Goal: Feedback & Contribution: Contribute content

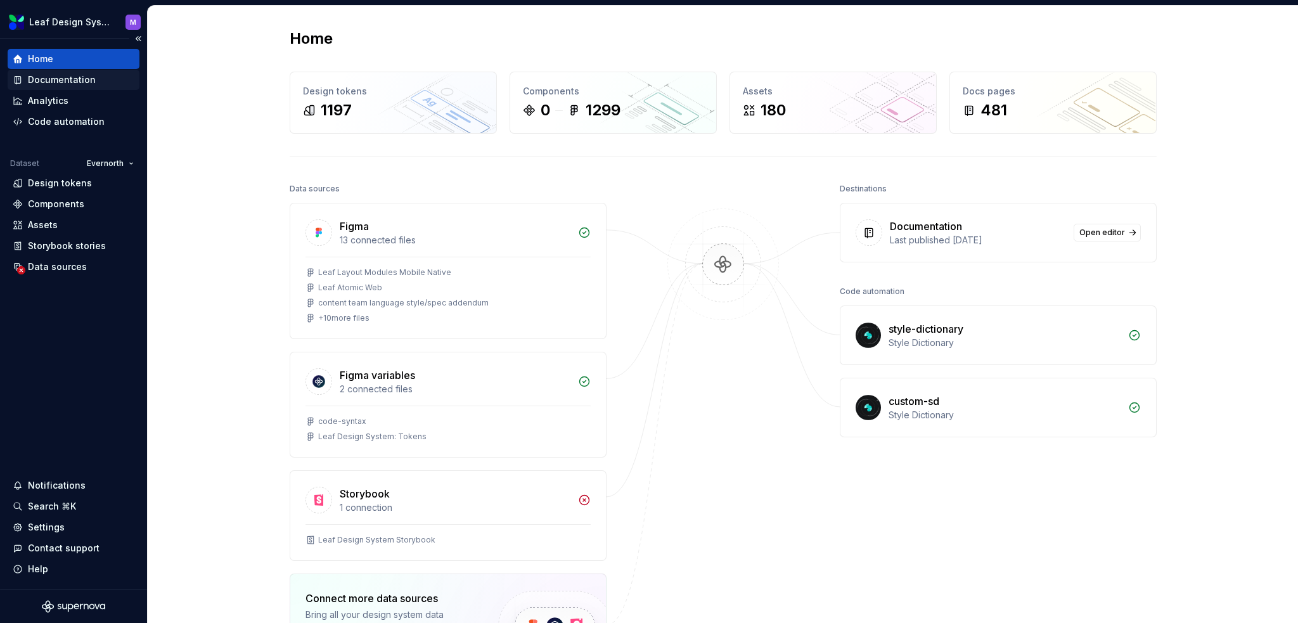
click at [96, 70] on div "Documentation" at bounding box center [74, 80] width 132 height 20
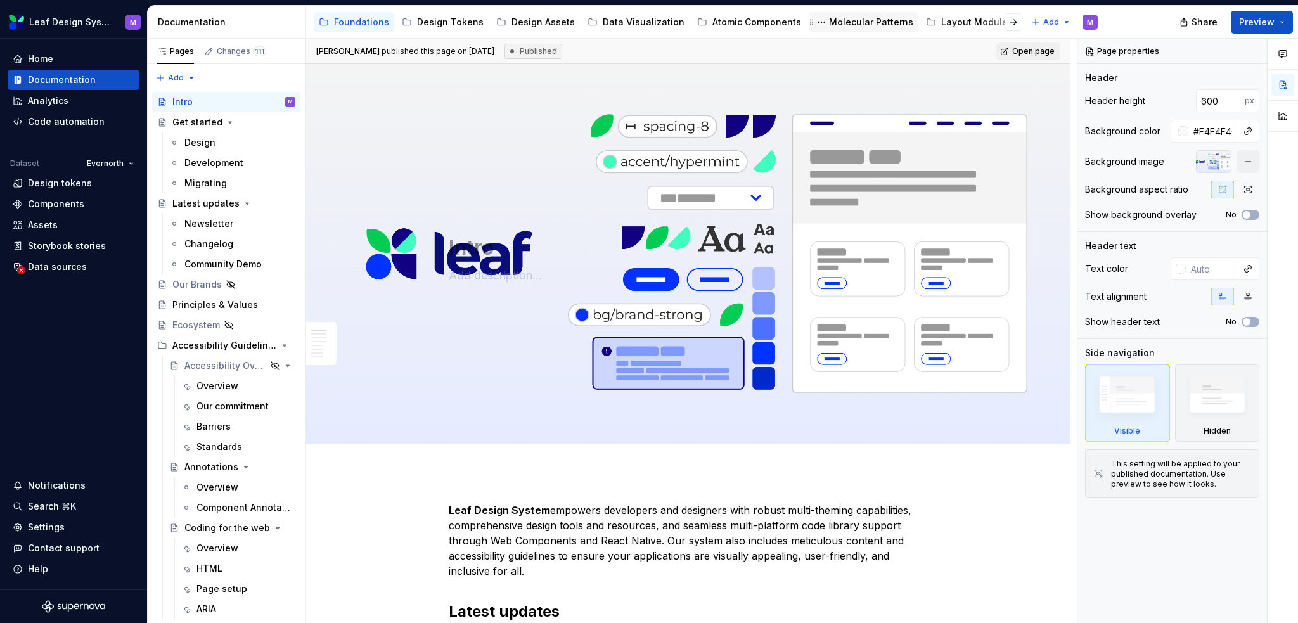
click at [835, 22] on div "Molecular Patterns" at bounding box center [871, 22] width 84 height 13
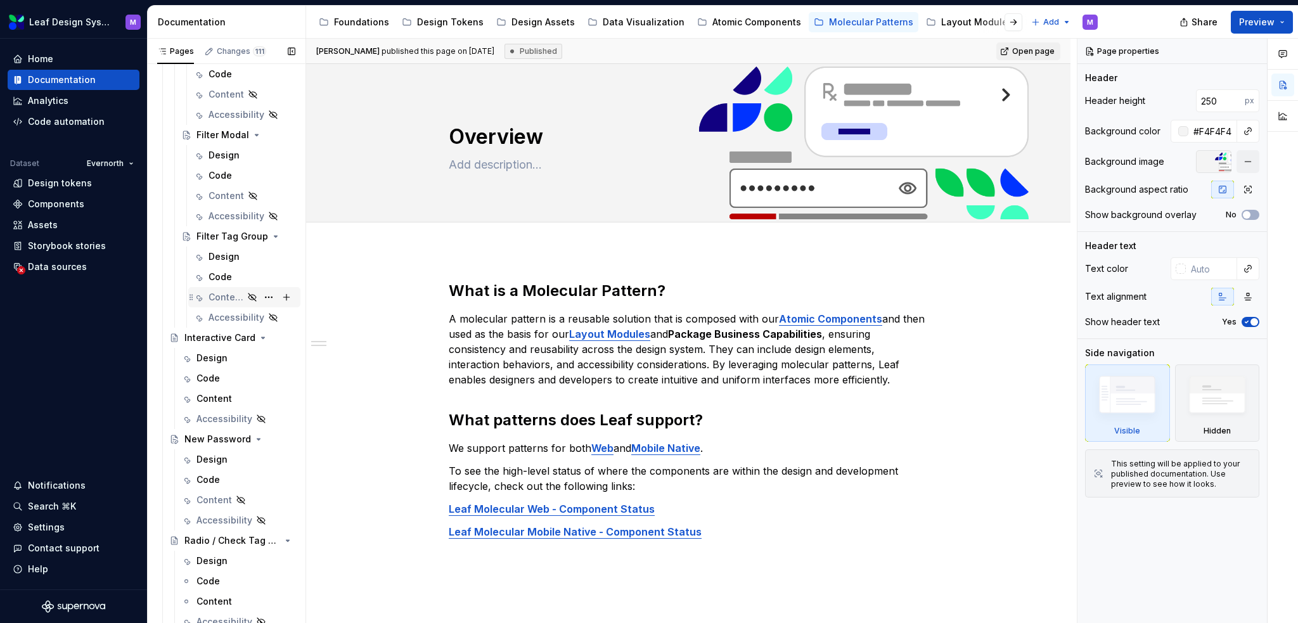
scroll to position [1817, 0]
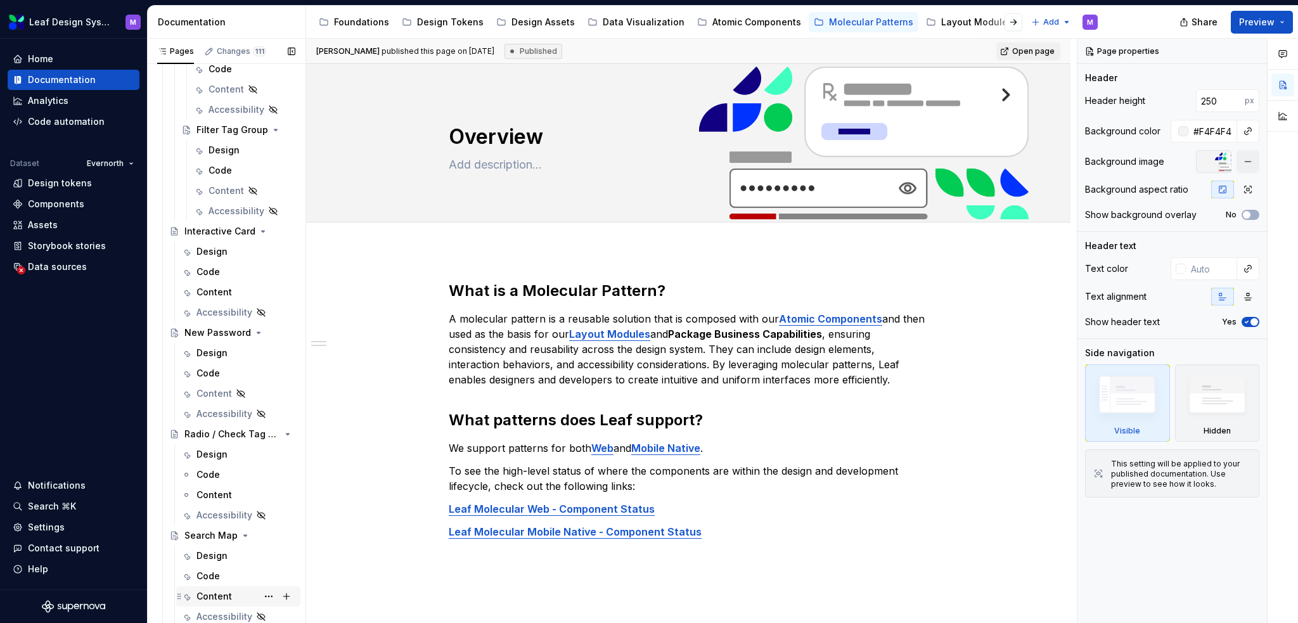
click at [214, 599] on div "Content" at bounding box center [213, 596] width 35 height 13
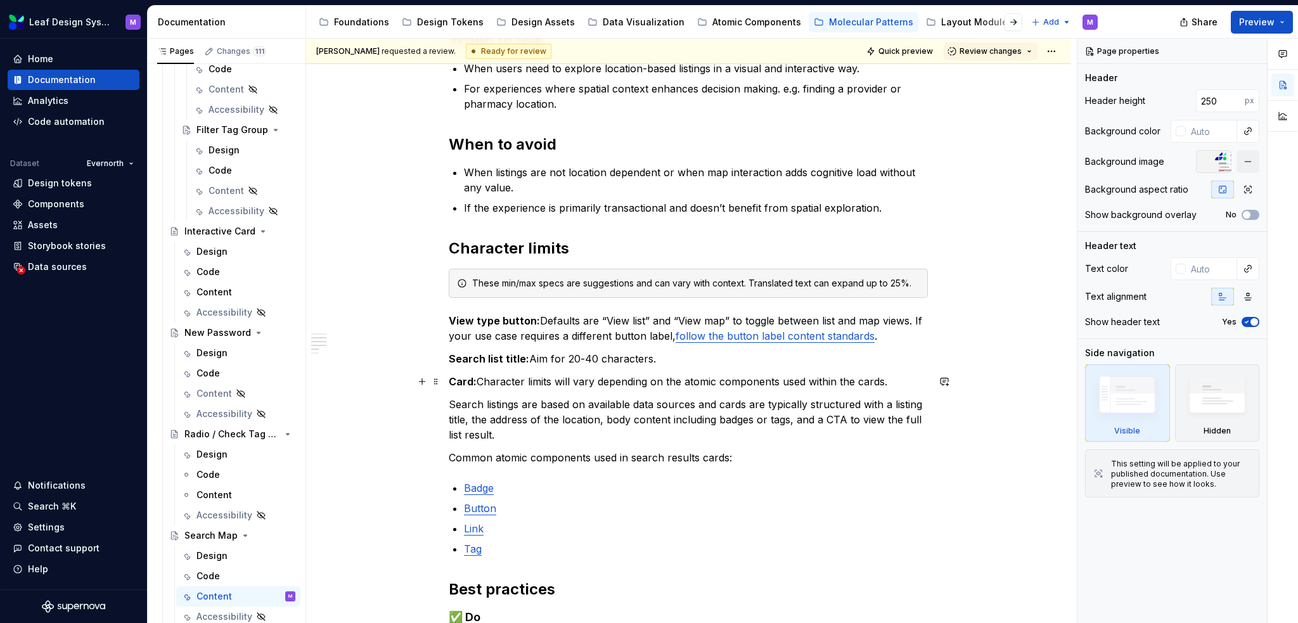
scroll to position [380, 0]
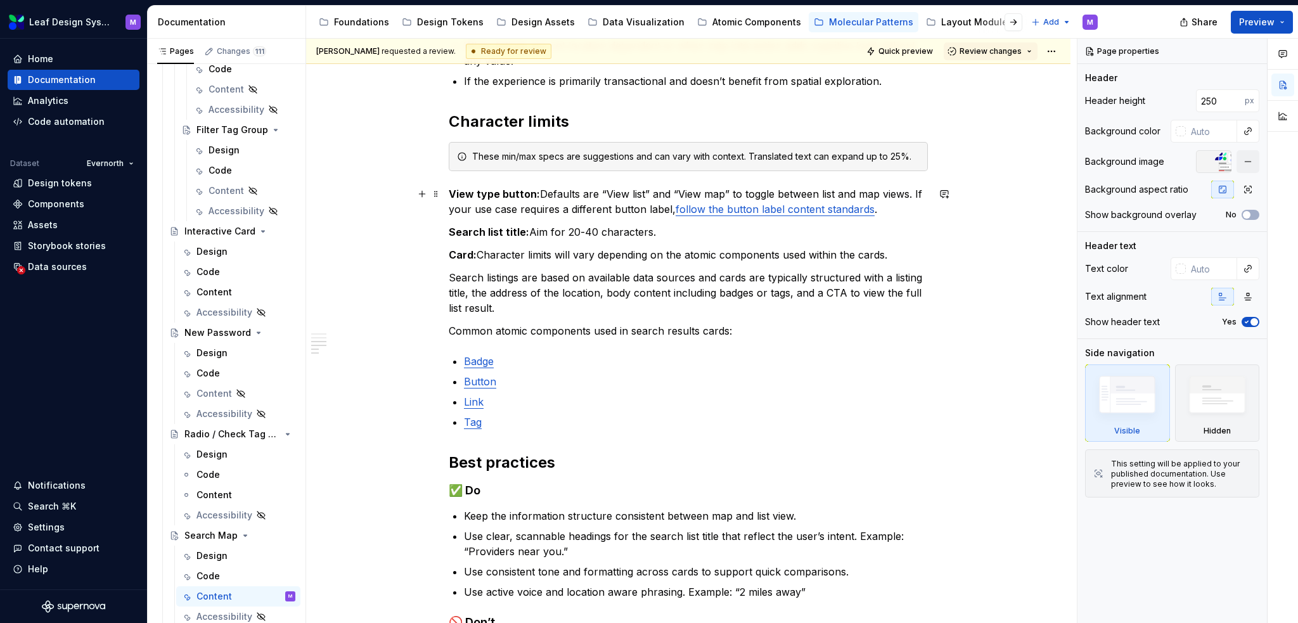
click at [712, 208] on link "follow the button label content standards" at bounding box center [774, 209] width 199 height 13
type textarea "*"
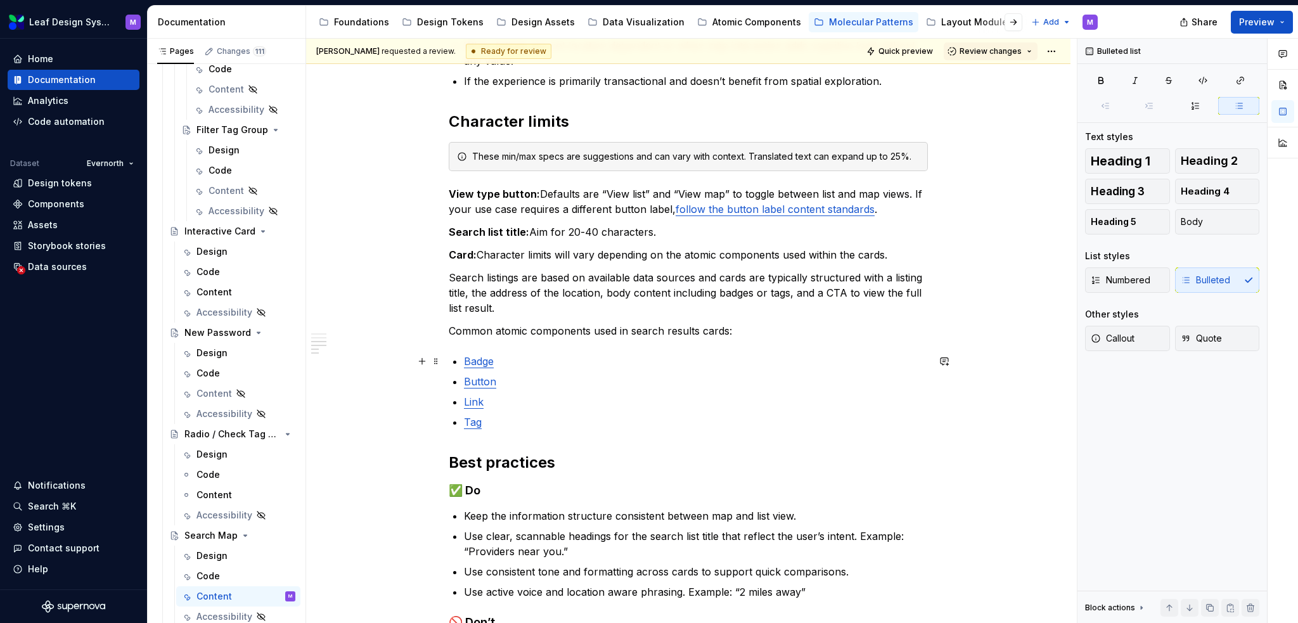
drag, startPoint x: 515, startPoint y: 363, endPoint x: 499, endPoint y: 361, distance: 16.0
click at [514, 362] on p "Badge" at bounding box center [696, 361] width 464 height 15
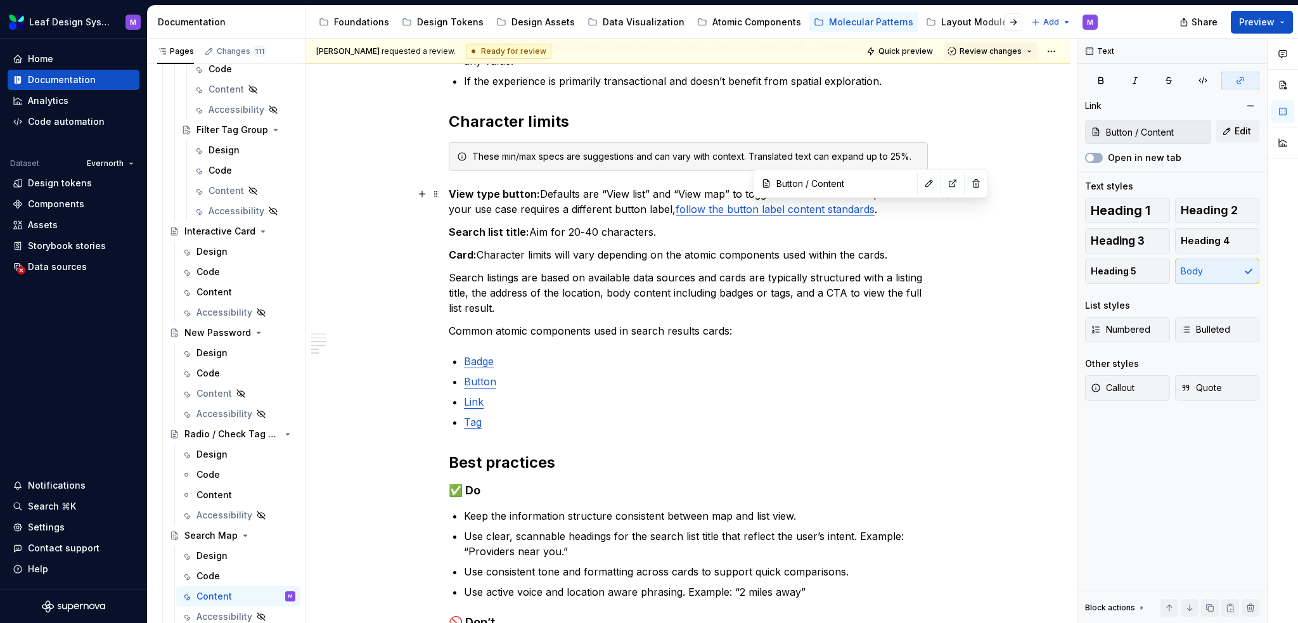
click at [862, 210] on link "follow the button label content standards" at bounding box center [774, 209] width 199 height 13
click at [920, 185] on button "button" at bounding box center [929, 183] width 18 height 18
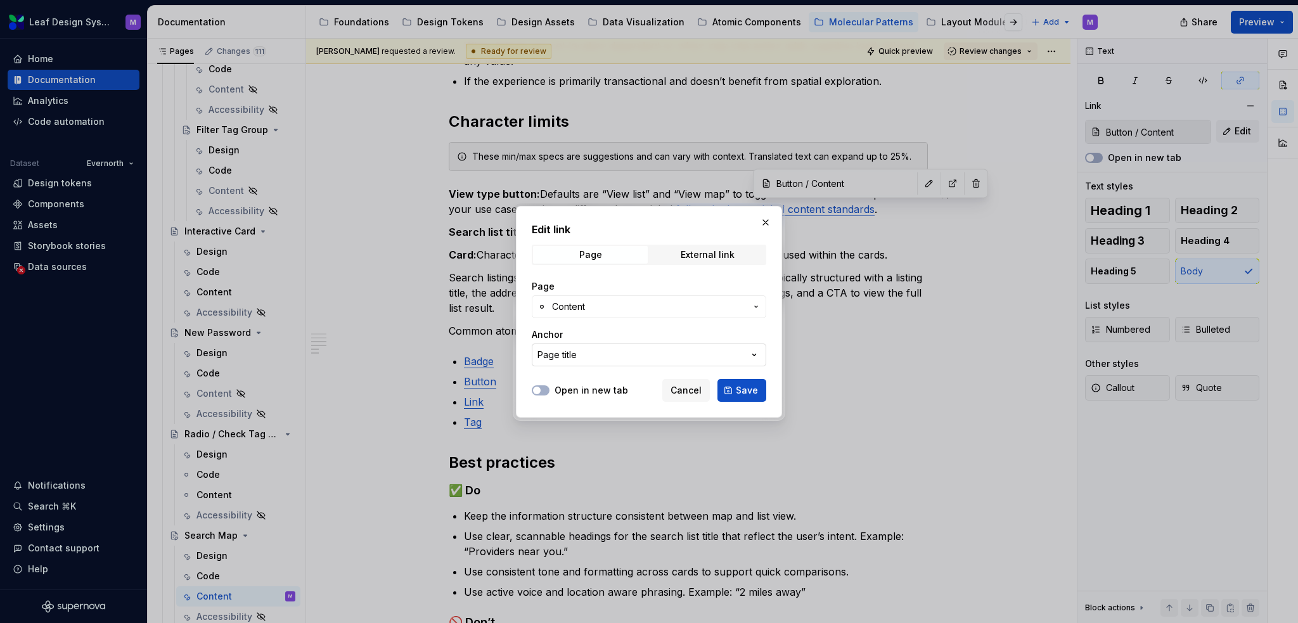
click at [683, 359] on button "Page title" at bounding box center [649, 354] width 234 height 23
click at [660, 309] on div "Edit link Page External link Page Content Anchor Page title Open in new tab Can…" at bounding box center [649, 311] width 1298 height 623
click at [666, 307] on span "Content" at bounding box center [649, 306] width 194 height 13
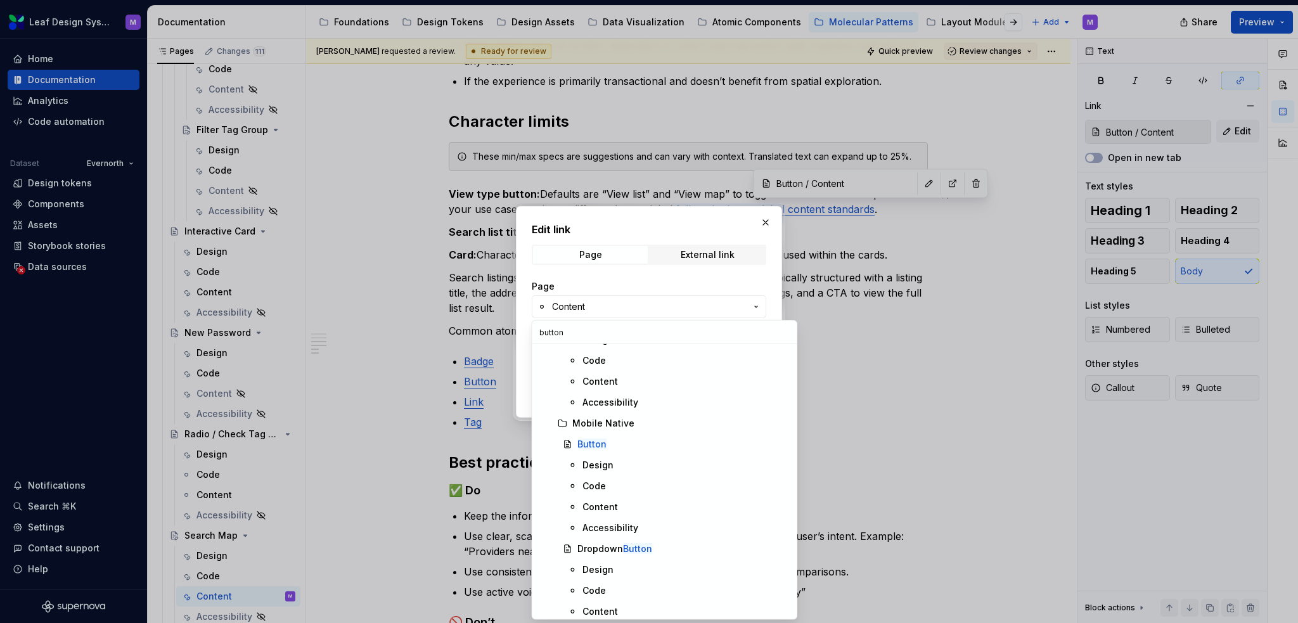
scroll to position [190, 0]
type input "button"
click at [611, 502] on div "Content" at bounding box center [599, 501] width 35 height 13
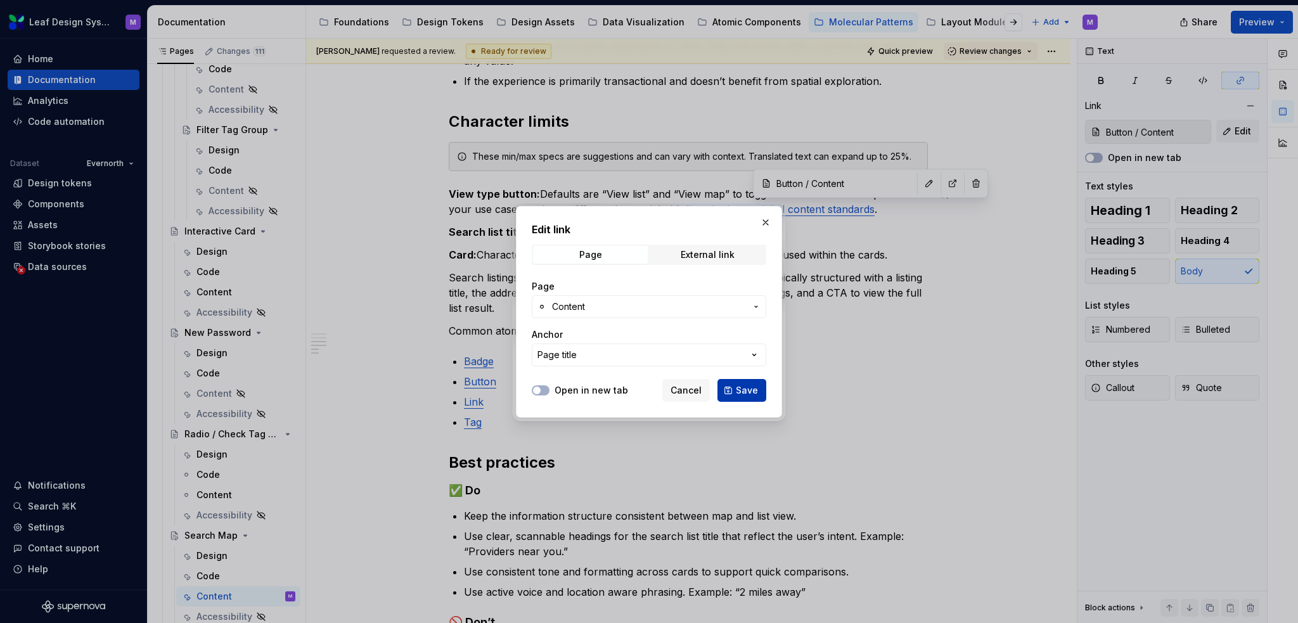
click at [743, 390] on span "Save" at bounding box center [747, 390] width 22 height 13
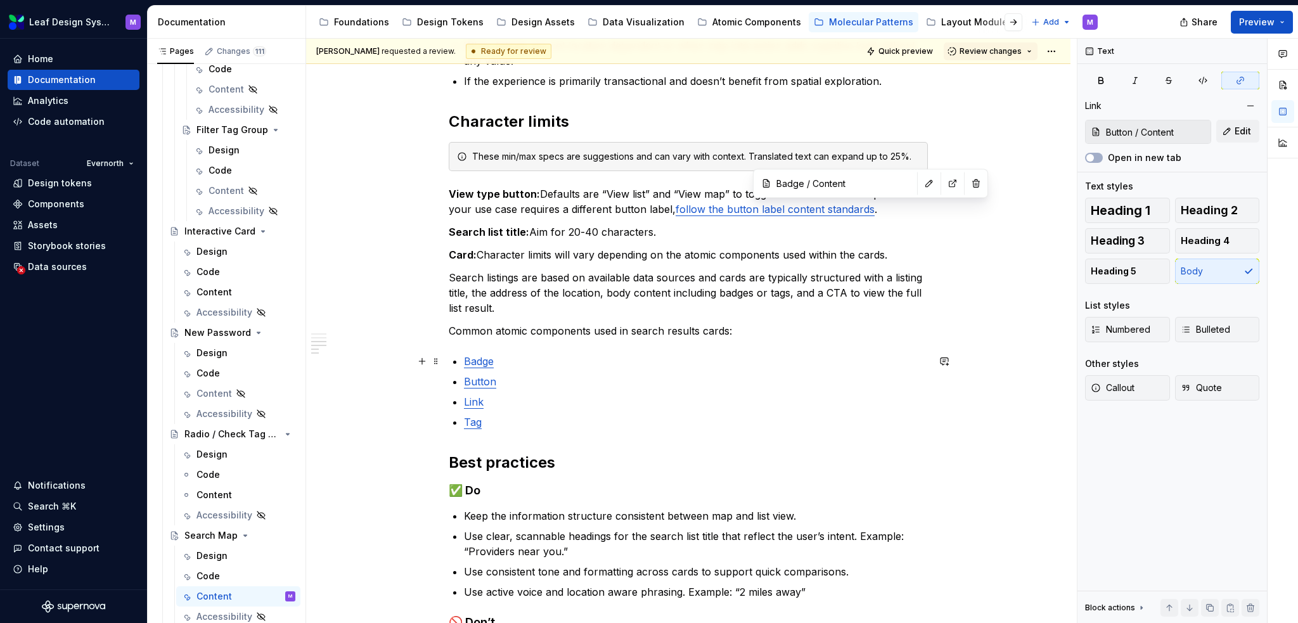
click at [476, 357] on link "Badge" at bounding box center [479, 361] width 30 height 13
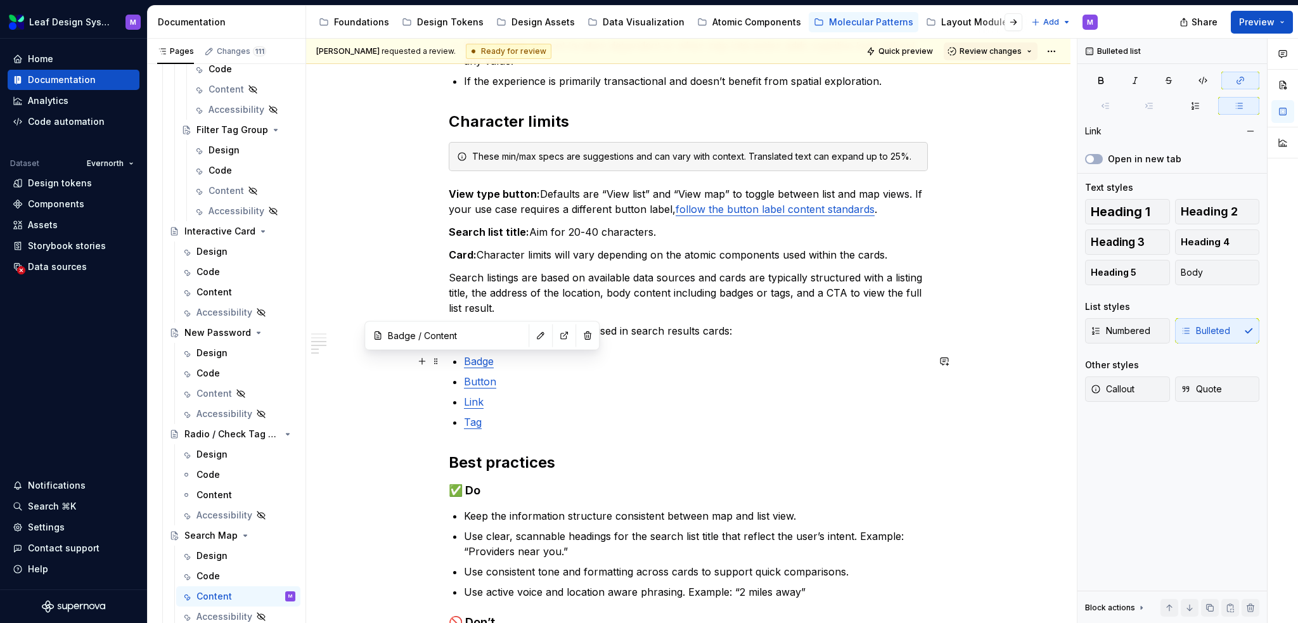
type input "Badge / Content/ Character limits"
click at [532, 331] on button "button" at bounding box center [541, 335] width 18 height 18
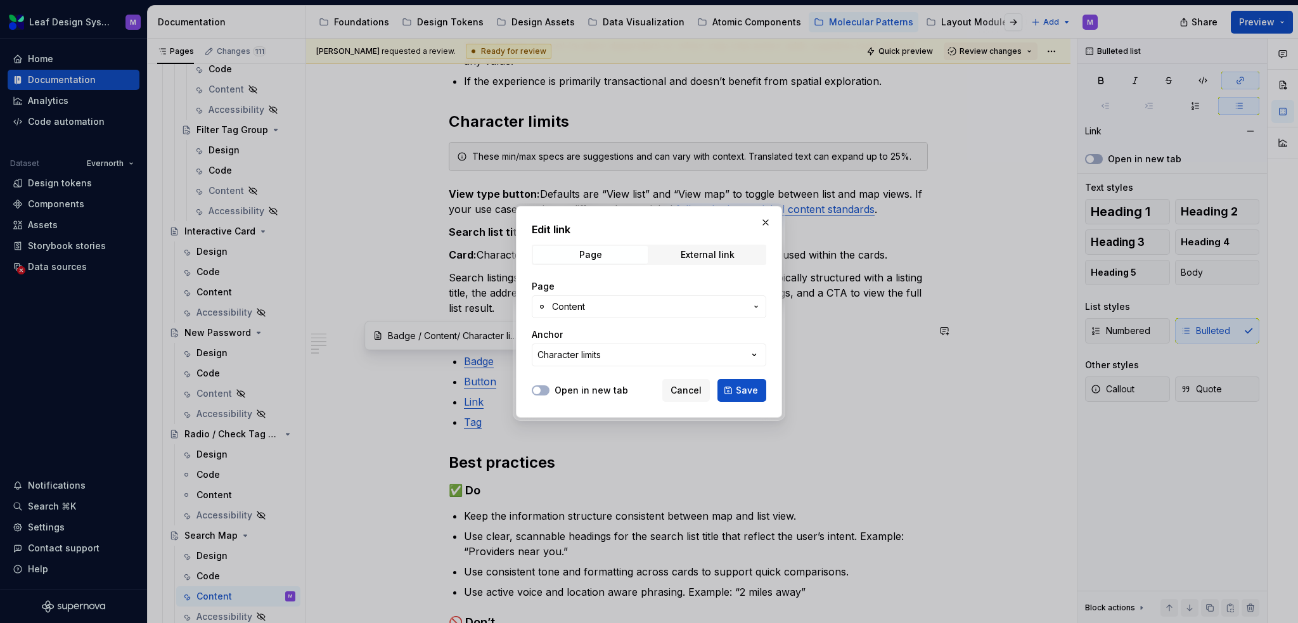
click at [617, 310] on span "Content" at bounding box center [649, 306] width 194 height 13
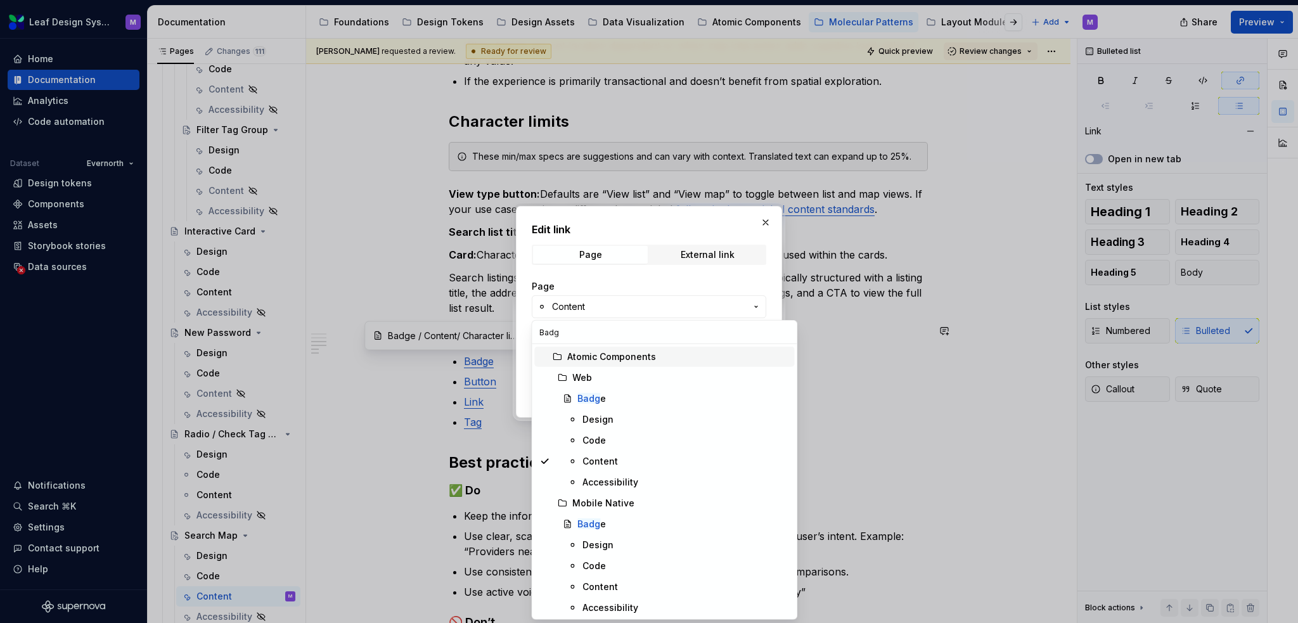
type input "Badge"
type textarea "*"
click at [635, 588] on div "Content" at bounding box center [685, 586] width 207 height 13
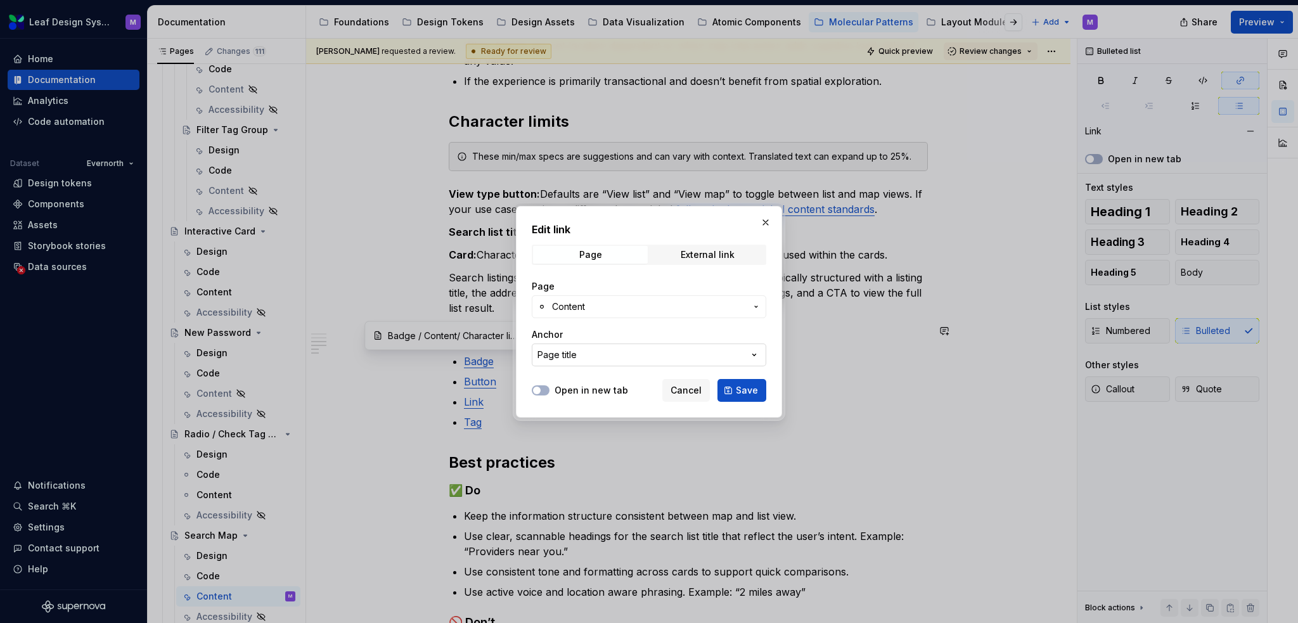
click at [726, 350] on button "Page title" at bounding box center [649, 354] width 234 height 23
click at [770, 331] on div "Edit link Page External link Page Content Anchor Page title Open in new tab Can…" at bounding box center [649, 311] width 1298 height 623
click at [755, 395] on span "Save" at bounding box center [747, 390] width 22 height 13
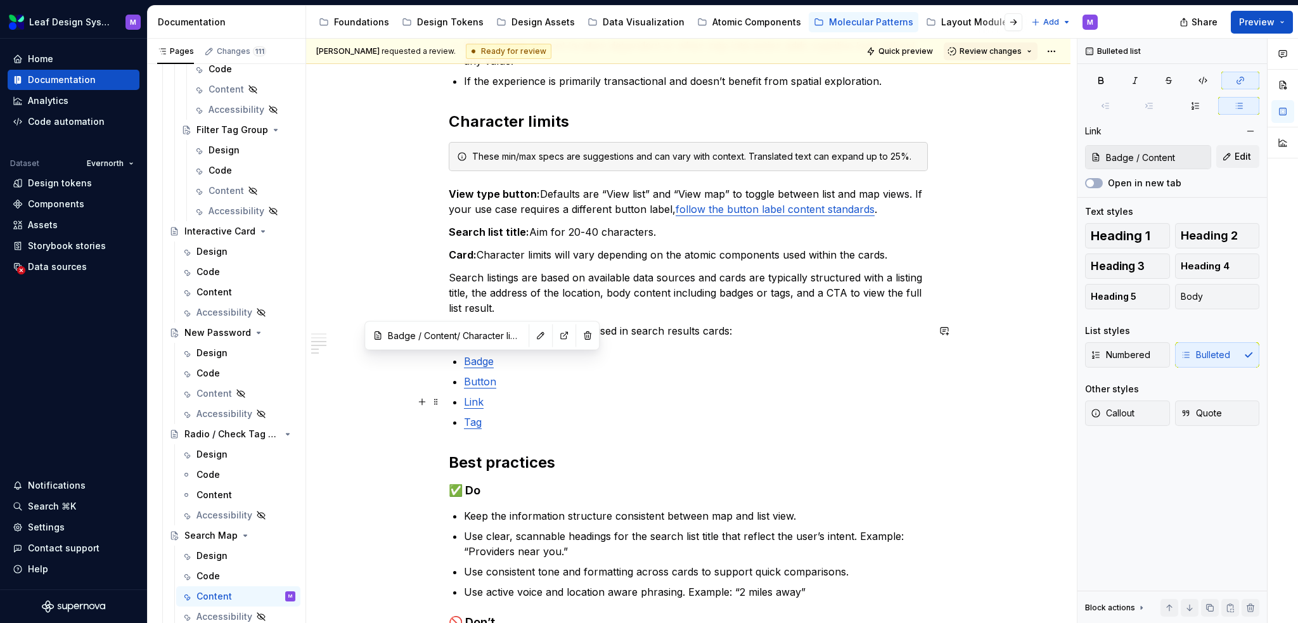
type input "Badge / Content"
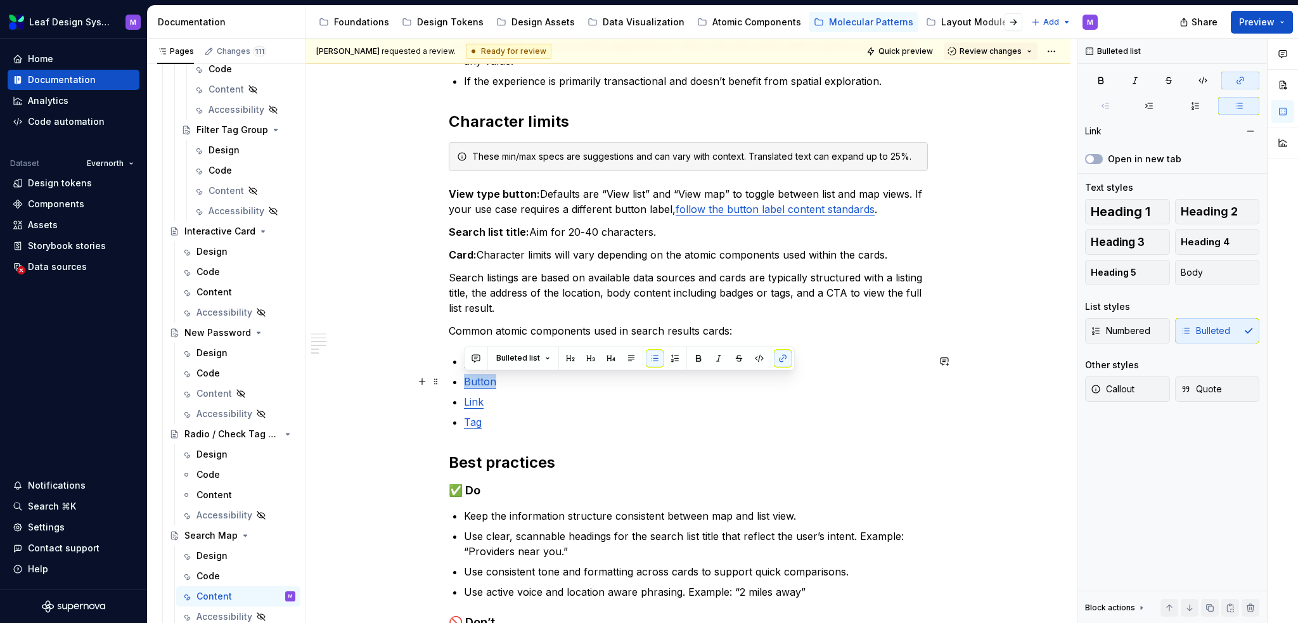
drag, startPoint x: 496, startPoint y: 383, endPoint x: 464, endPoint y: 383, distance: 31.7
click at [464, 383] on p "Button" at bounding box center [696, 381] width 464 height 15
click at [509, 381] on p "Button" at bounding box center [696, 381] width 464 height 15
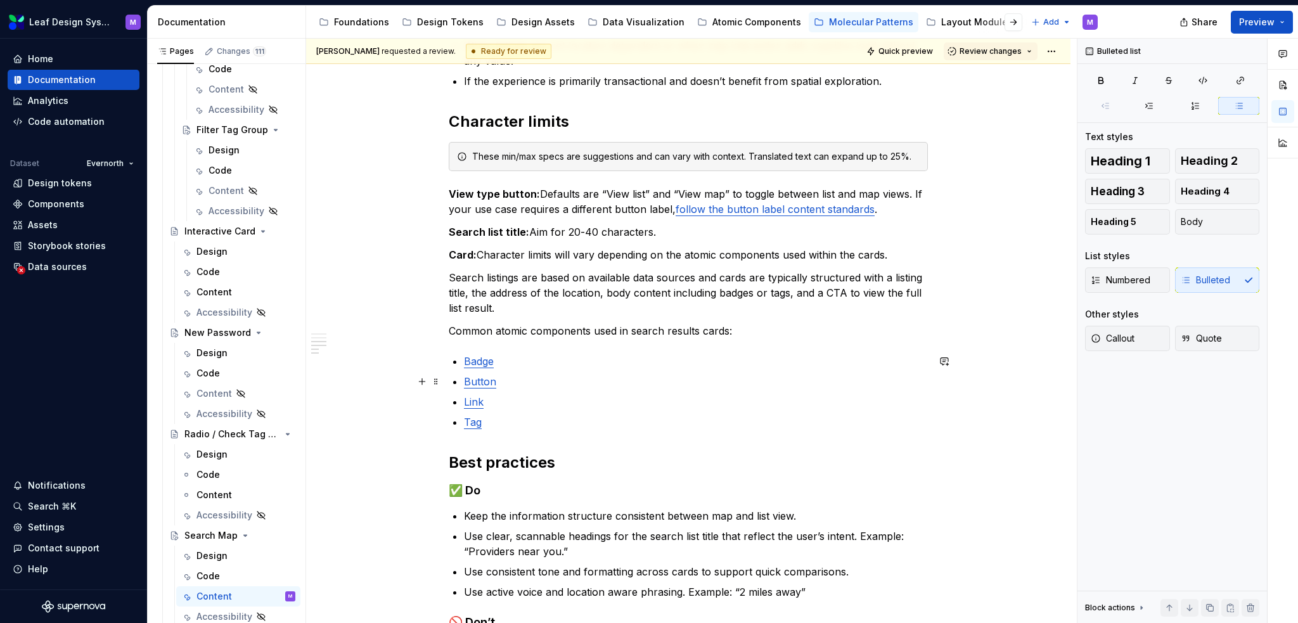
click at [488, 382] on link "Button" at bounding box center [480, 381] width 32 height 13
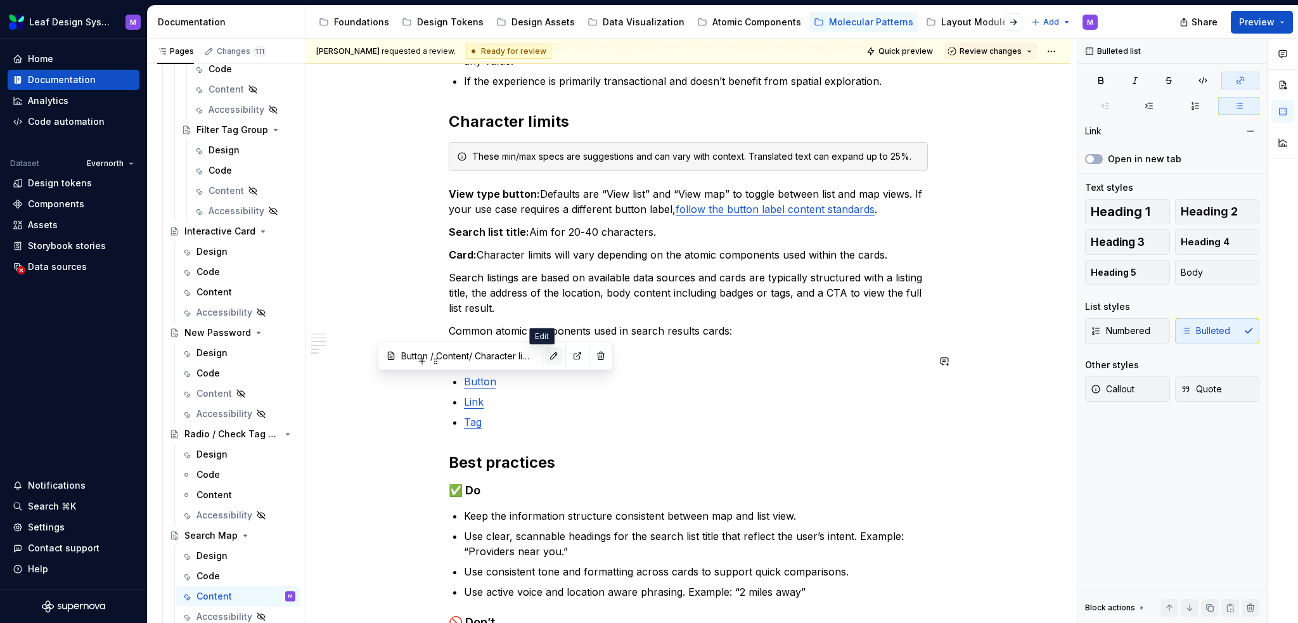
click at [547, 362] on button "button" at bounding box center [554, 356] width 18 height 18
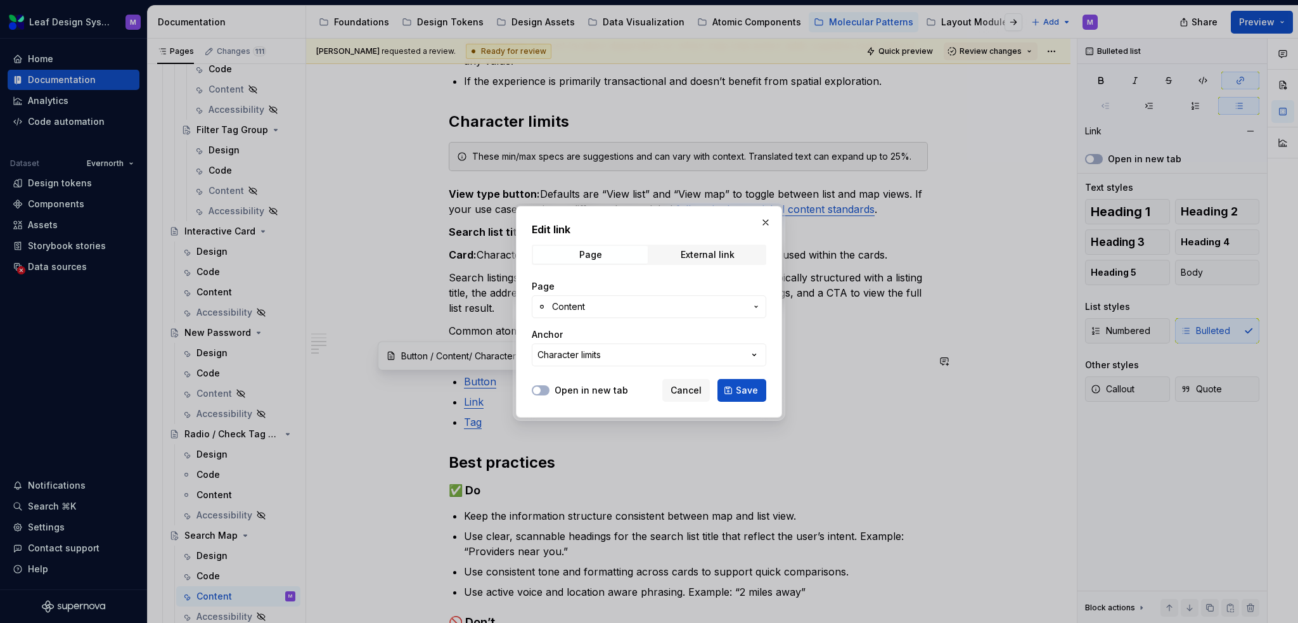
click at [581, 302] on span "Content" at bounding box center [568, 306] width 33 height 13
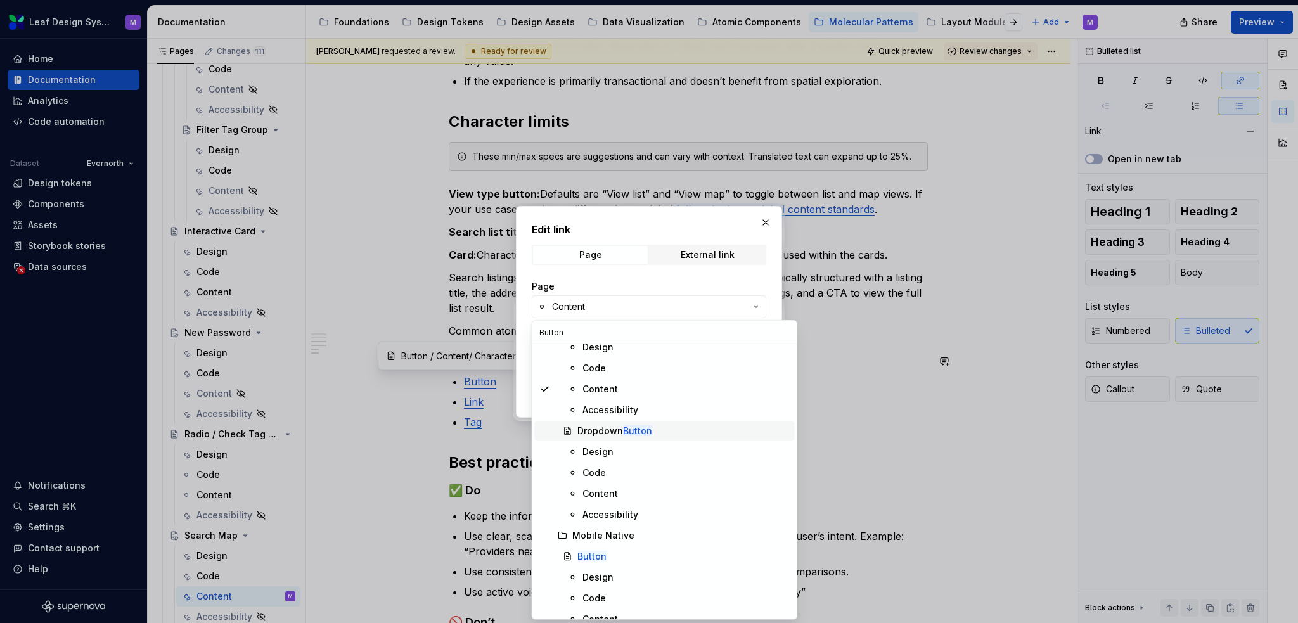
scroll to position [127, 0]
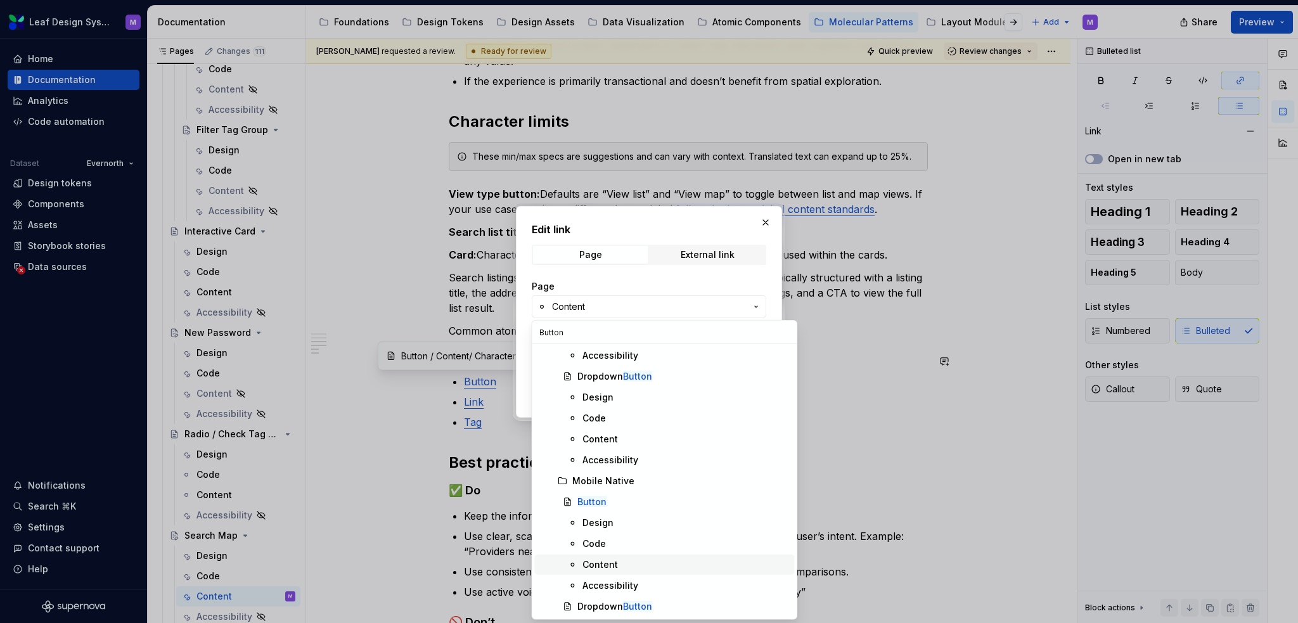
type input "Button"
click at [610, 562] on div "Content" at bounding box center [599, 564] width 35 height 13
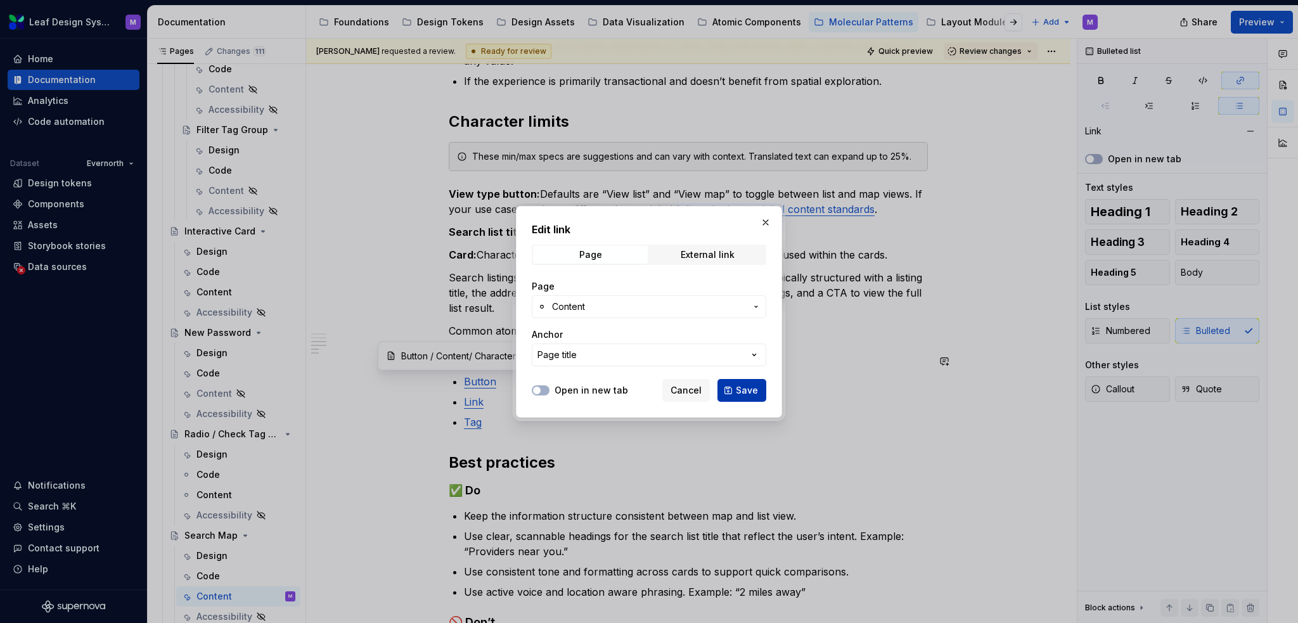
click at [742, 392] on span "Save" at bounding box center [747, 390] width 22 height 13
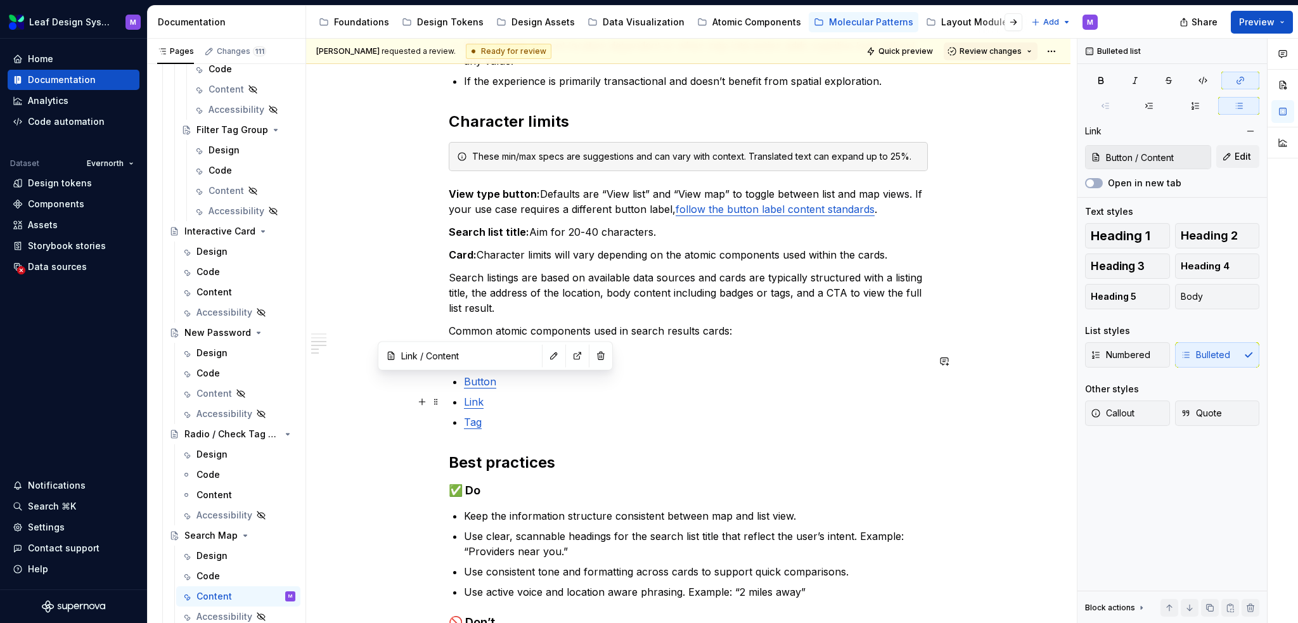
click at [475, 402] on link "Link" at bounding box center [474, 401] width 20 height 13
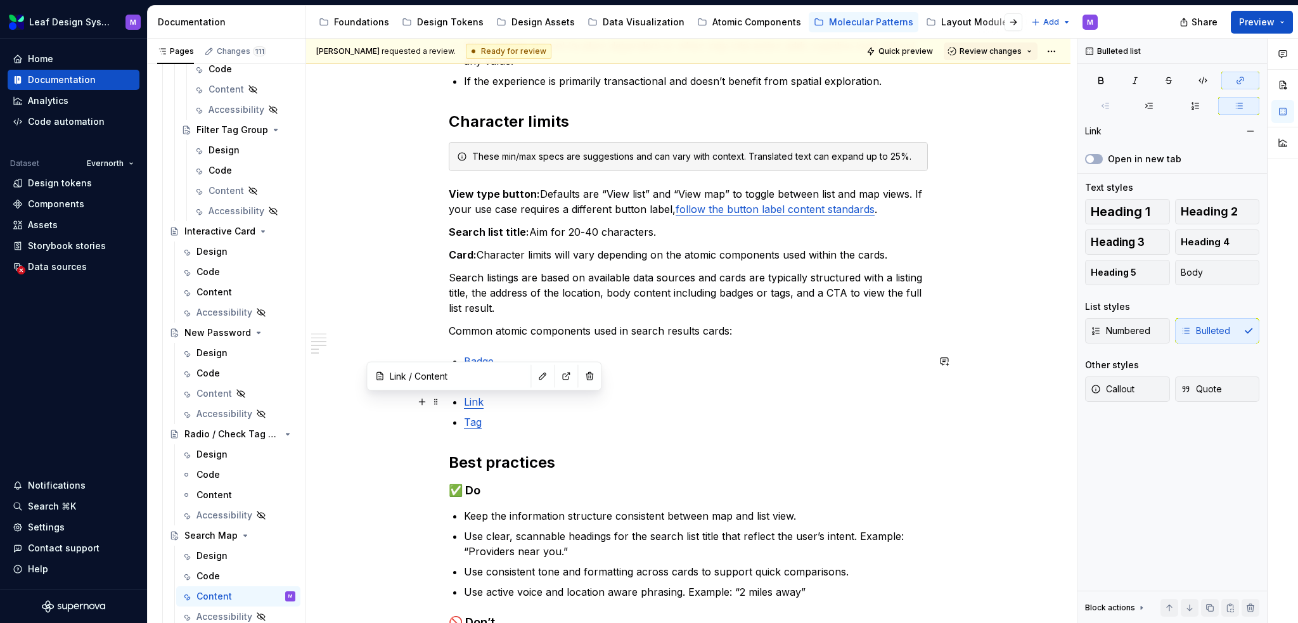
type input "Link / Content/ Character limits"
click at [533, 373] on button "button" at bounding box center [542, 376] width 18 height 18
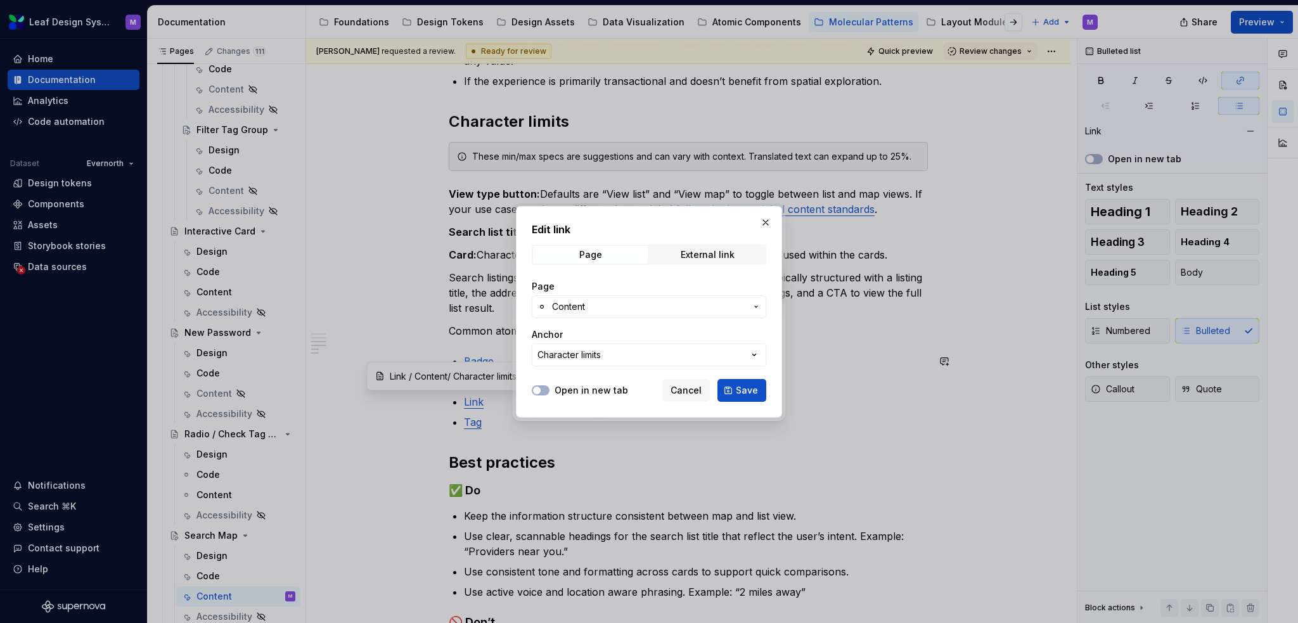
click at [620, 314] on button "Content" at bounding box center [649, 306] width 234 height 23
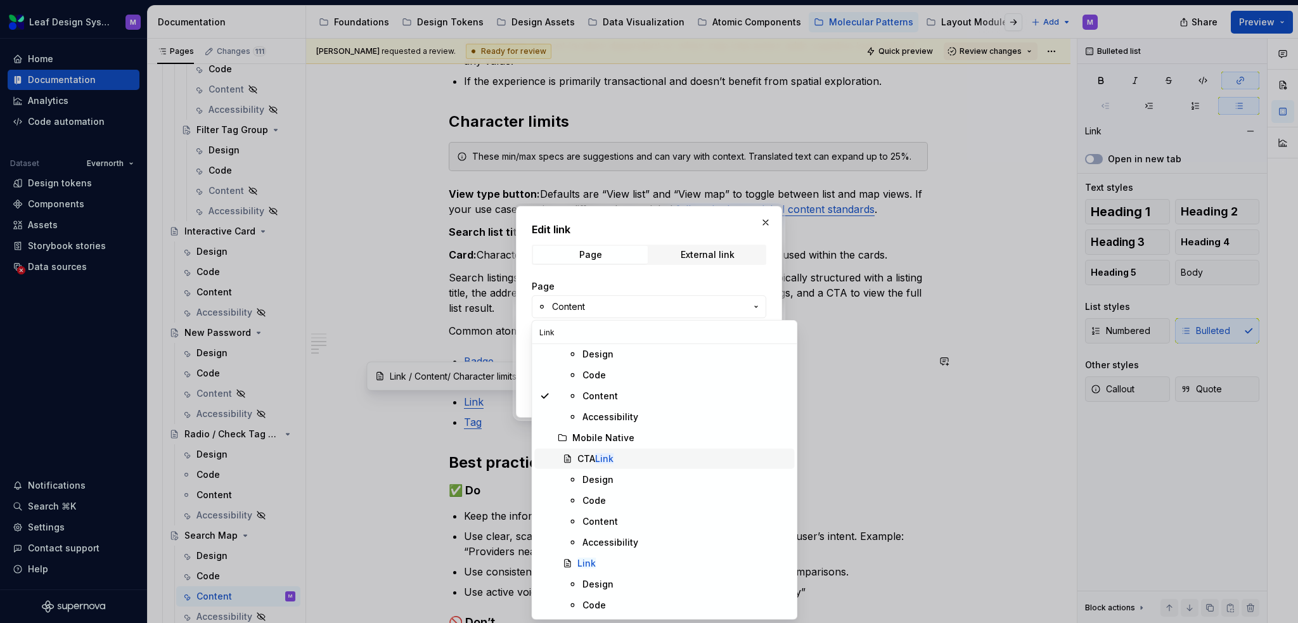
scroll to position [294, 0]
type input "Link"
click at [605, 483] on div "Content" at bounding box center [599, 481] width 35 height 13
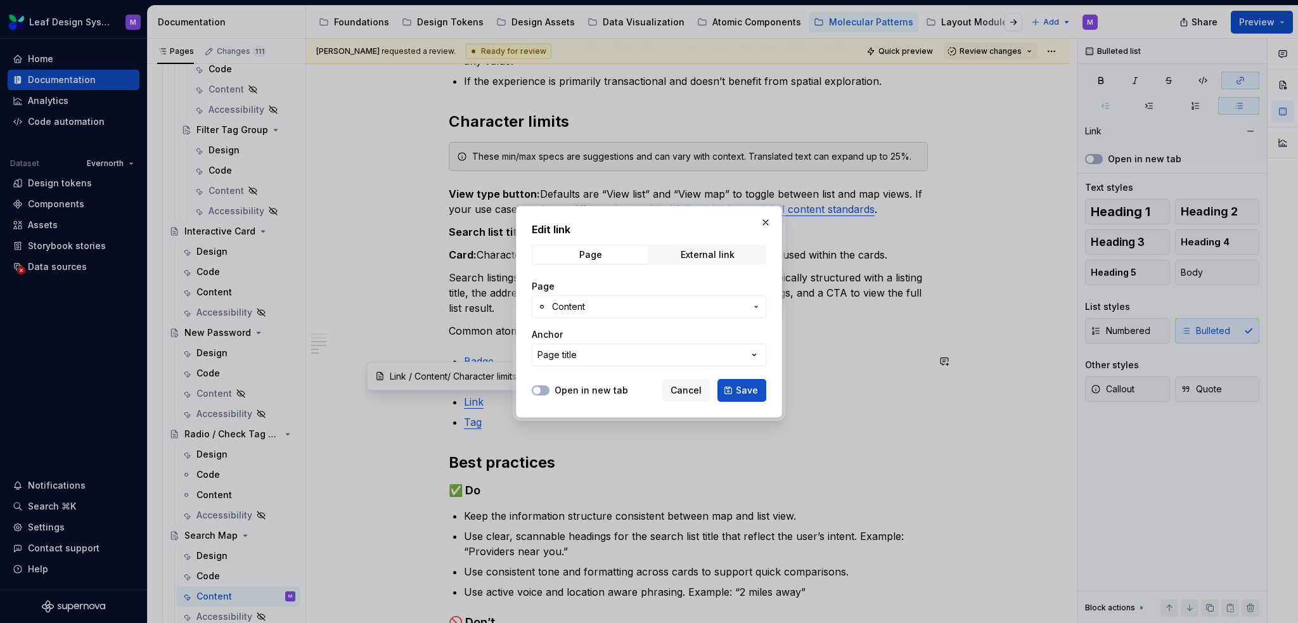
click at [694, 307] on span "Content" at bounding box center [649, 306] width 194 height 13
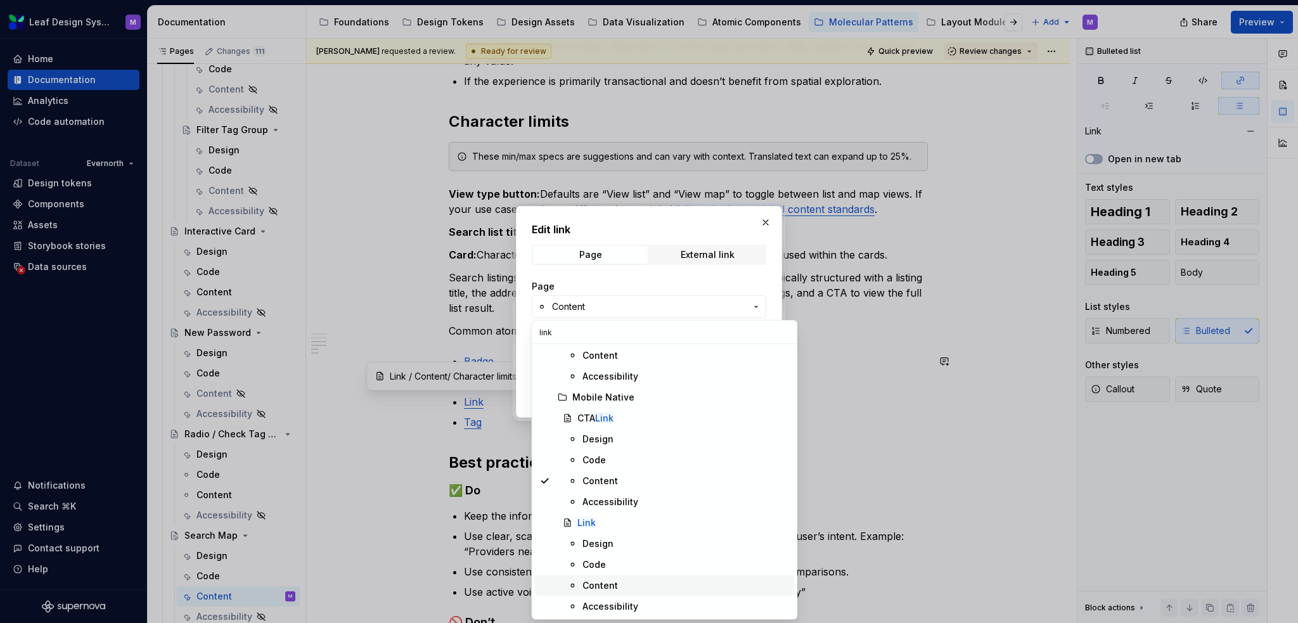
type input "link"
click at [620, 583] on div "Content" at bounding box center [685, 585] width 207 height 13
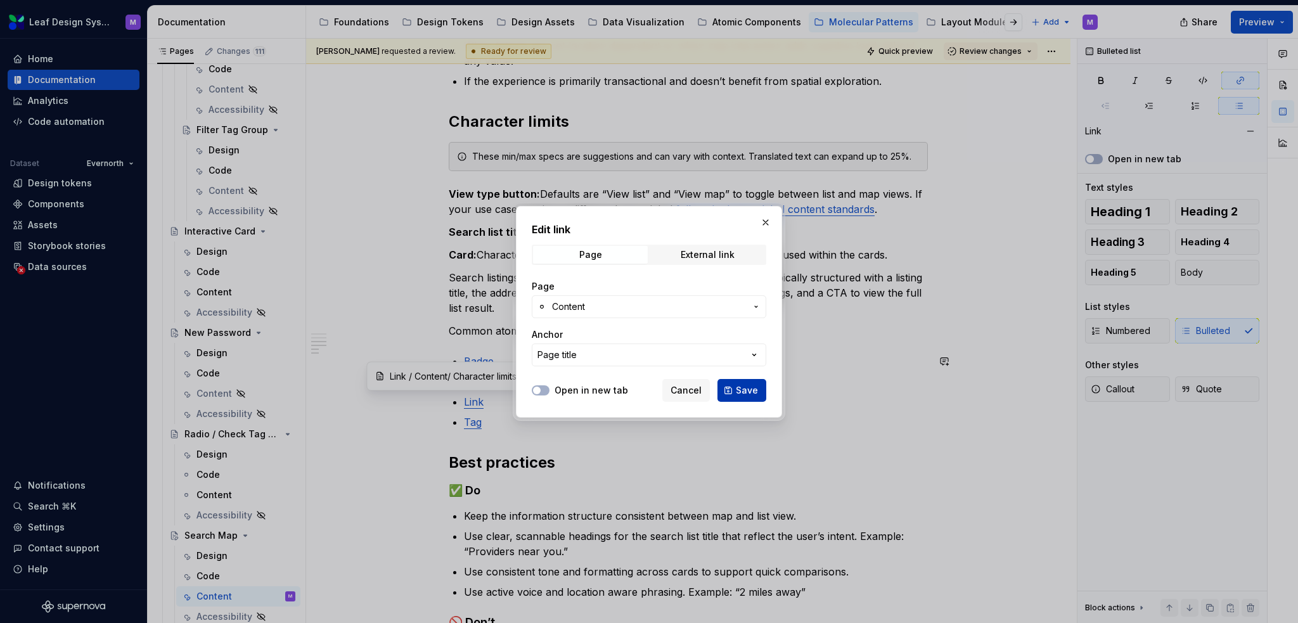
click at [744, 392] on span "Save" at bounding box center [747, 390] width 22 height 13
type input "Link / Content"
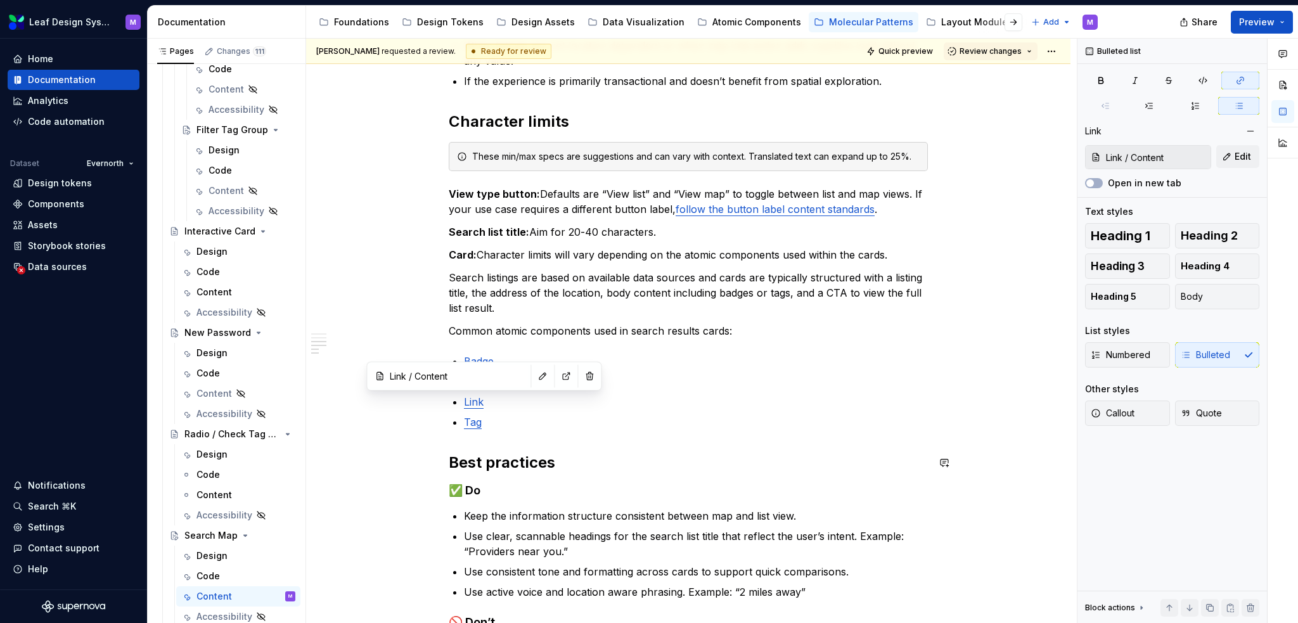
click at [576, 430] on div "When to use When users need to explore location-based listings in a visual and …" at bounding box center [688, 326] width 479 height 845
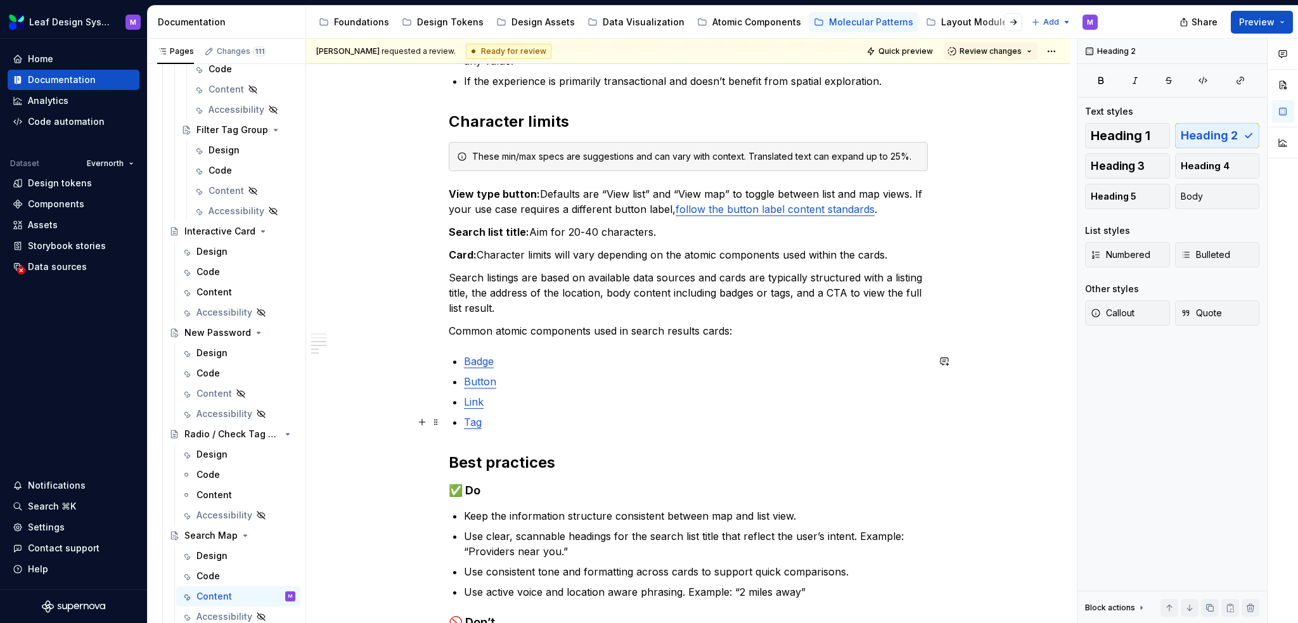
click at [471, 424] on link "Tag" at bounding box center [473, 422] width 18 height 13
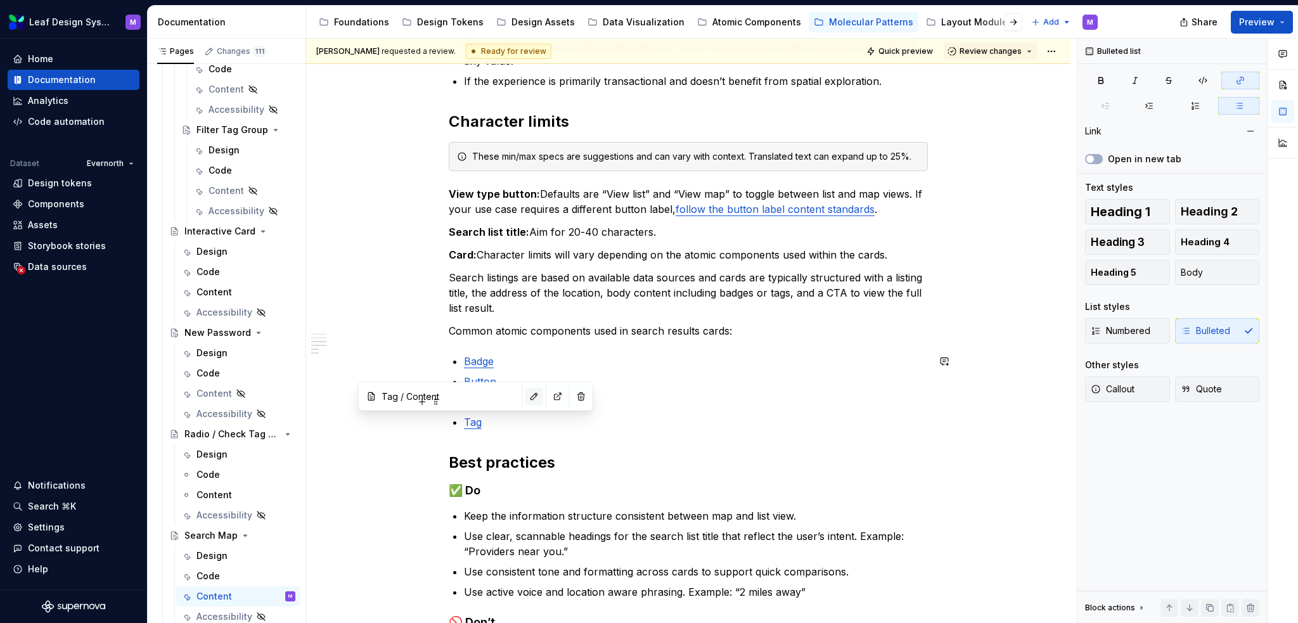
type input "Tag / Content/ Character limits"
click at [525, 395] on button "button" at bounding box center [534, 396] width 18 height 18
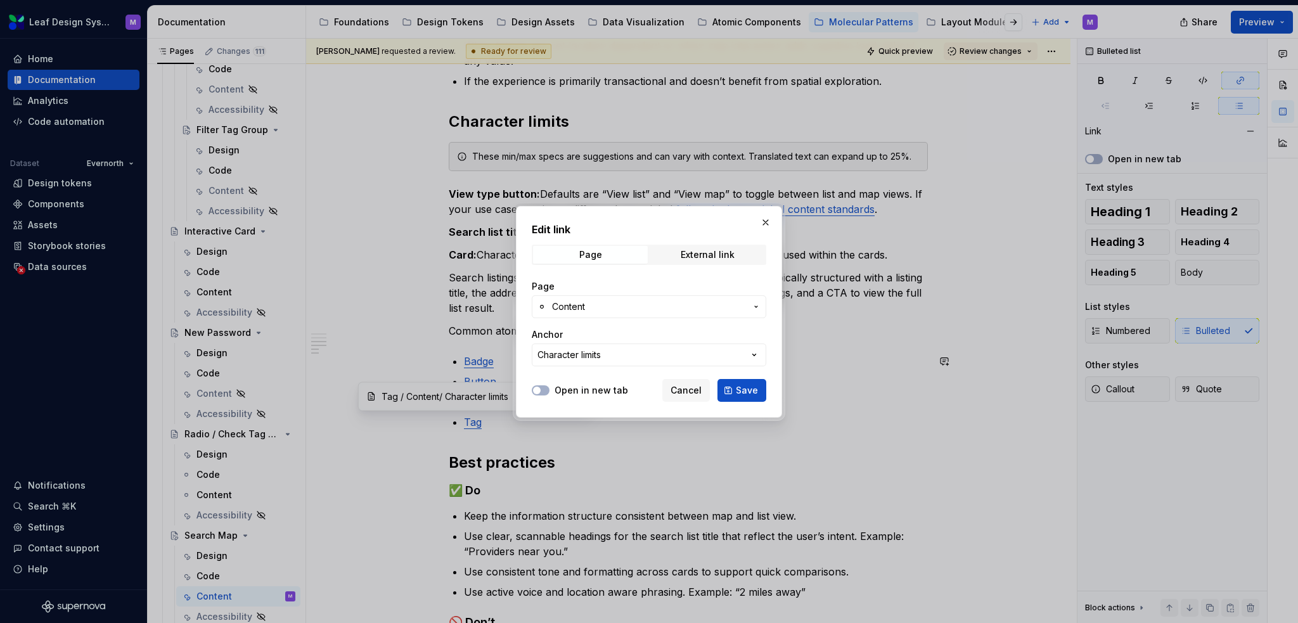
click at [587, 307] on span "Content" at bounding box center [649, 306] width 194 height 13
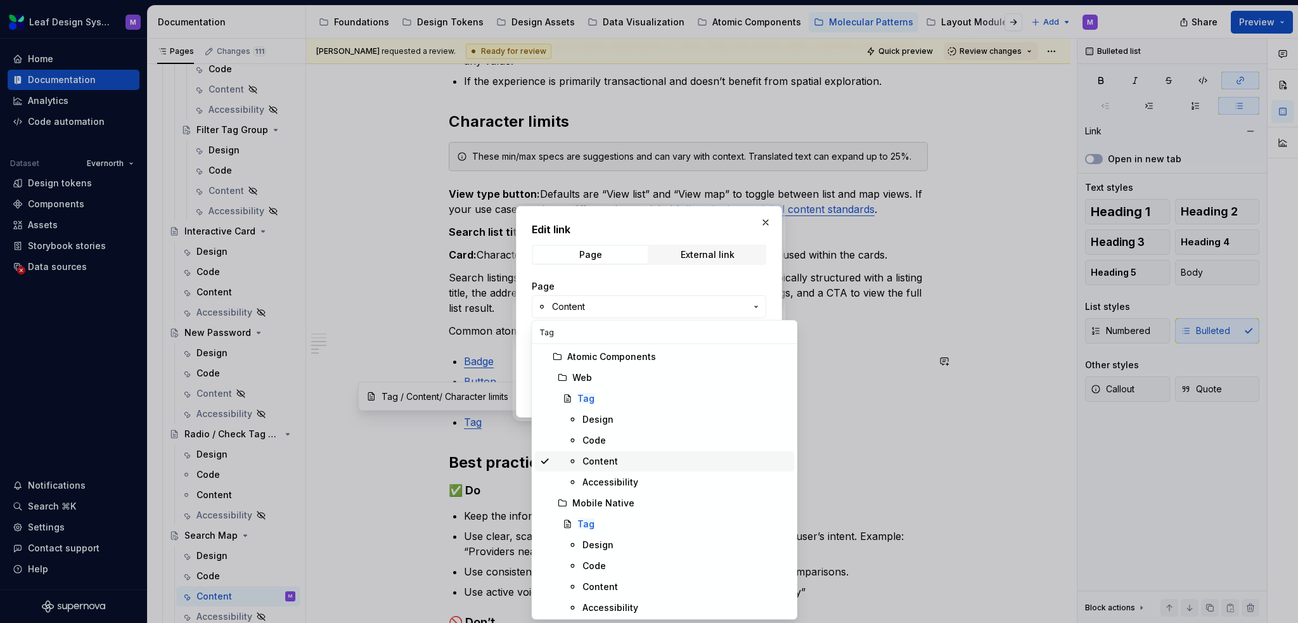
scroll to position [127, 0]
type input "Tag"
click at [667, 462] on div "Content" at bounding box center [685, 460] width 207 height 13
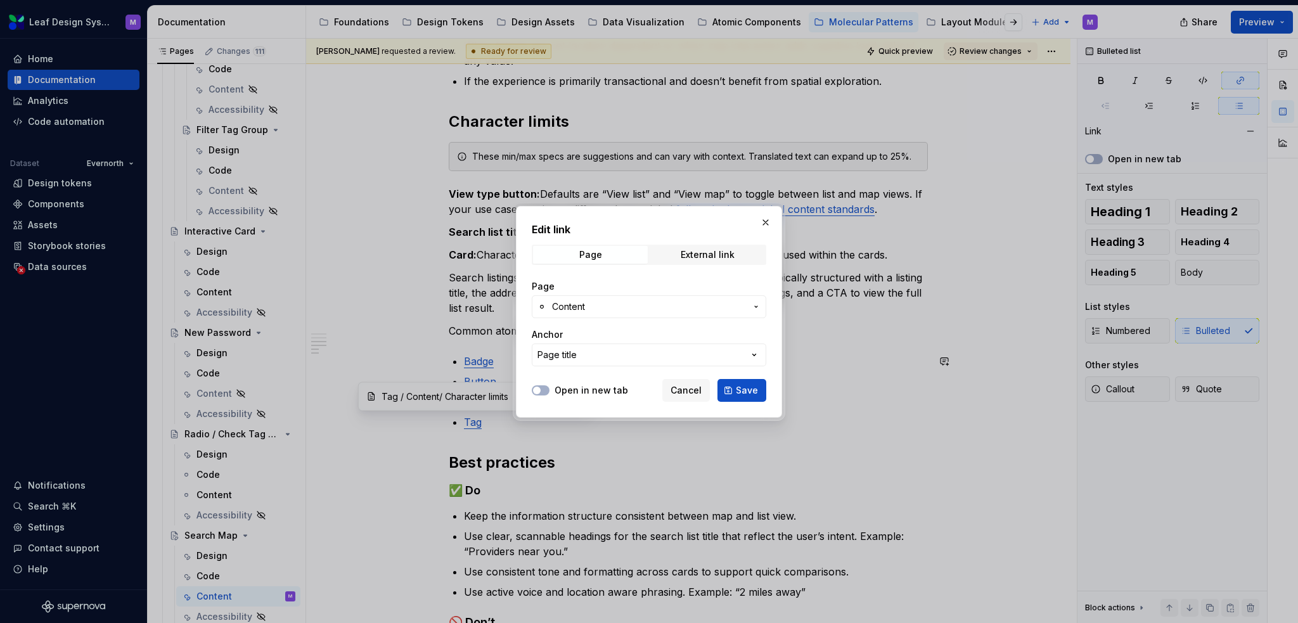
click at [741, 392] on span "Save" at bounding box center [747, 390] width 22 height 13
type input "Tag / Content"
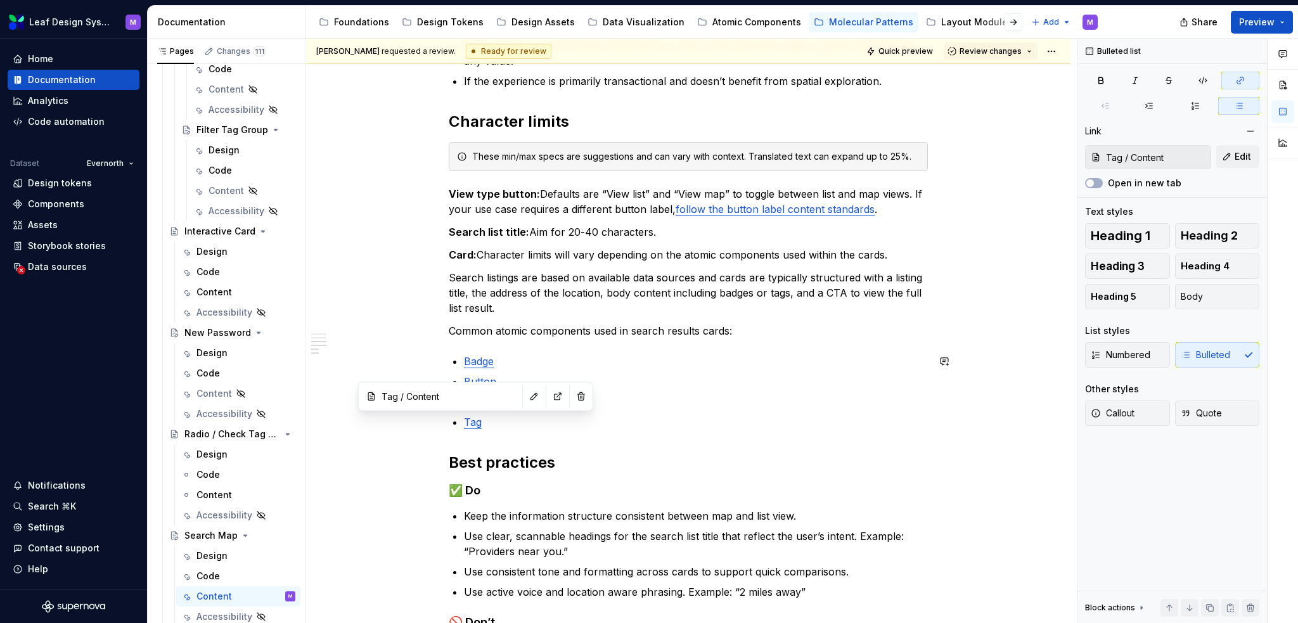
click at [791, 450] on div "When to use When users need to explore location-based listings in a visual and …" at bounding box center [688, 326] width 479 height 845
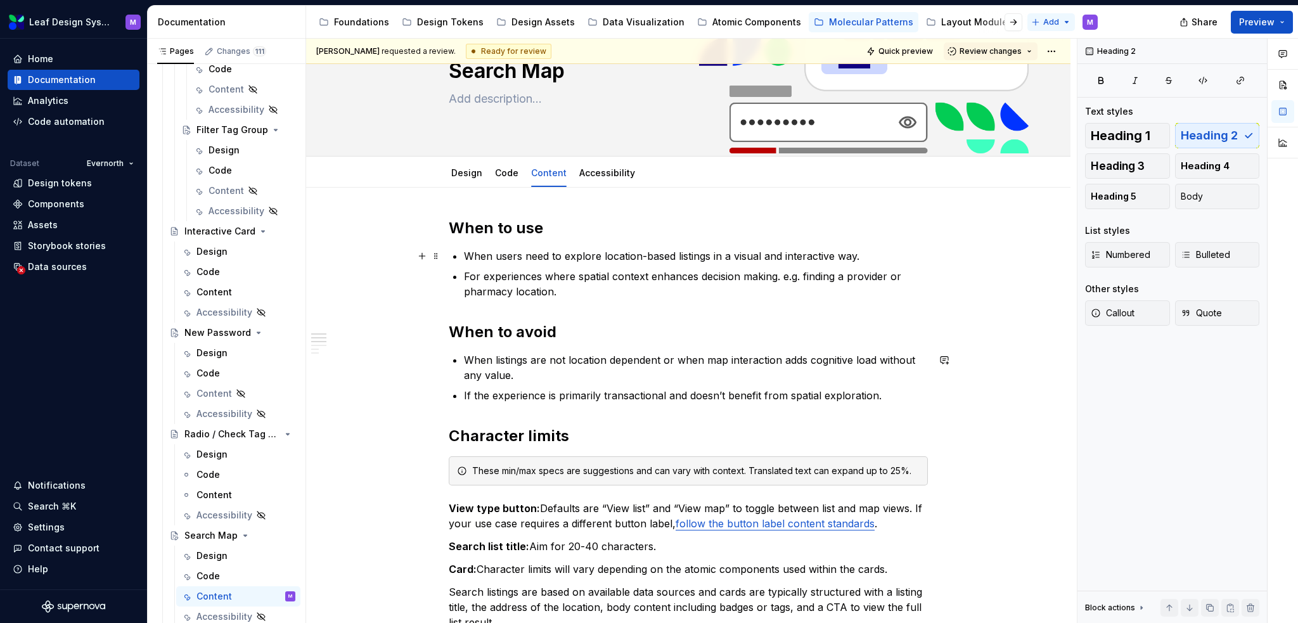
scroll to position [0, 0]
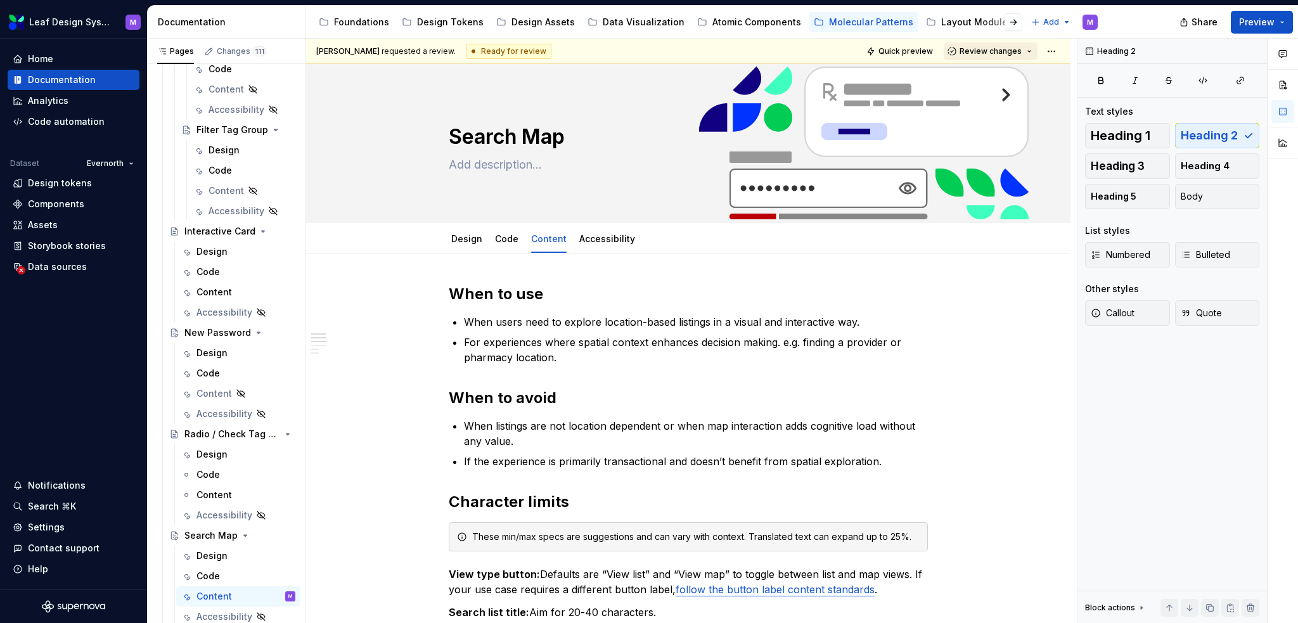
click at [1033, 55] on button "Review changes" at bounding box center [990, 51] width 94 height 18
click at [1019, 108] on div "Request changes" at bounding box center [1036, 107] width 132 height 13
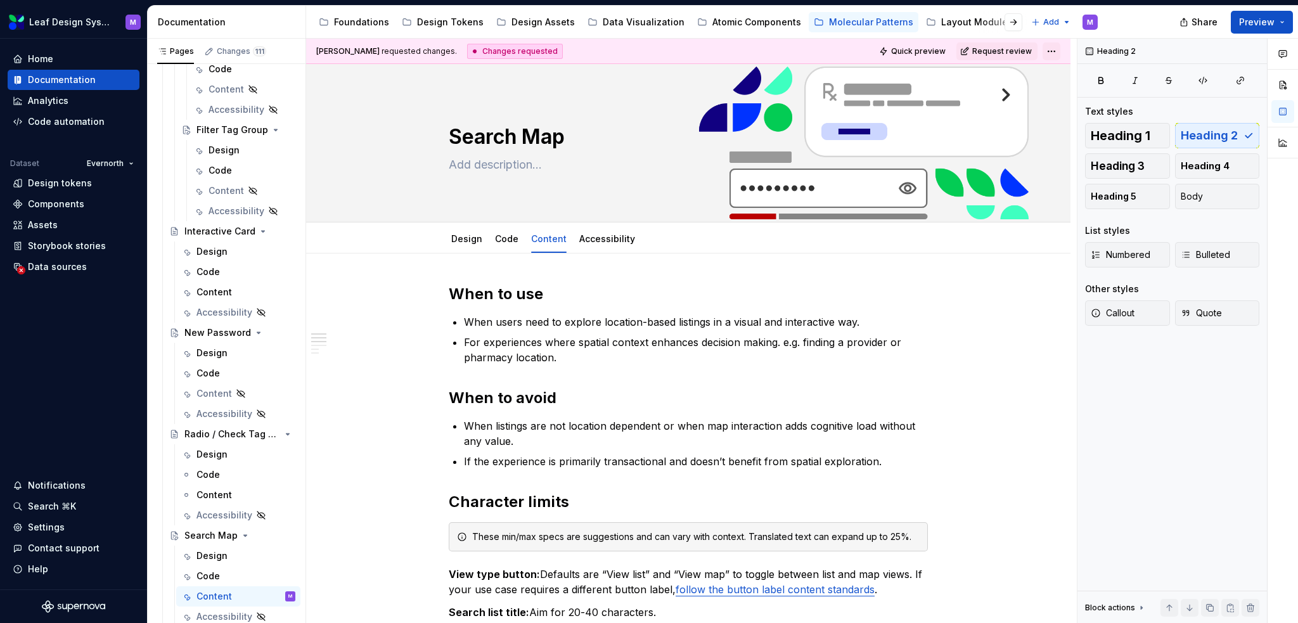
click at [1045, 53] on html "Leaf Design System M Home Documentation Analytics Code automation Dataset Evern…" at bounding box center [649, 311] width 1298 height 623
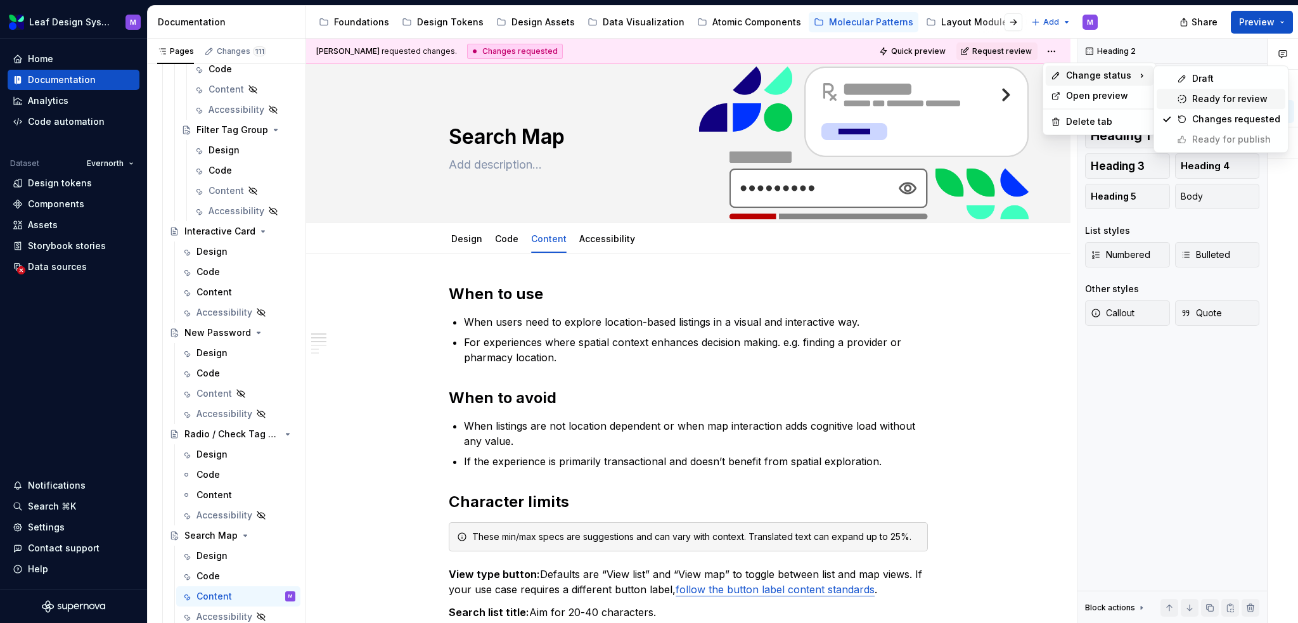
click at [1219, 101] on div "Ready for review" at bounding box center [1236, 98] width 88 height 13
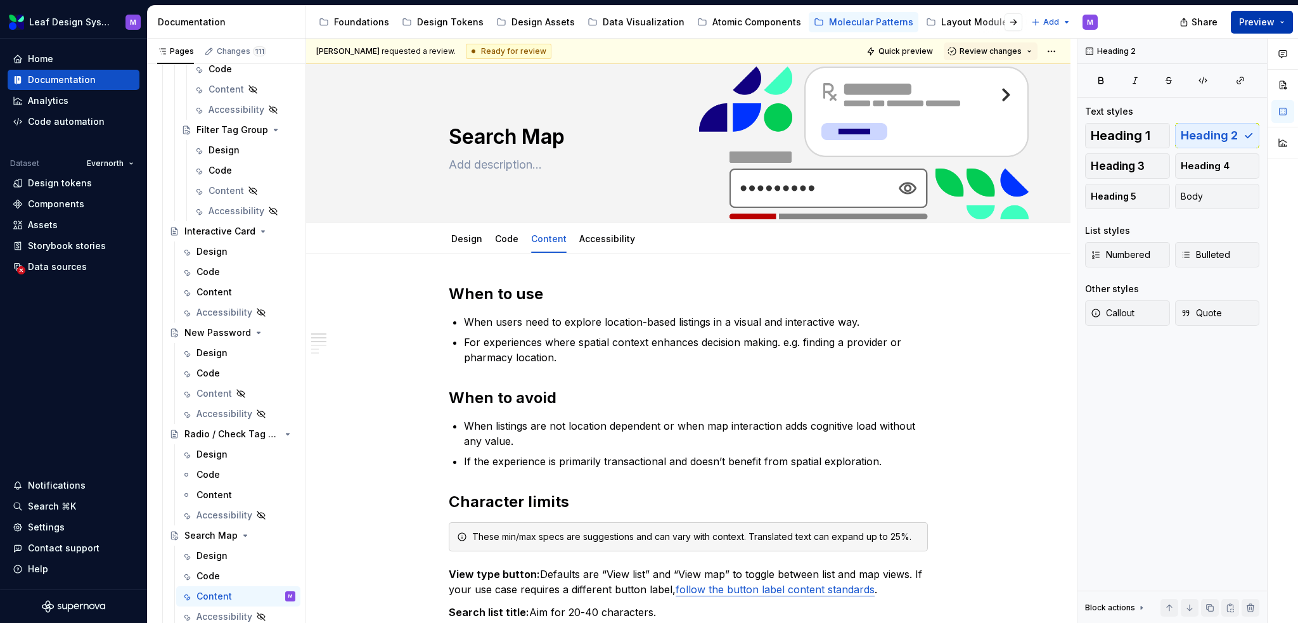
click at [1286, 27] on button "Preview" at bounding box center [1261, 22] width 62 height 23
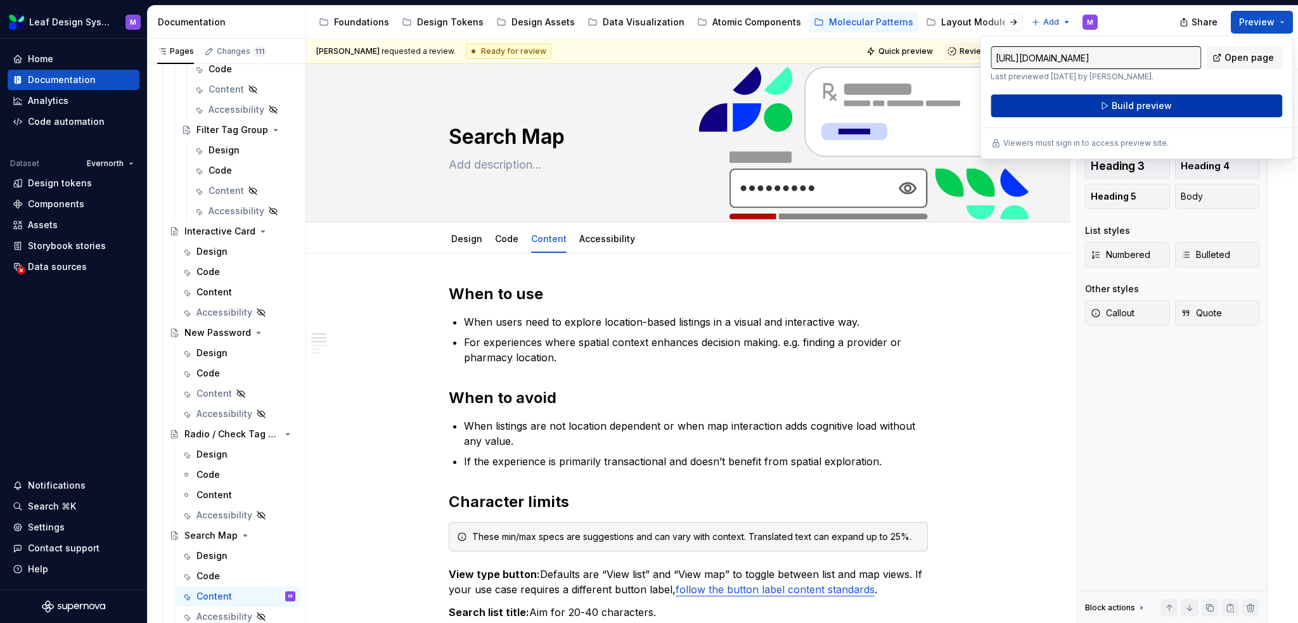
click at [1151, 105] on span "Build preview" at bounding box center [1141, 105] width 60 height 13
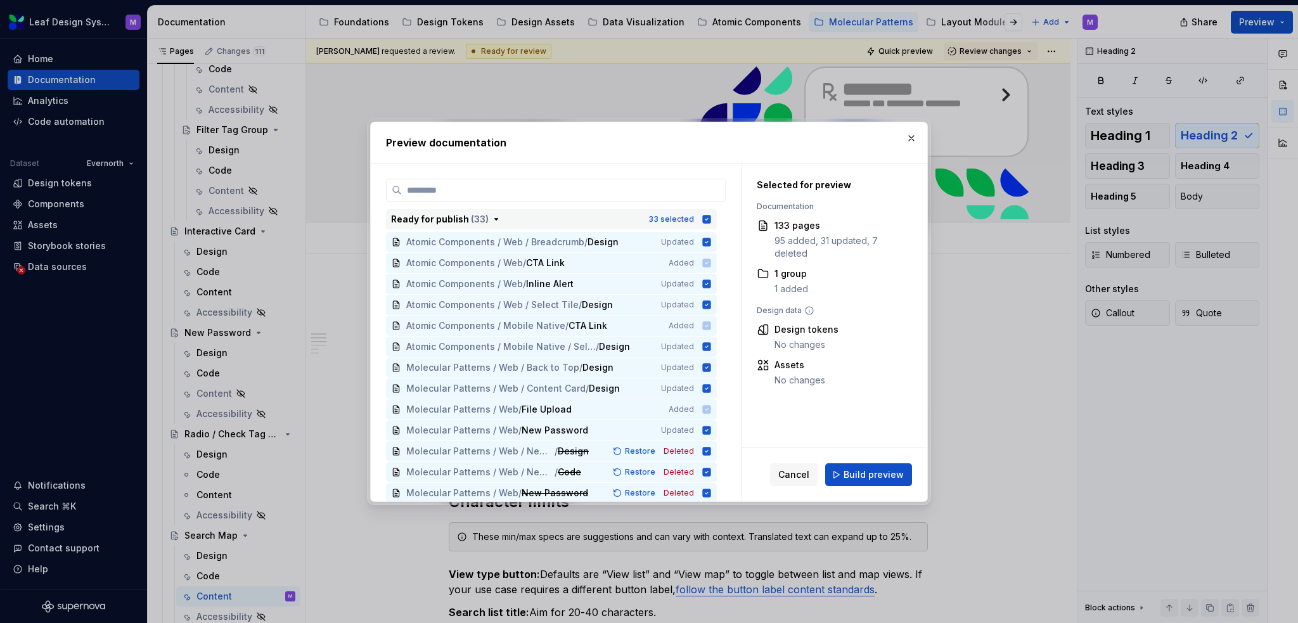
click at [711, 219] on button "Ready for publish ( 33 ) 33 selected" at bounding box center [551, 219] width 331 height 20
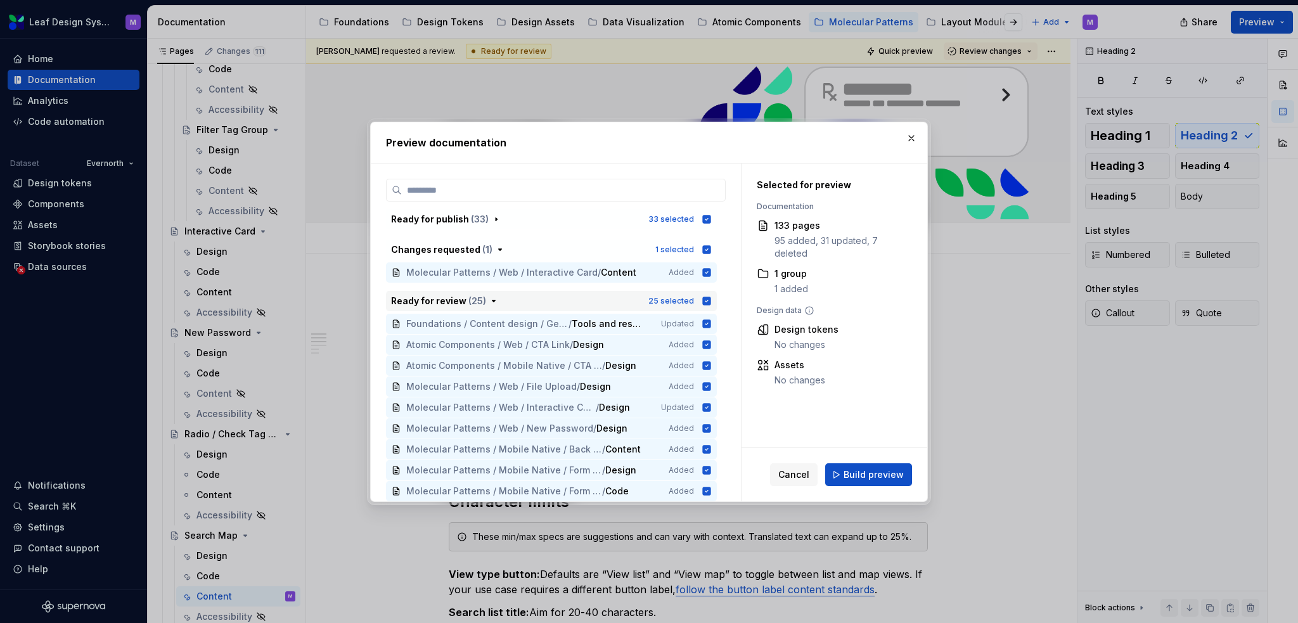
click at [707, 303] on icon "button" at bounding box center [707, 301] width 8 height 8
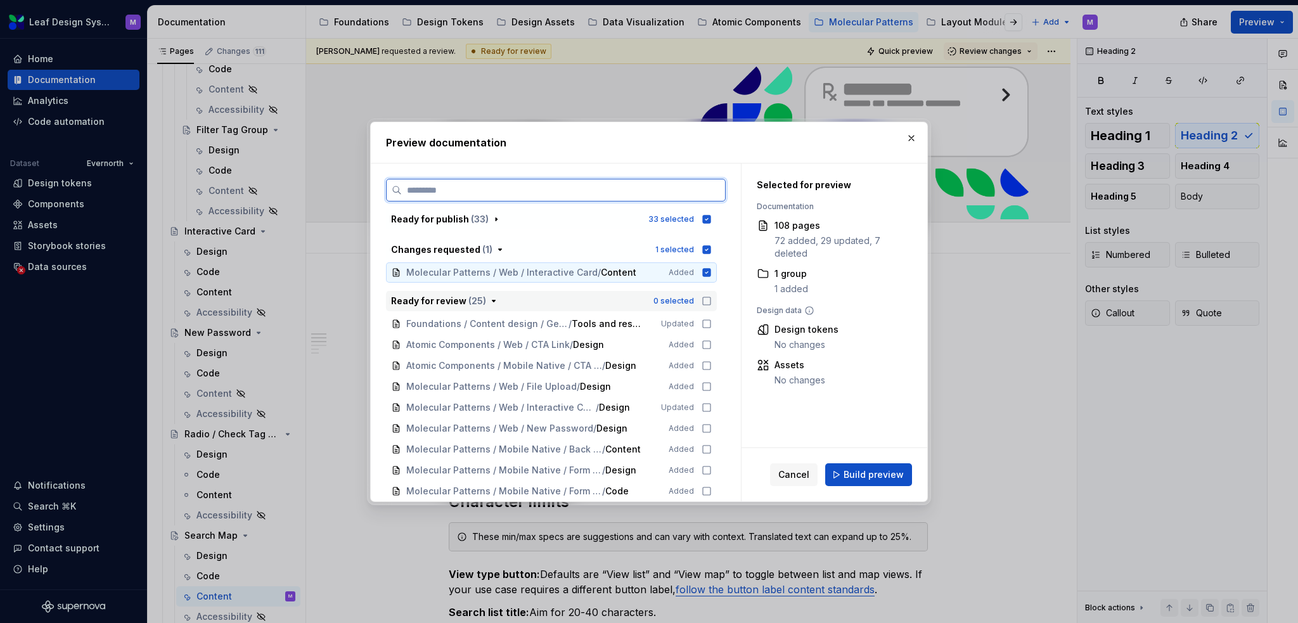
click at [705, 275] on icon at bounding box center [707, 272] width 8 height 8
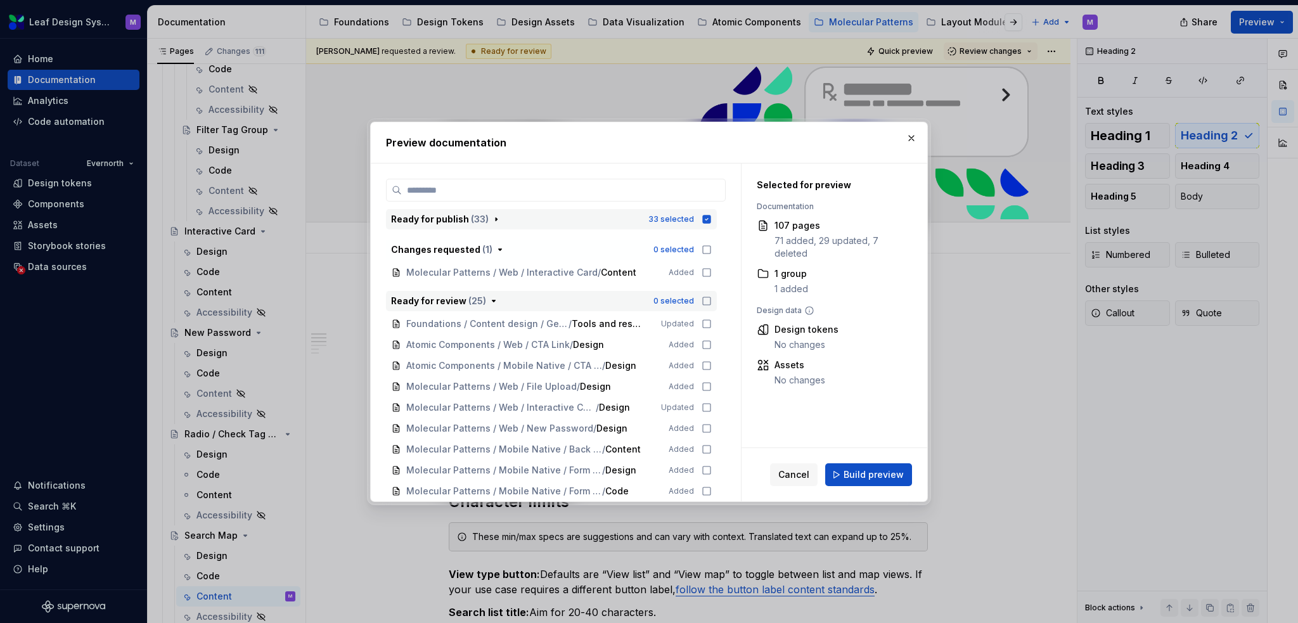
click at [708, 218] on icon "button" at bounding box center [707, 219] width 8 height 8
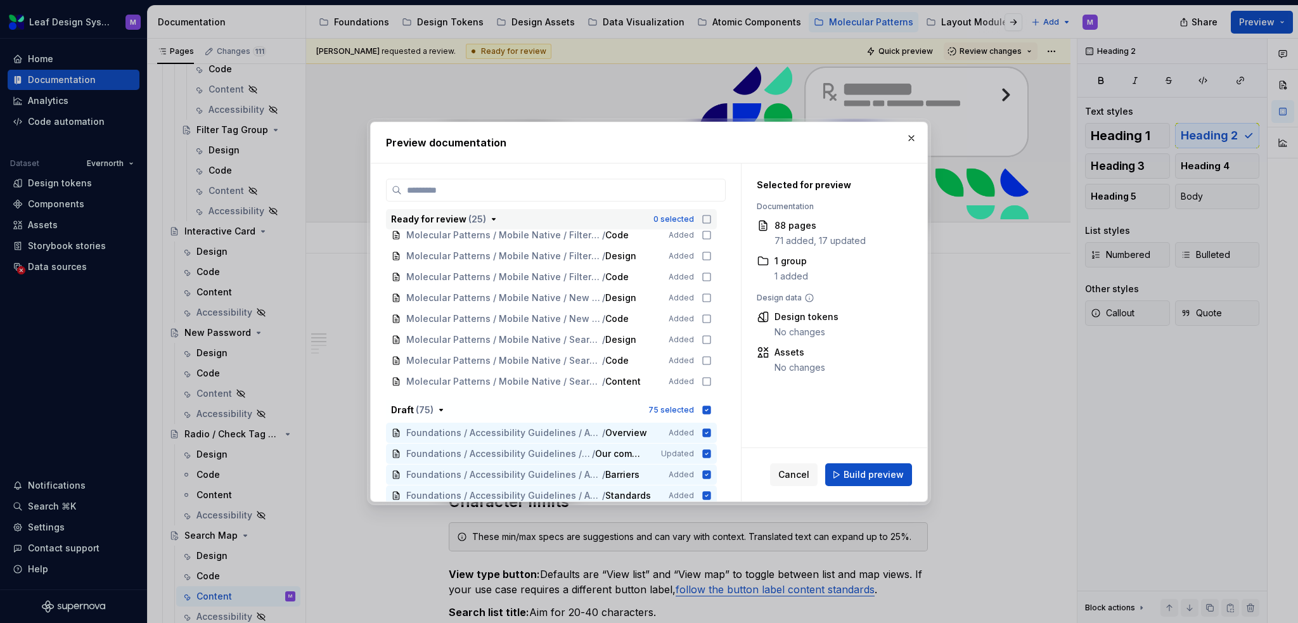
scroll to position [443, 0]
click at [705, 407] on icon "button" at bounding box center [707, 410] width 8 height 8
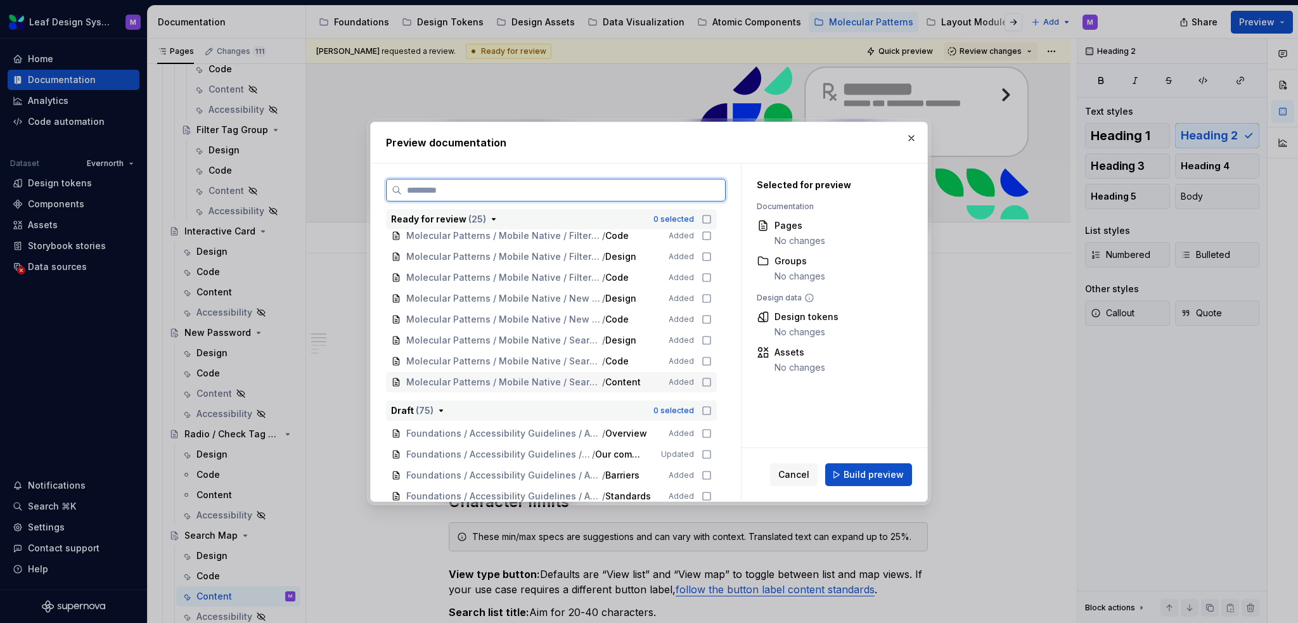
click at [701, 381] on icon at bounding box center [706, 382] width 10 height 10
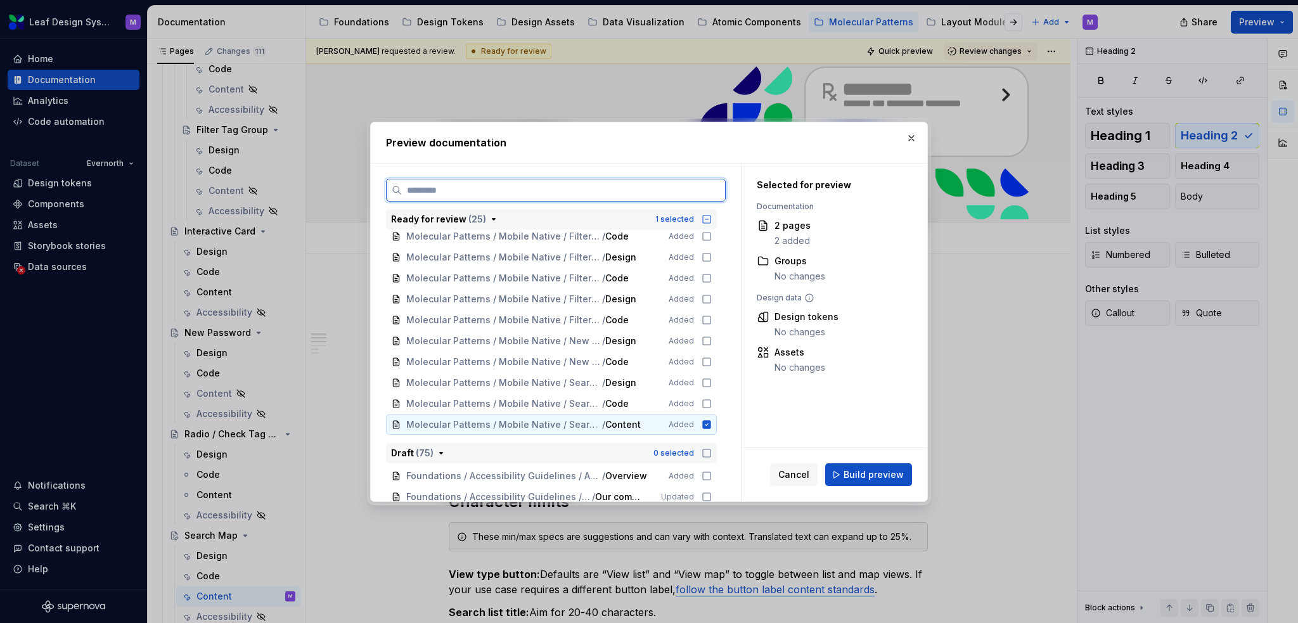
scroll to position [380, 0]
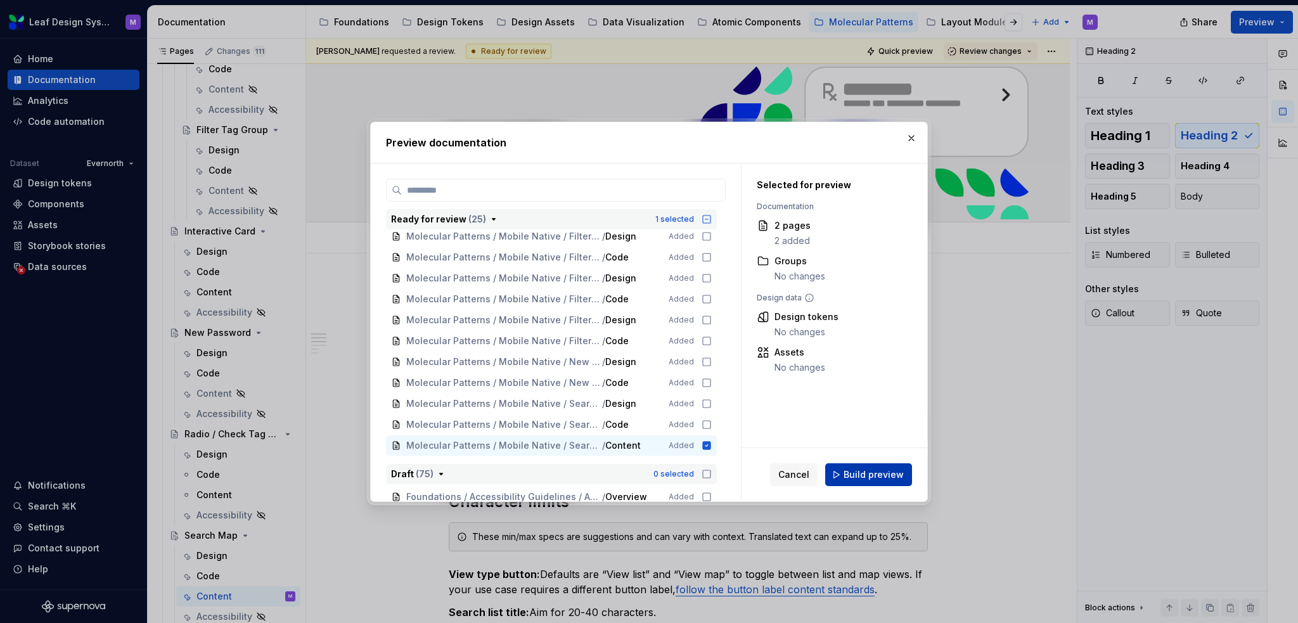
click at [884, 480] on span "Build preview" at bounding box center [873, 474] width 60 height 13
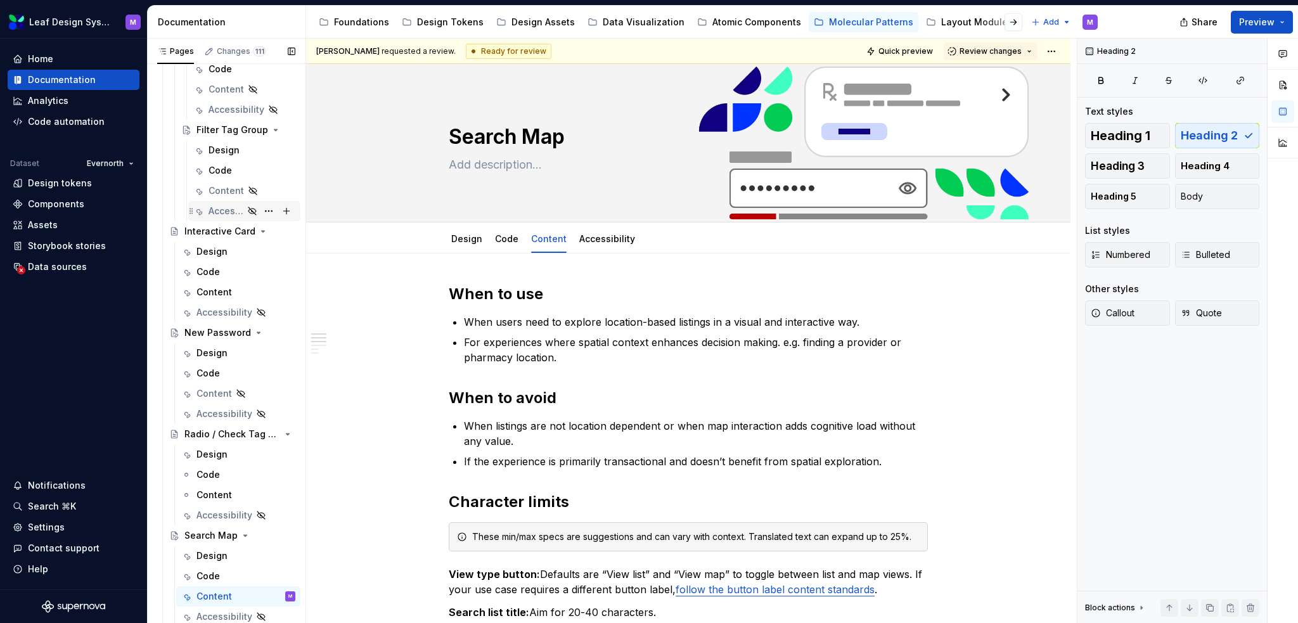
scroll to position [1754, 0]
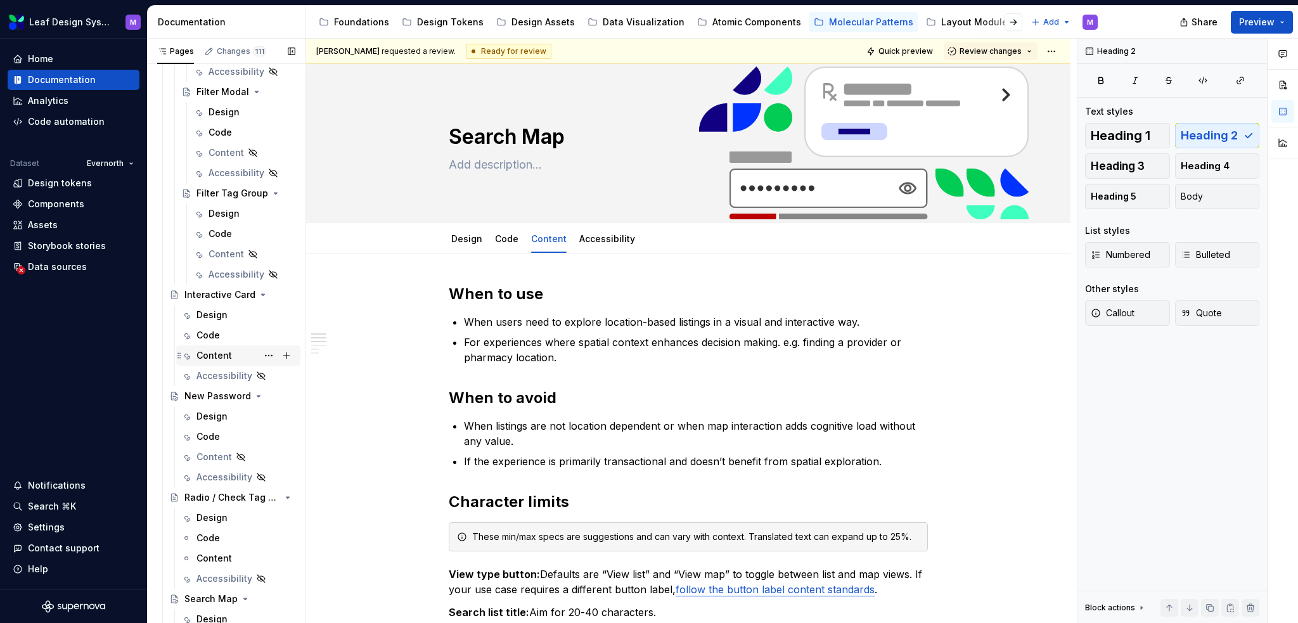
click at [231, 363] on div "Content" at bounding box center [245, 356] width 99 height 18
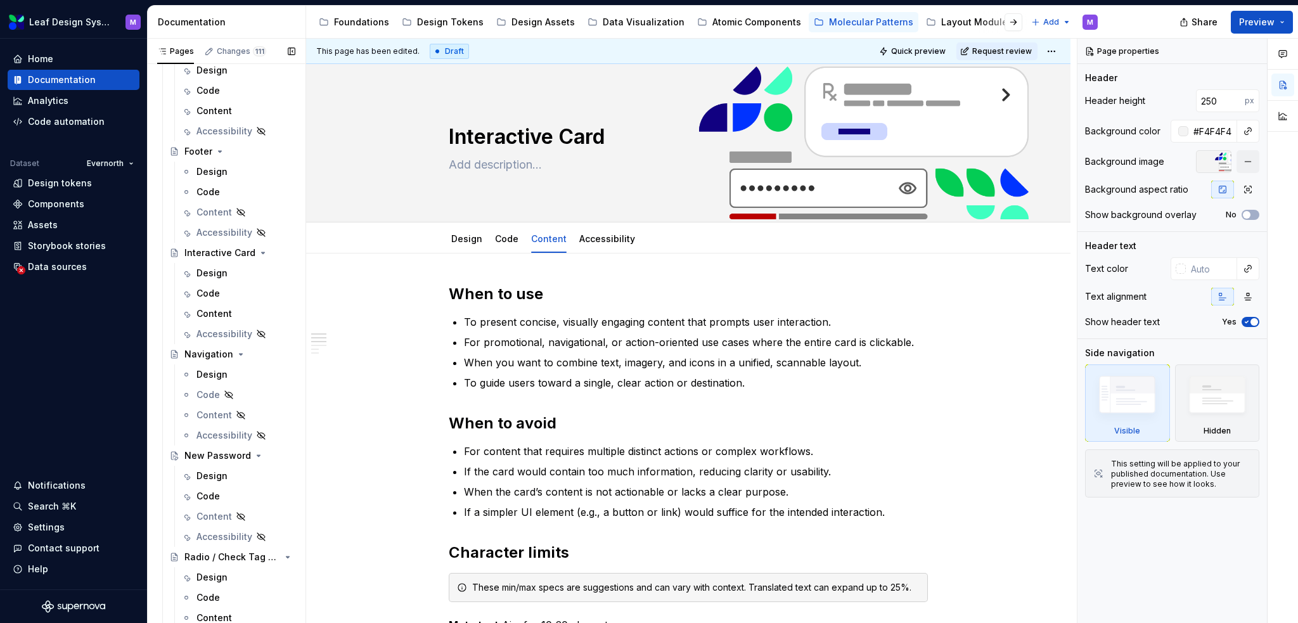
scroll to position [317, 0]
click at [220, 314] on div "Content" at bounding box center [213, 312] width 35 height 13
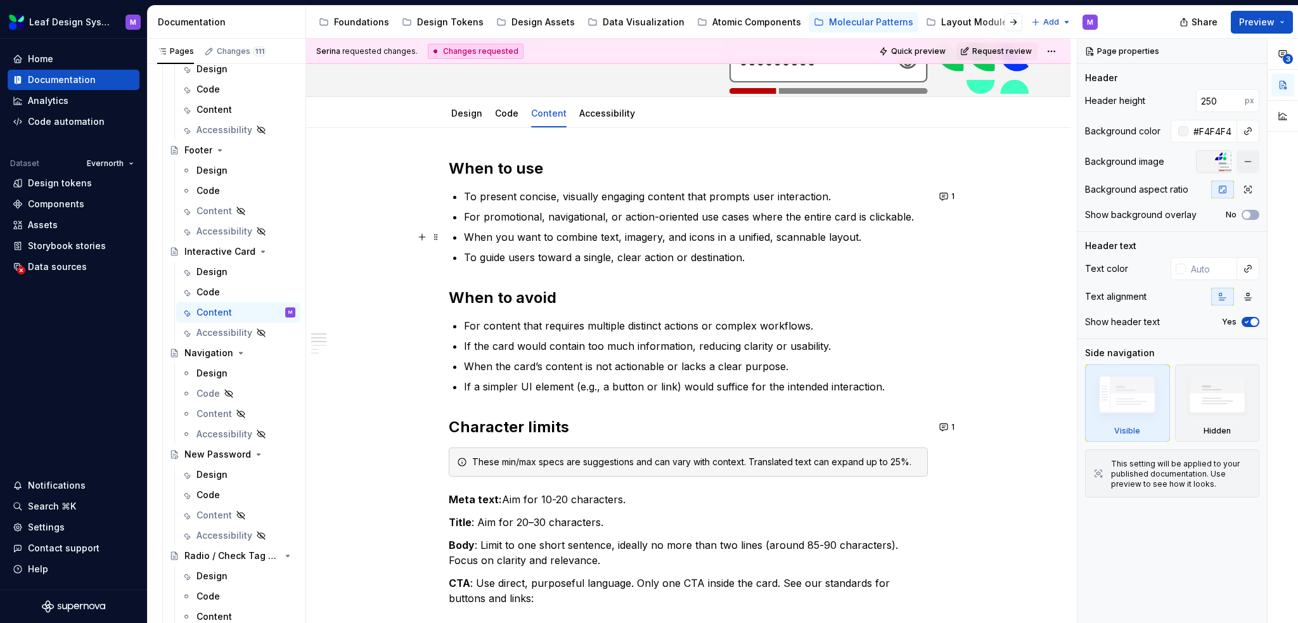
scroll to position [127, 0]
type textarea "*"
click at [944, 191] on button "1" at bounding box center [947, 195] width 25 height 18
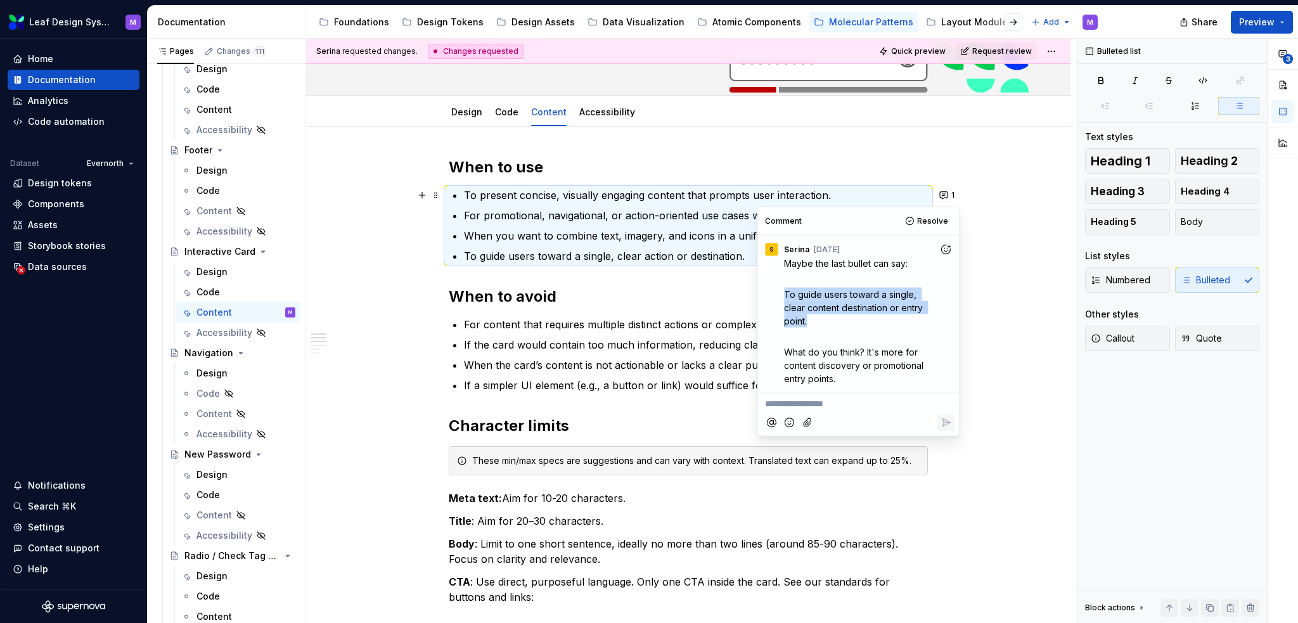
drag, startPoint x: 810, startPoint y: 319, endPoint x: 781, endPoint y: 297, distance: 37.1
click at [781, 297] on div "Maybe the last bullet can say: To guide users toward a single, clear content de…" at bounding box center [857, 320] width 191 height 129
copy span "To guide users toward a single, clear content destination or entry point."
click at [686, 254] on p "To guide users toward a single, clear action or destination." at bounding box center [696, 255] width 464 height 15
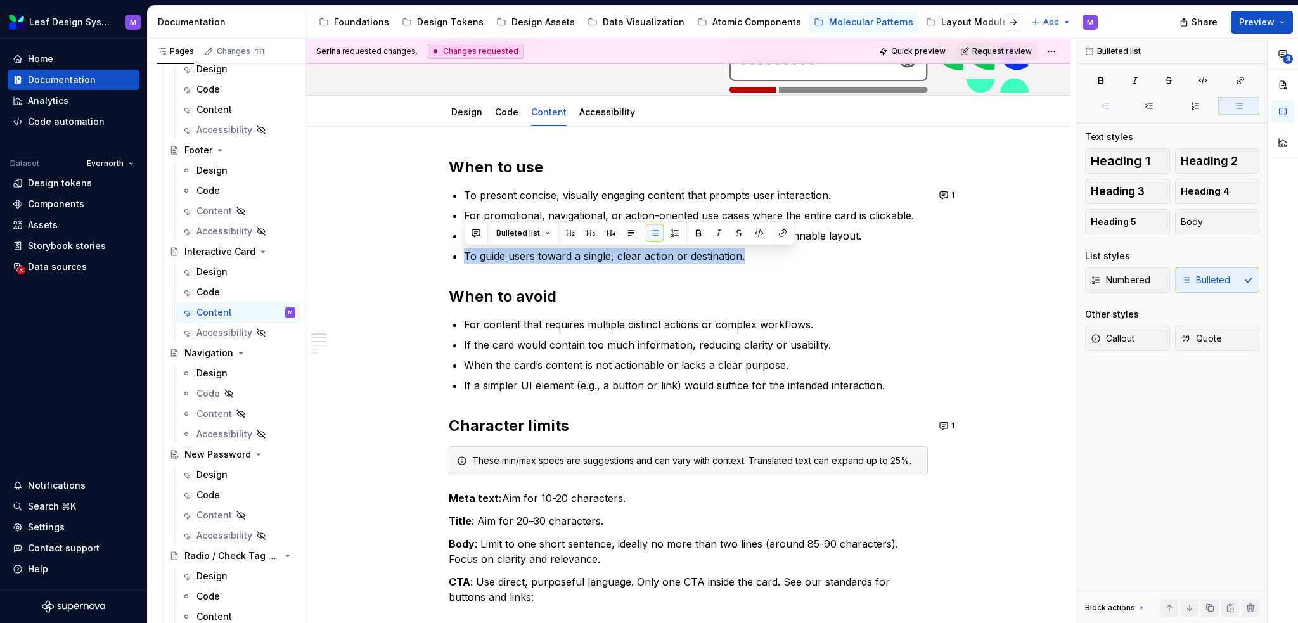
drag, startPoint x: 725, startPoint y: 253, endPoint x: 461, endPoint y: 260, distance: 264.3
click at [461, 260] on div "When to use To present concise, visually engaging content that prompts user int…" at bounding box center [688, 587] width 479 height 860
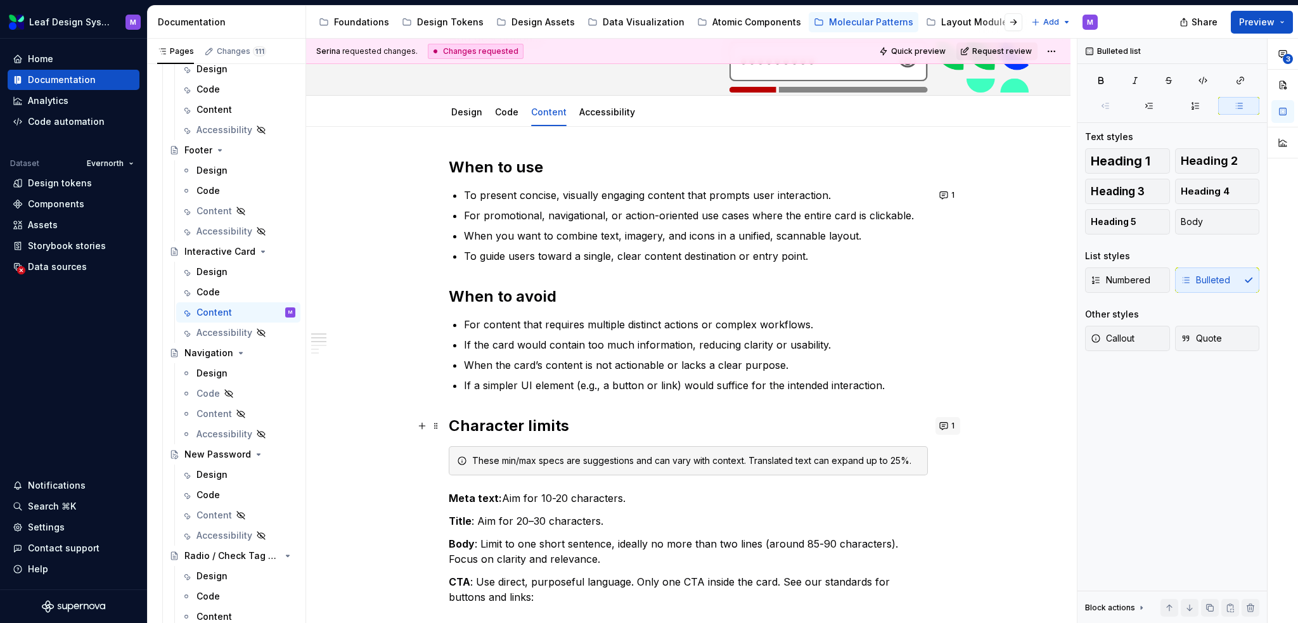
click at [942, 424] on button "1" at bounding box center [947, 426] width 25 height 18
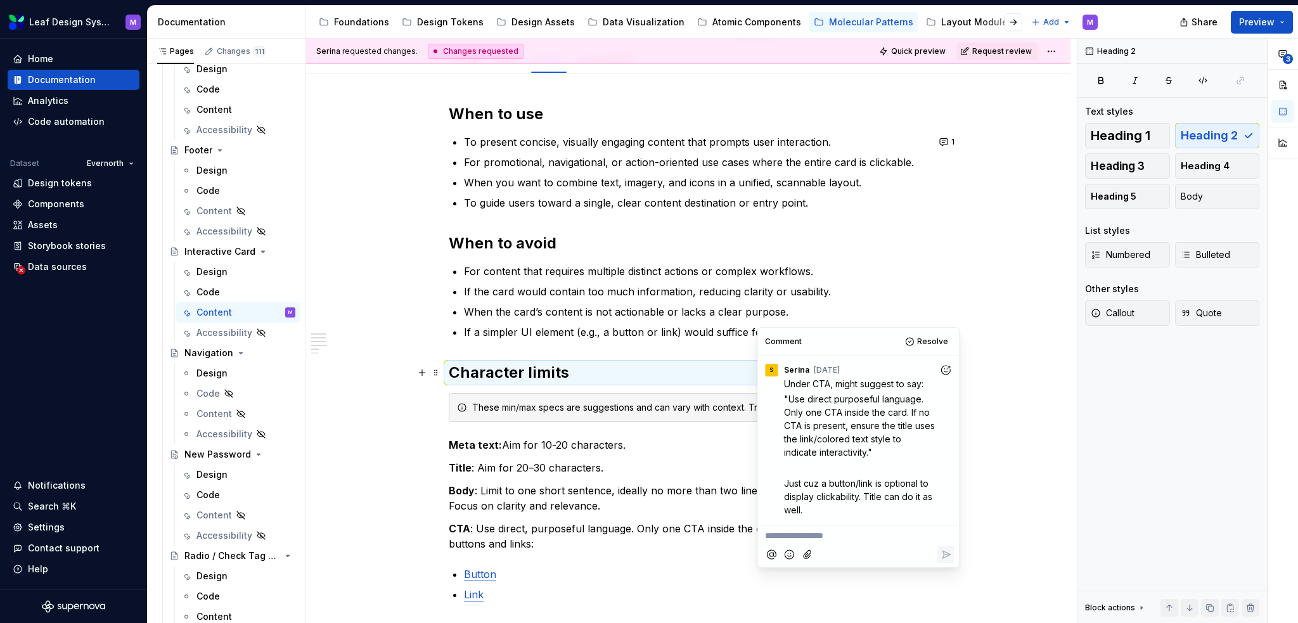
scroll to position [253, 0]
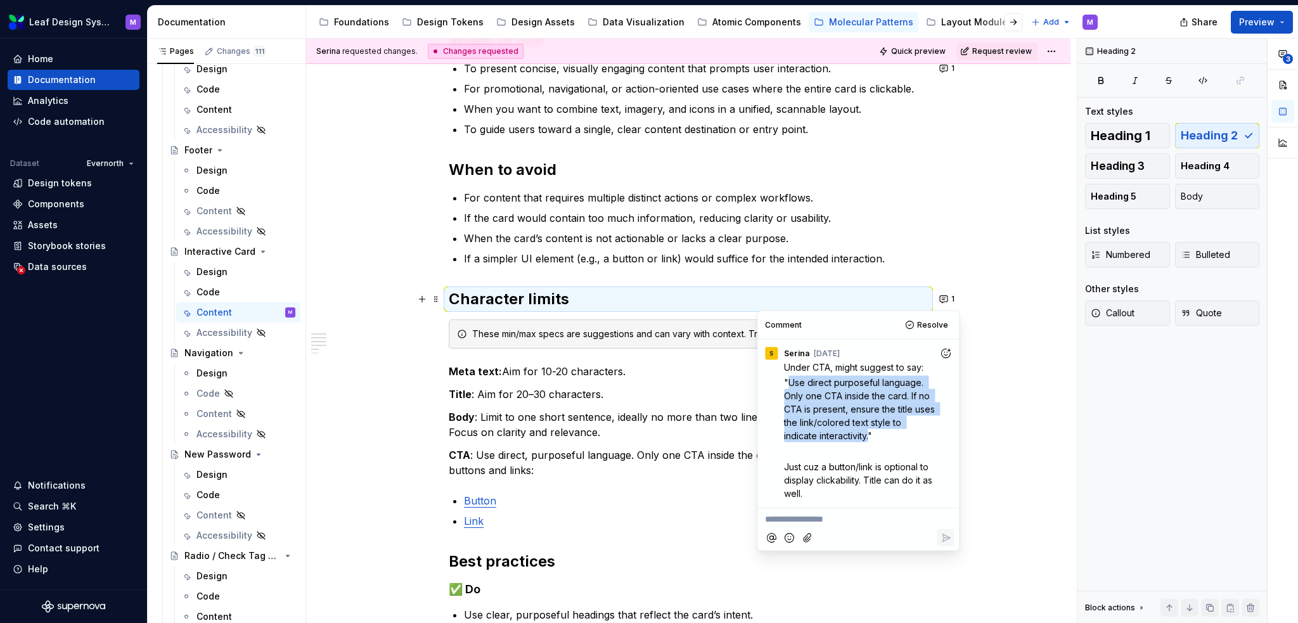
drag, startPoint x: 834, startPoint y: 433, endPoint x: 789, endPoint y: 383, distance: 67.3
click at [789, 383] on span ""Use direct purposeful language. Only one CTA inside the card. If no CTA is pre…" at bounding box center [860, 409] width 153 height 64
copy span "Use direct purposeful language. Only one CTA inside the card. If no CTA is pres…"
click at [668, 463] on p "CTA : Use direct, purposeful language. Only one CTA inside the card. See our st…" at bounding box center [688, 462] width 479 height 30
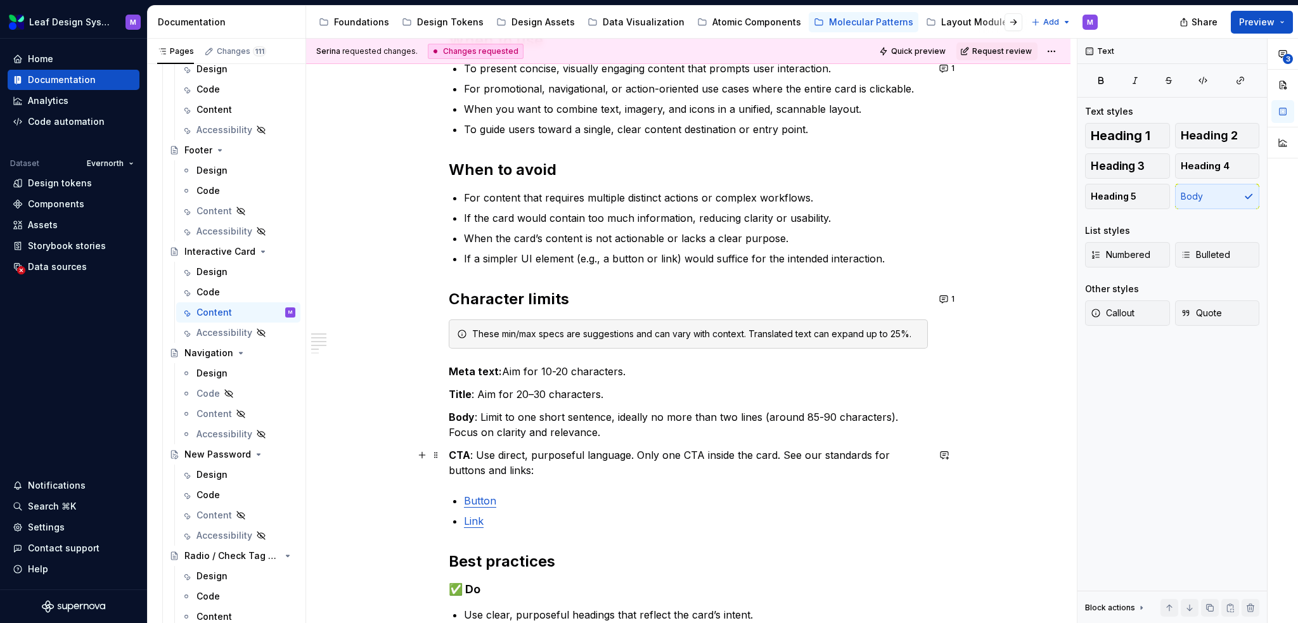
drag, startPoint x: 540, startPoint y: 468, endPoint x: 509, endPoint y: 462, distance: 31.1
click at [509, 462] on p "CTA : Use direct, purposeful language. Only one CTA inside the card. See our st…" at bounding box center [688, 462] width 479 height 30
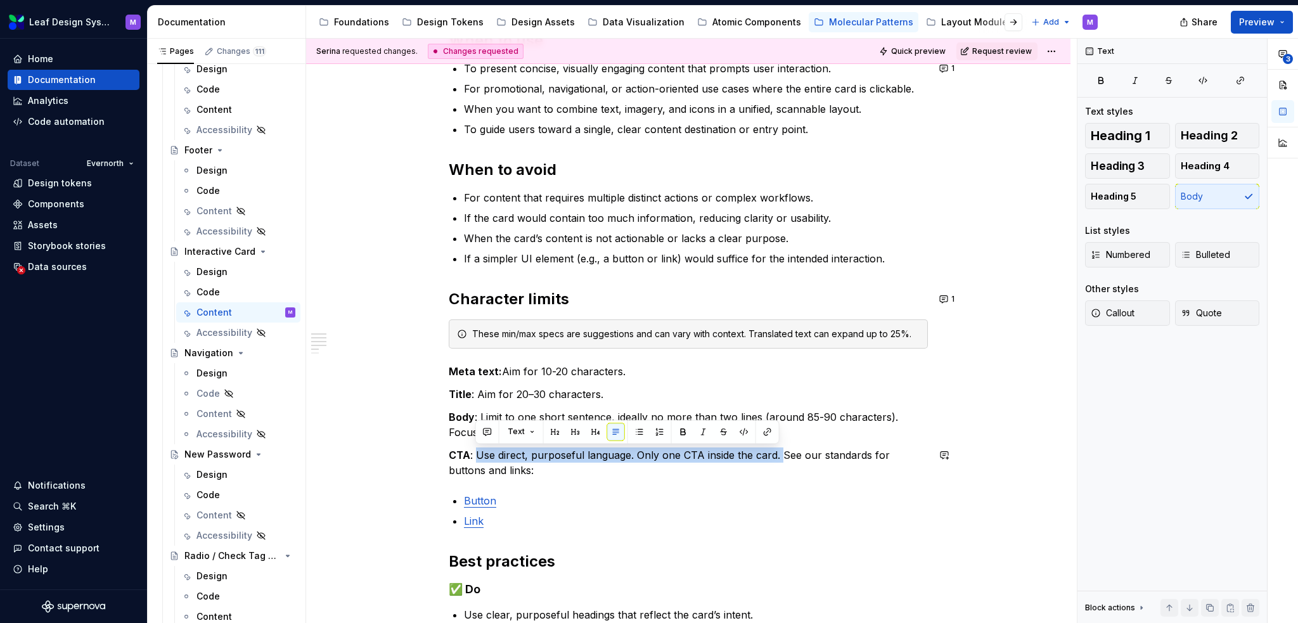
drag, startPoint x: 781, startPoint y: 453, endPoint x: 474, endPoint y: 454, distance: 307.3
click at [474, 454] on p "CTA : Use direct, purposeful language. Only one CTA inside the card. See our st…" at bounding box center [688, 462] width 479 height 30
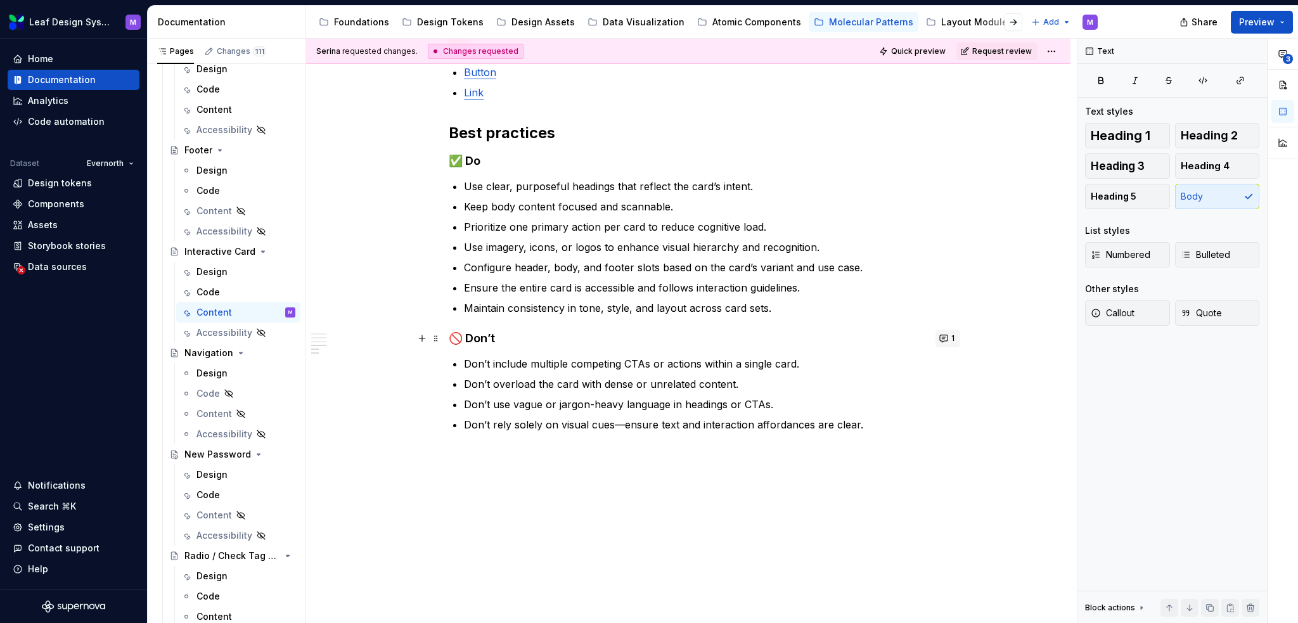
scroll to position [570, 0]
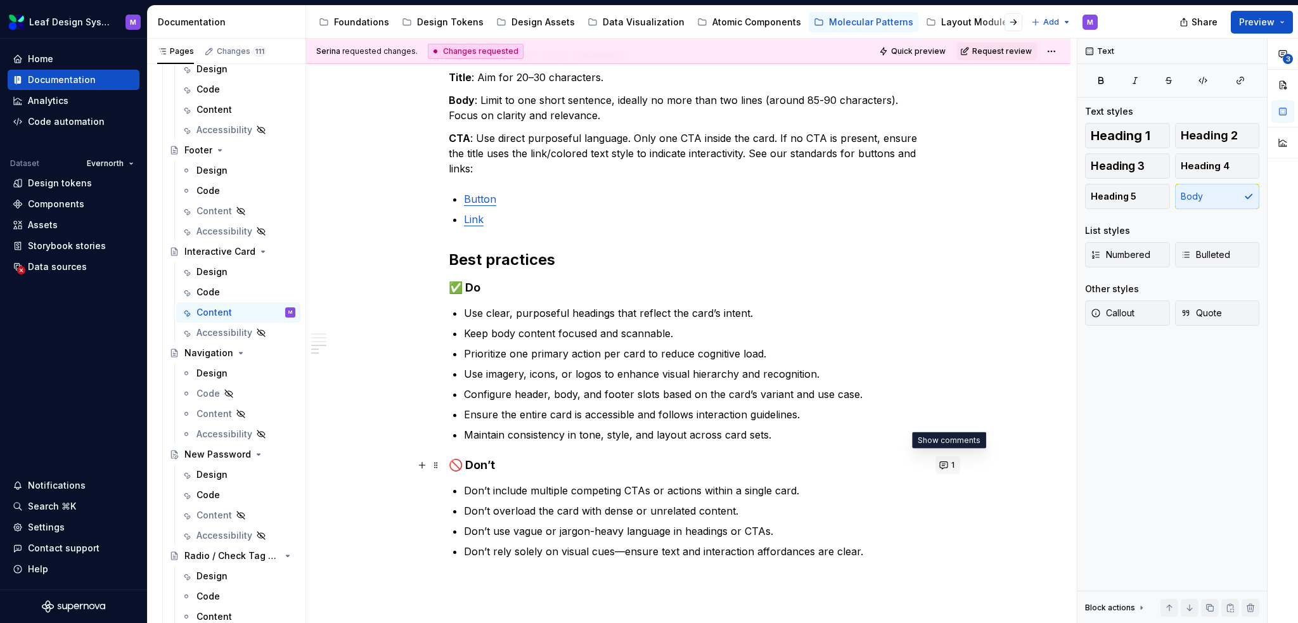
click at [939, 459] on button "1" at bounding box center [947, 465] width 25 height 18
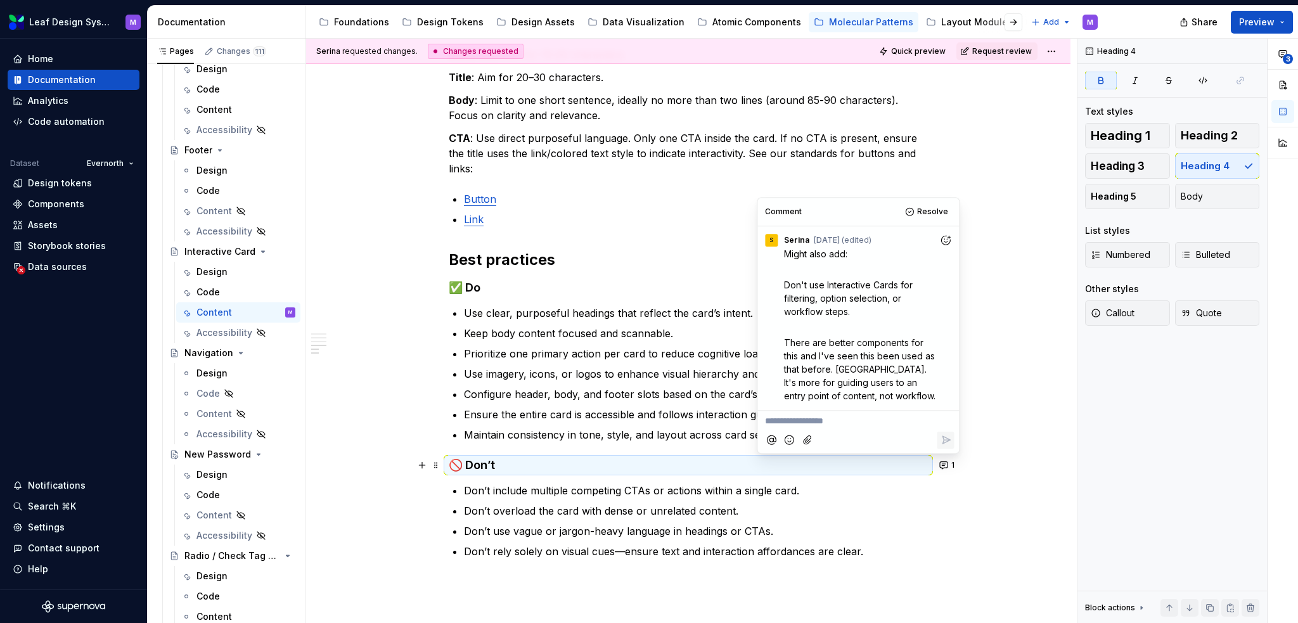
click at [863, 314] on p "Don't use Interactive Cards for filtering, option selection, or workflow steps." at bounding box center [861, 298] width 155 height 40
drag, startPoint x: 859, startPoint y: 312, endPoint x: 773, endPoint y: 286, distance: 90.0
click at [773, 286] on div "Might also add: Don't use Interactive Cards for filtering, option selection, or…" at bounding box center [857, 324] width 191 height 155
copy span "Don't use Interactive Cards for filtering, option selection, or workflow steps."
click at [466, 494] on p "Don’t include multiple competing CTAs or actions within a single card." at bounding box center [696, 490] width 464 height 15
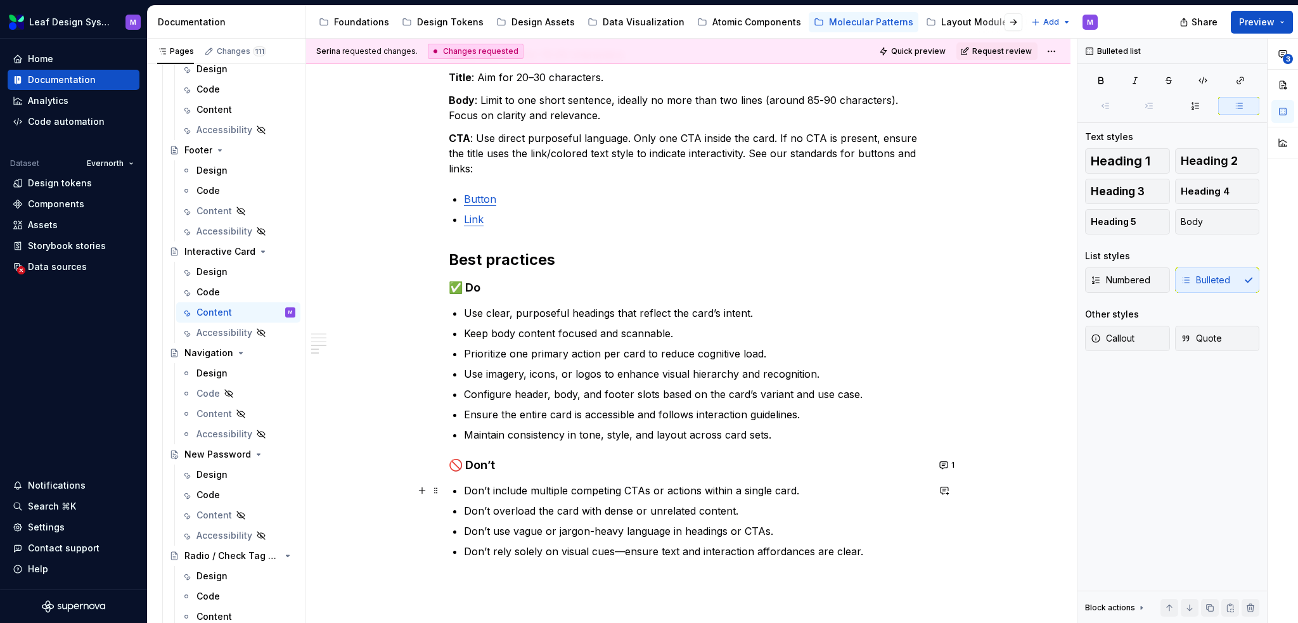
click at [801, 490] on p "Don’t include multiple competing CTAs or actions within a single card." at bounding box center [696, 490] width 464 height 15
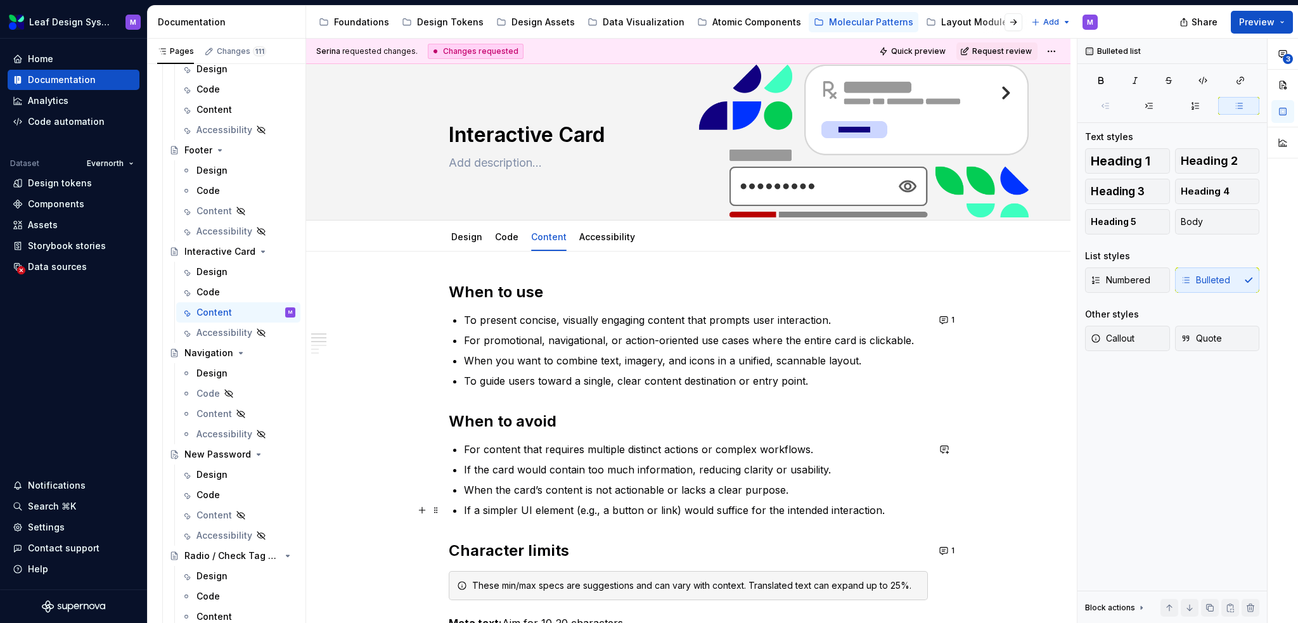
scroll to position [0, 0]
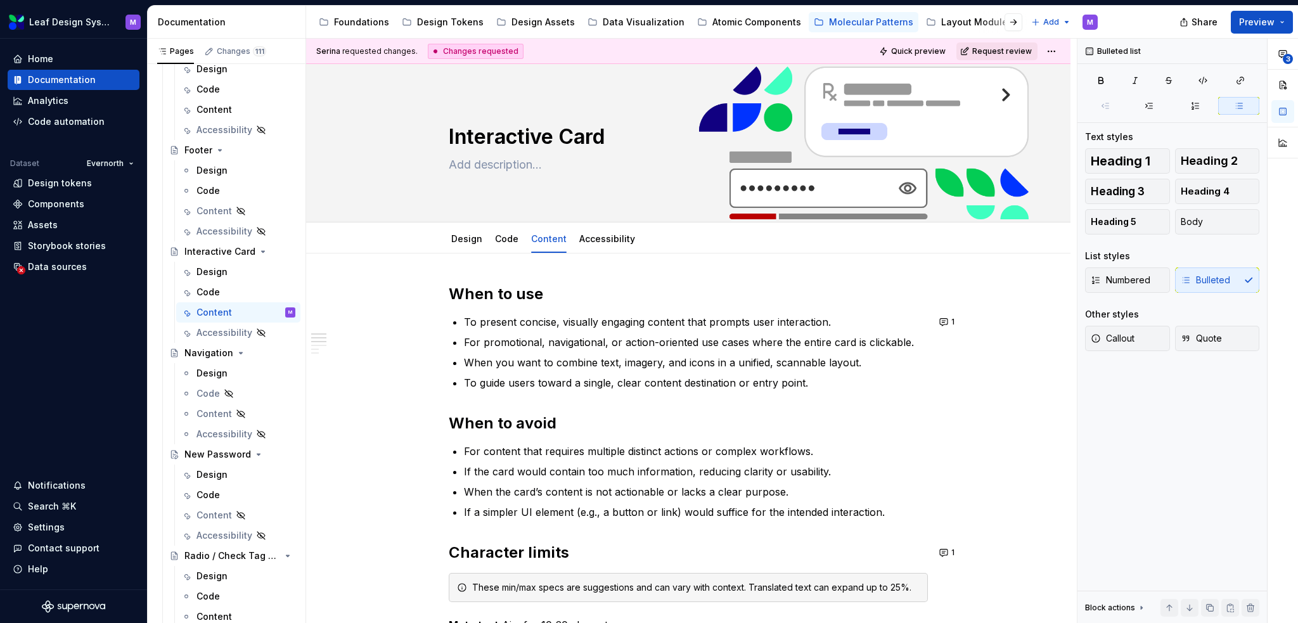
click at [1023, 54] on span "Request review" at bounding box center [1002, 51] width 60 height 10
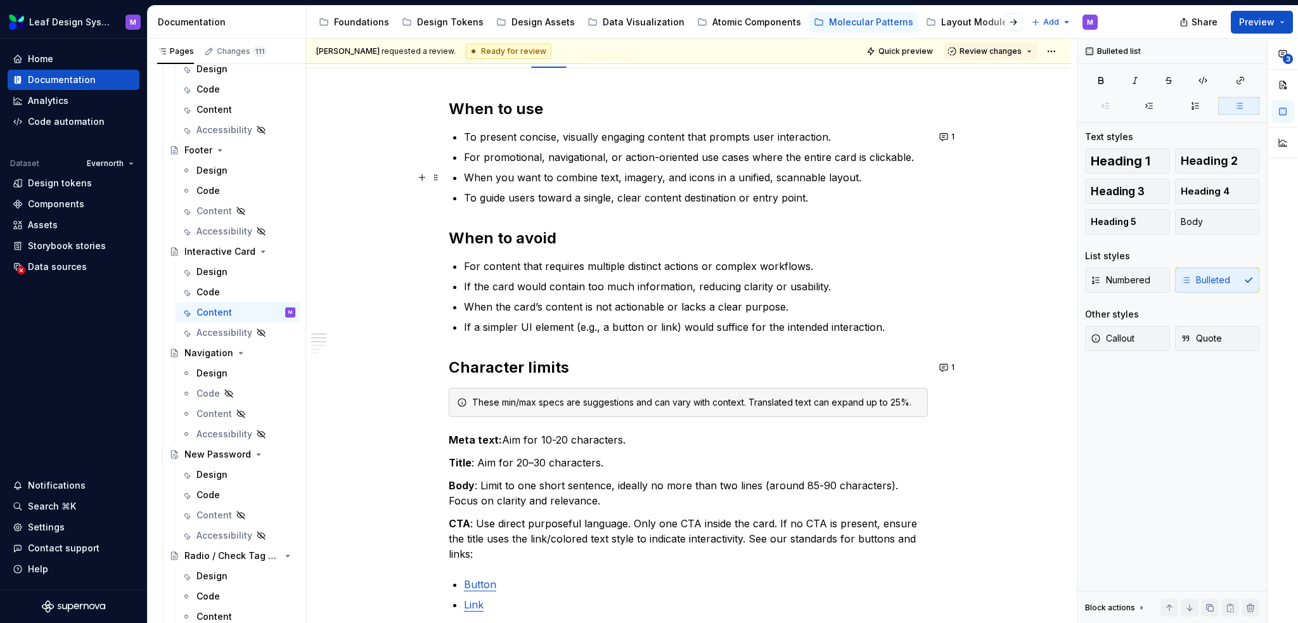
scroll to position [190, 0]
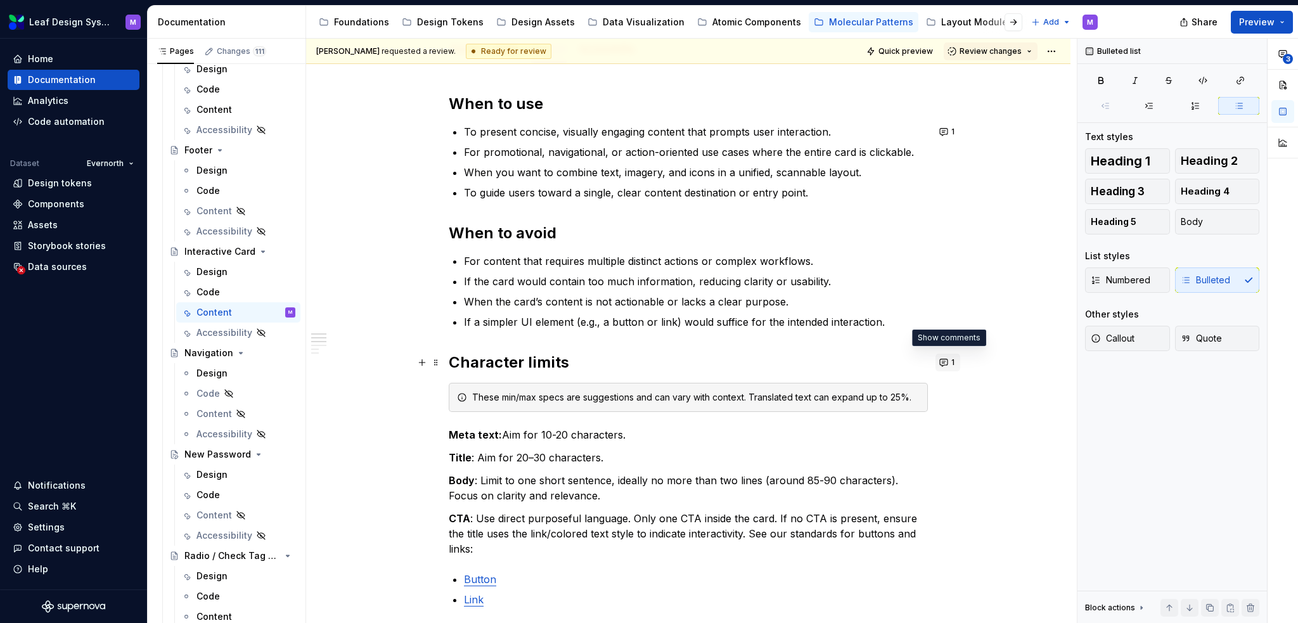
click at [952, 360] on span "1" at bounding box center [952, 362] width 3 height 10
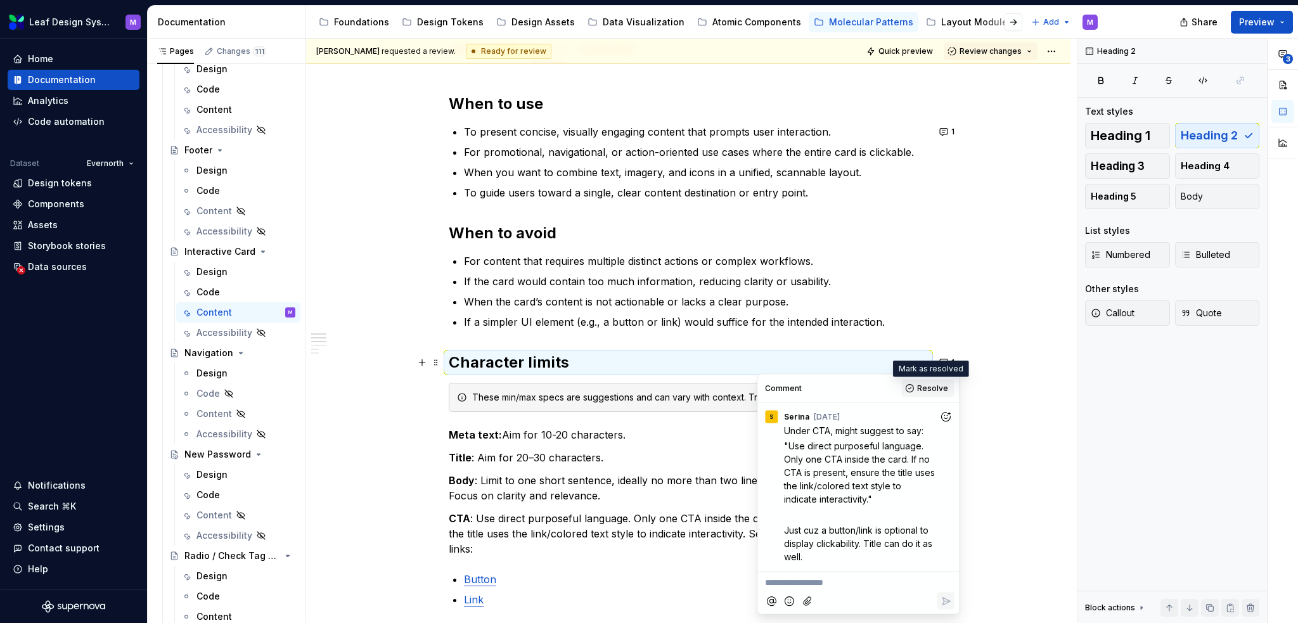
click at [925, 388] on span "Resolve" at bounding box center [932, 388] width 31 height 10
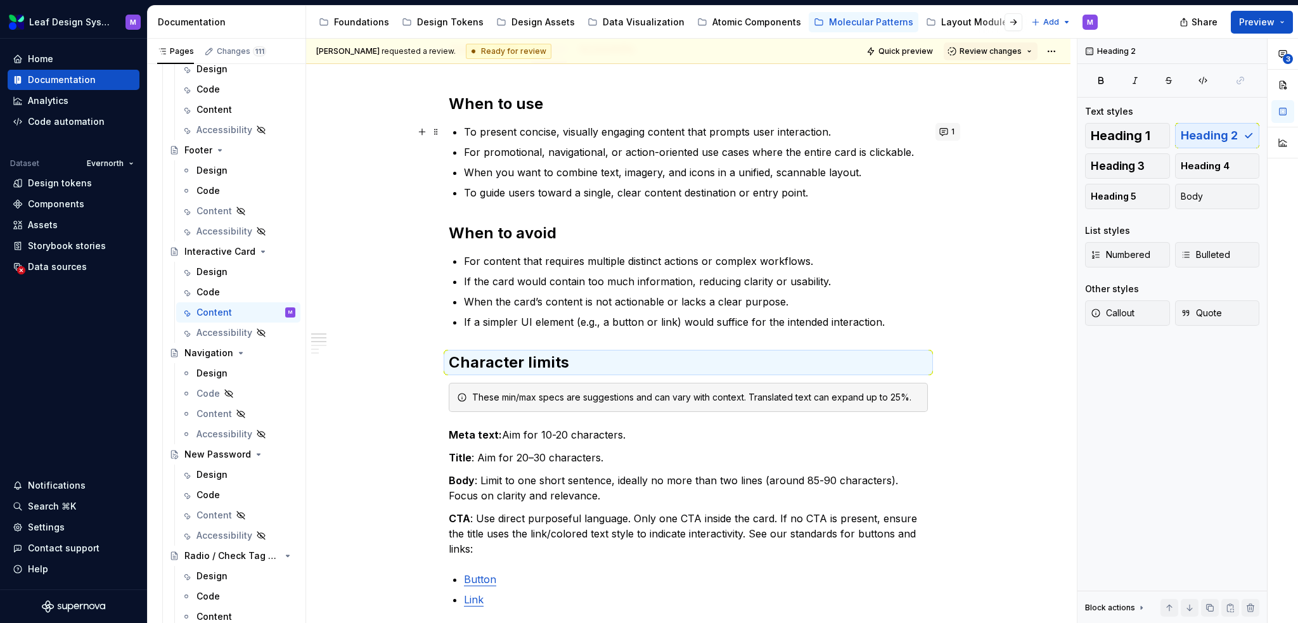
click at [941, 129] on button "1" at bounding box center [947, 132] width 25 height 18
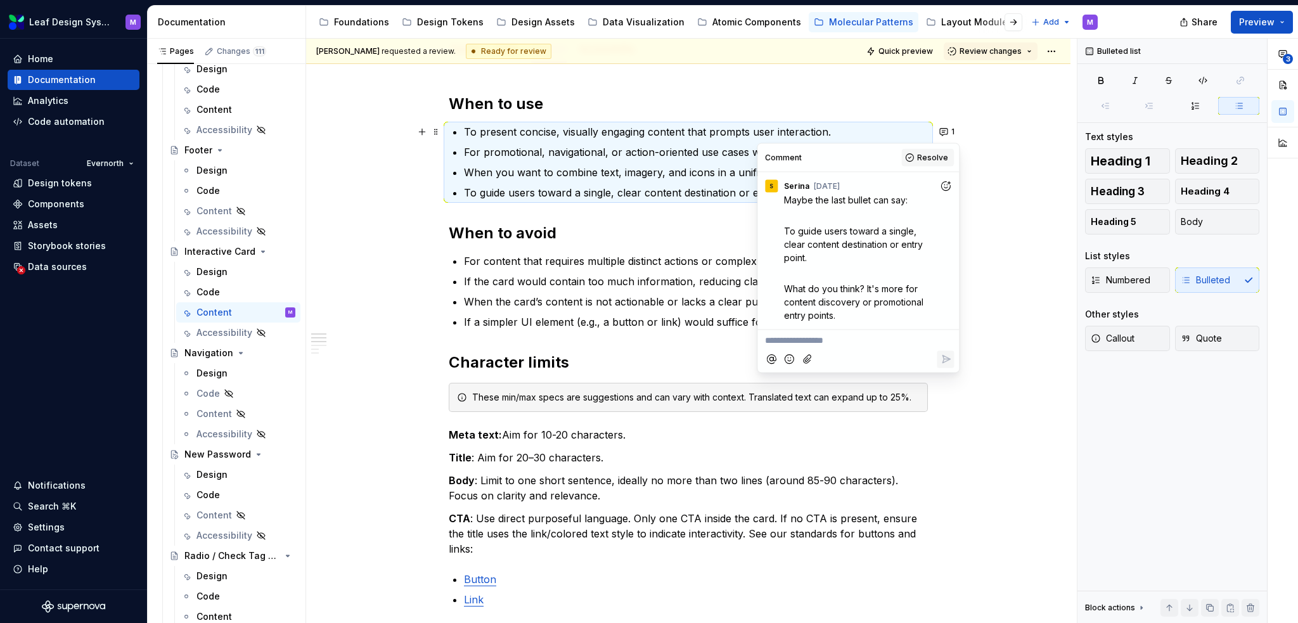
click at [922, 159] on span "Resolve" at bounding box center [932, 158] width 31 height 10
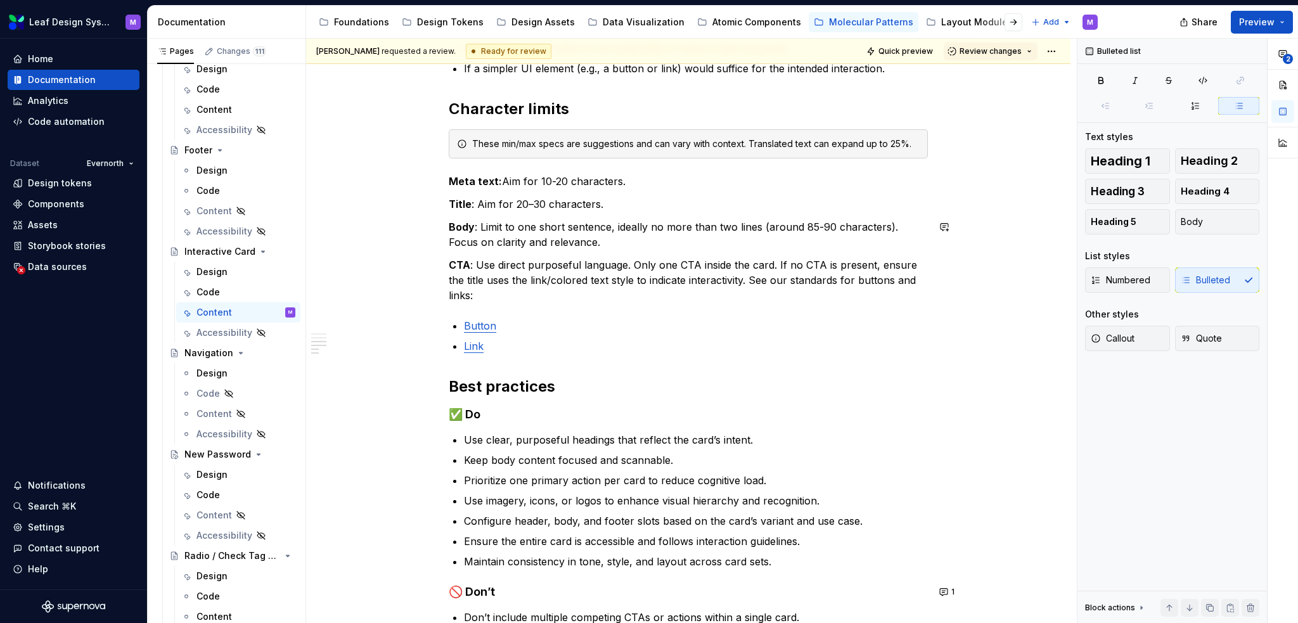
scroll to position [697, 0]
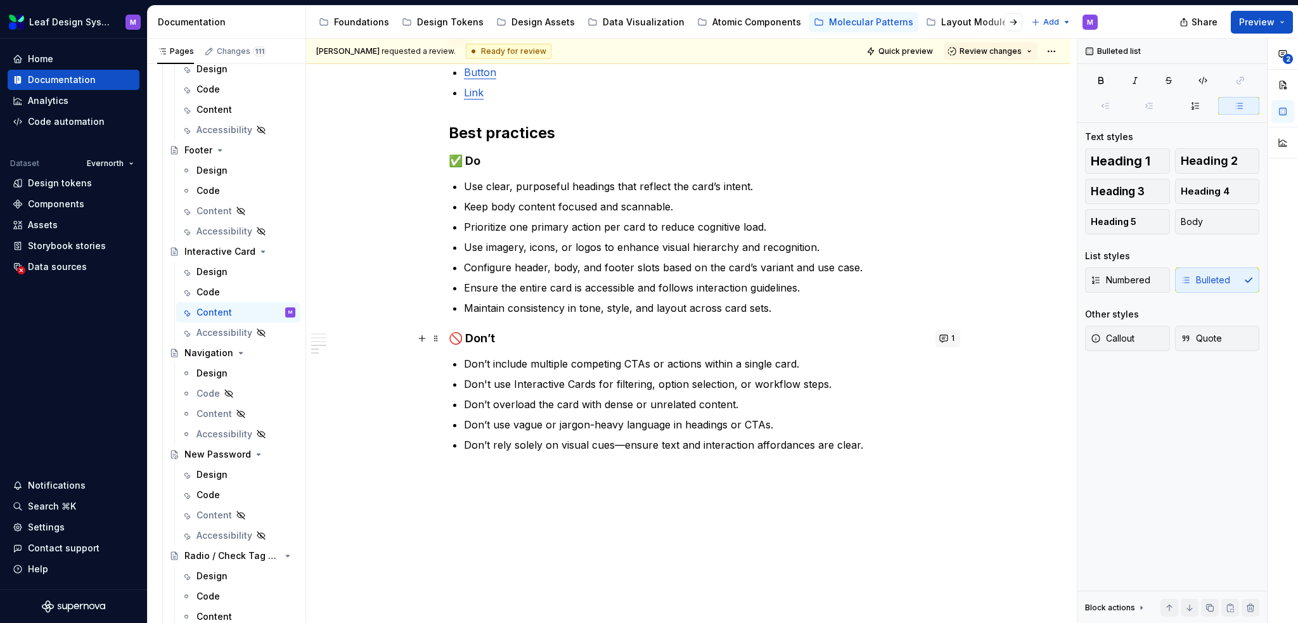
click at [942, 336] on button "1" at bounding box center [947, 338] width 25 height 18
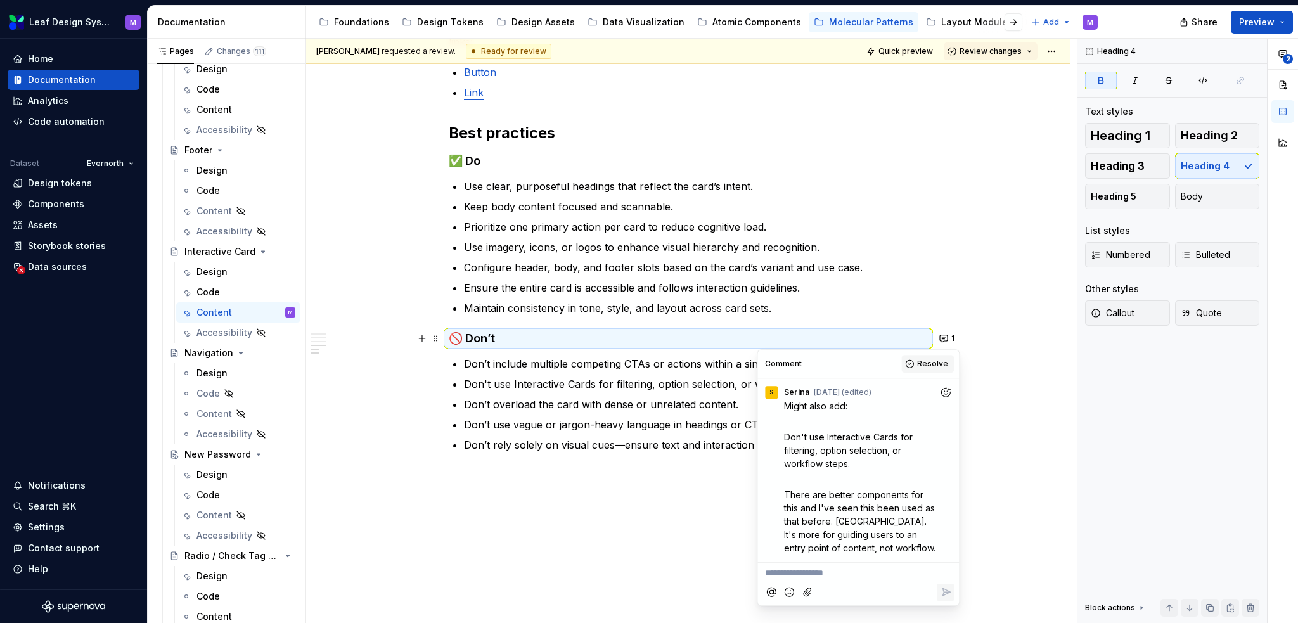
click at [919, 369] on button "Resolve" at bounding box center [927, 364] width 53 height 18
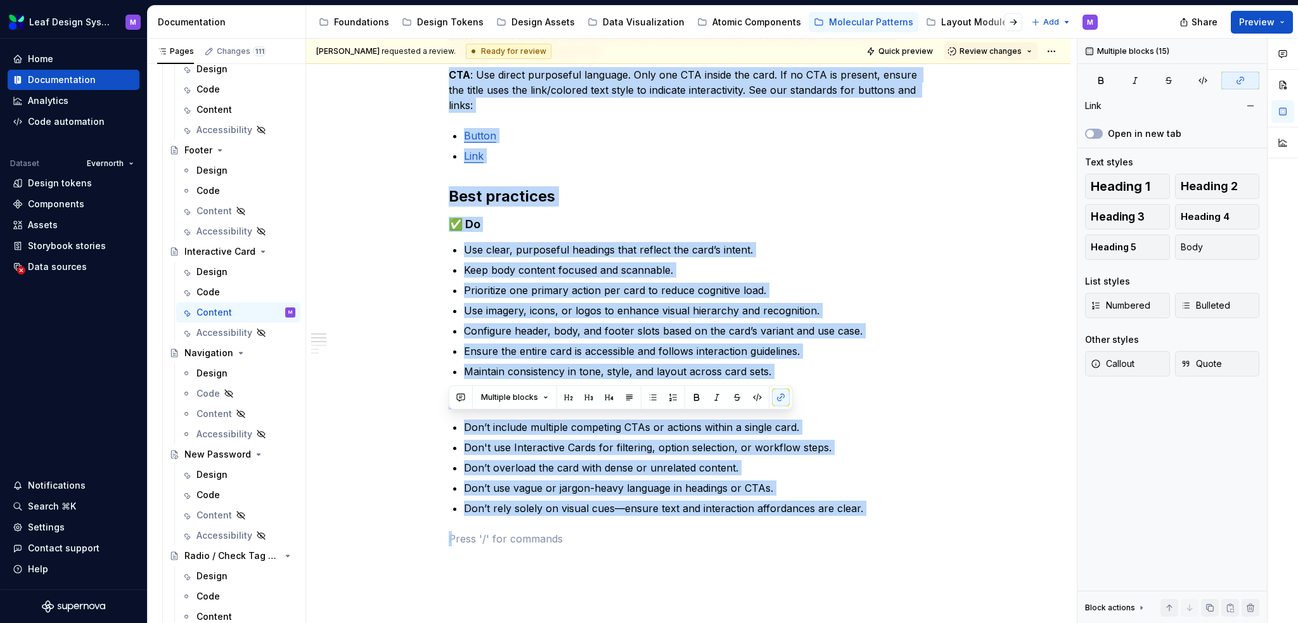
scroll to position [0, 0]
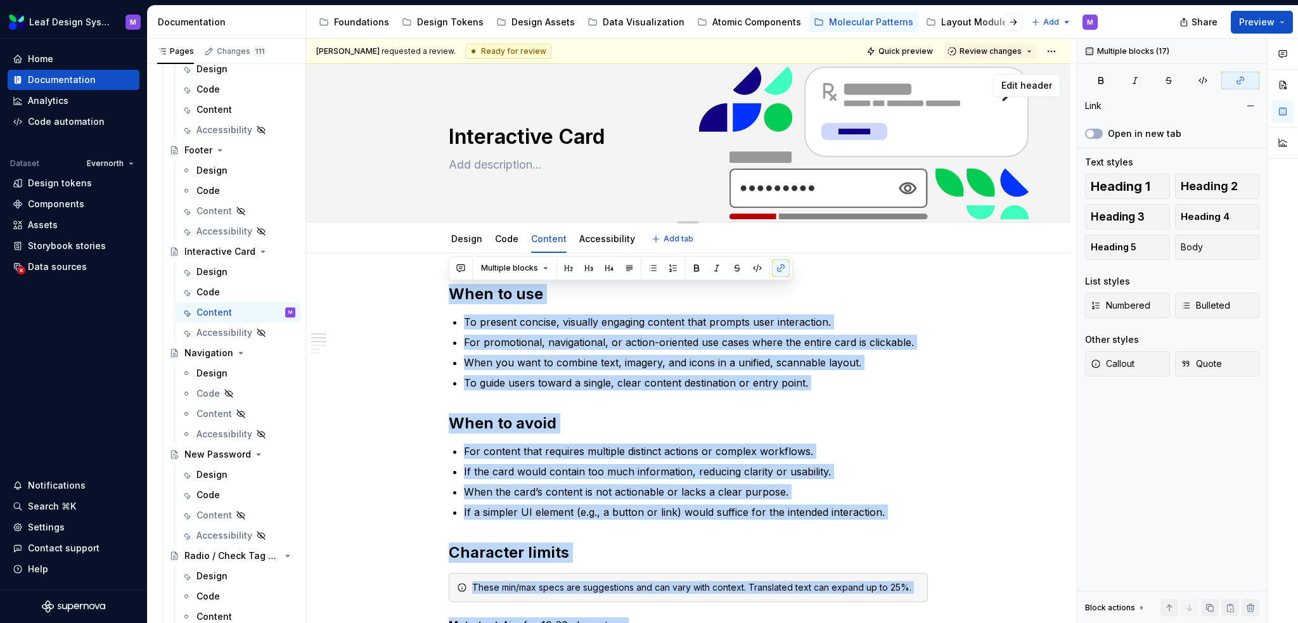
drag, startPoint x: 885, startPoint y: 518, endPoint x: 328, endPoint y: 75, distance: 711.1
copy div "Lore ip dol Si ametcon adipisc, elitsedd eiusmodt incidid utla etdolor magn ali…"
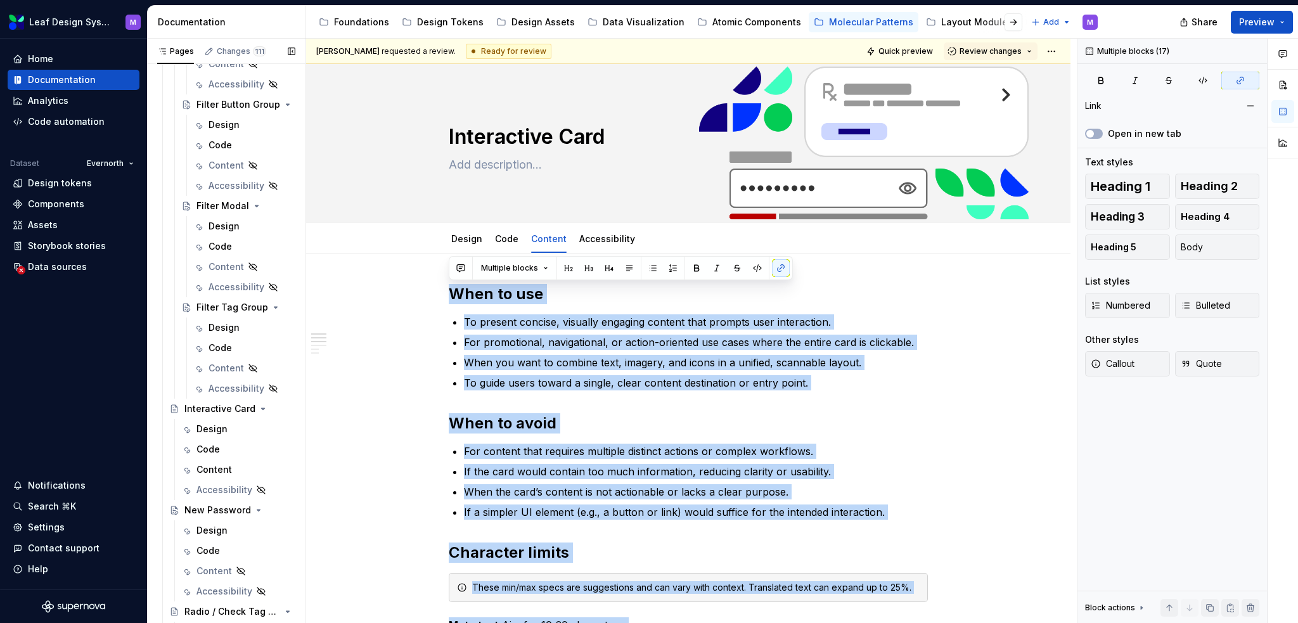
scroll to position [1647, 0]
drag, startPoint x: 227, startPoint y: 456, endPoint x: 228, endPoint y: 443, distance: 13.4
click at [227, 456] on div "Content" at bounding box center [213, 462] width 35 height 13
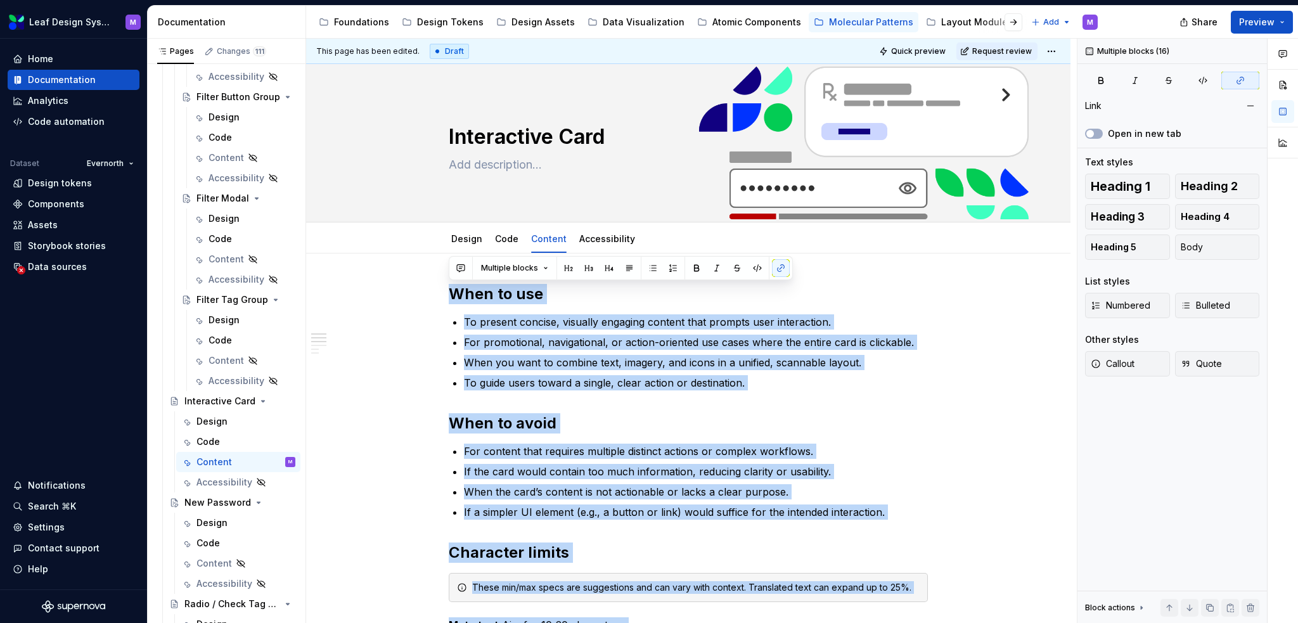
drag, startPoint x: 874, startPoint y: 407, endPoint x: 370, endPoint y: -29, distance: 666.6
click at [370, 0] on html "Leaf Design System M Home Documentation Analytics Code automation Dataset Evern…" at bounding box center [649, 311] width 1298 height 623
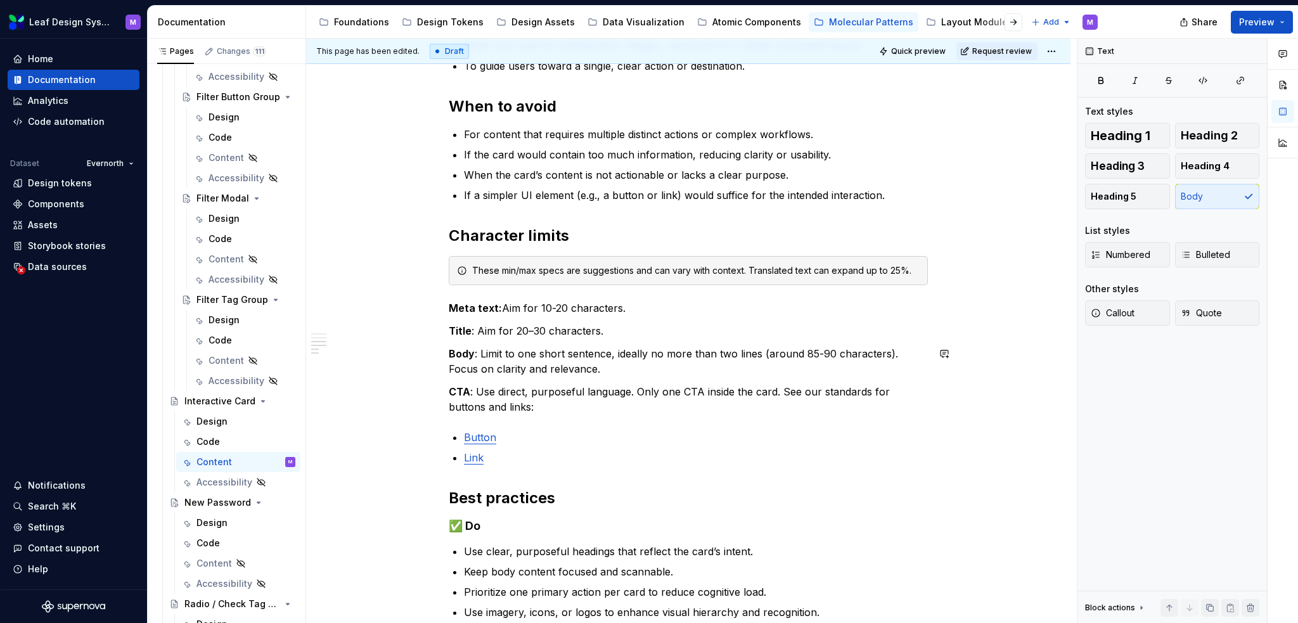
scroll to position [697, 0]
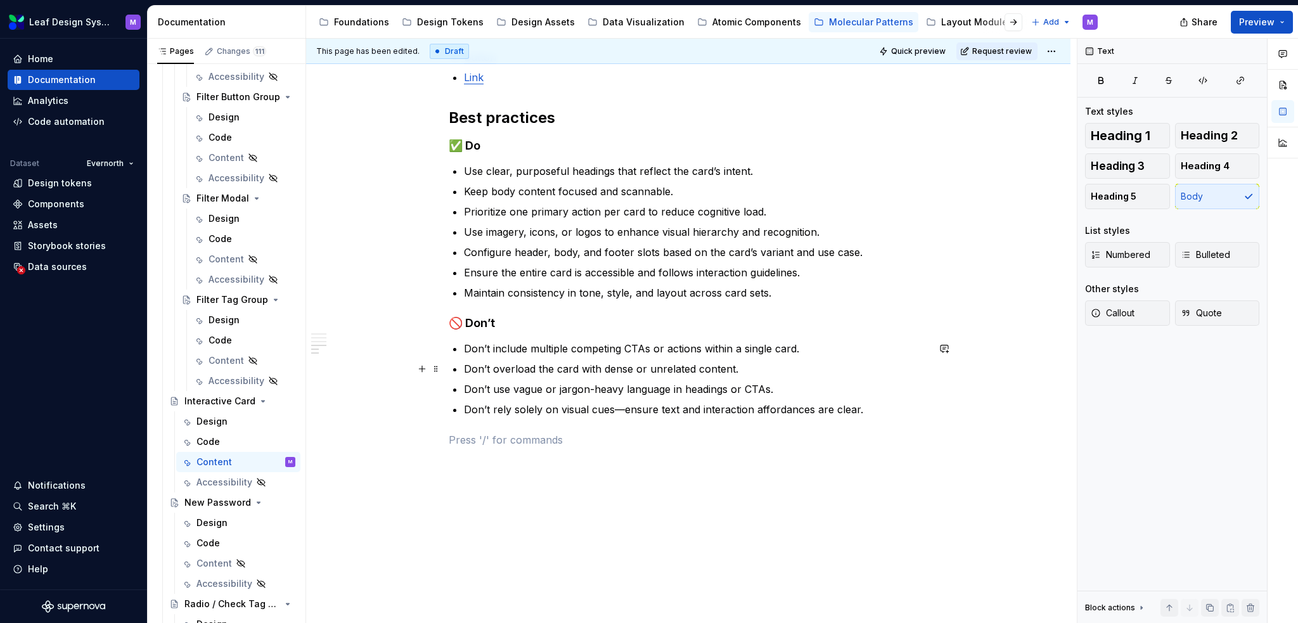
click at [756, 364] on p "Don’t overload the card with dense or unrelated content." at bounding box center [696, 368] width 464 height 15
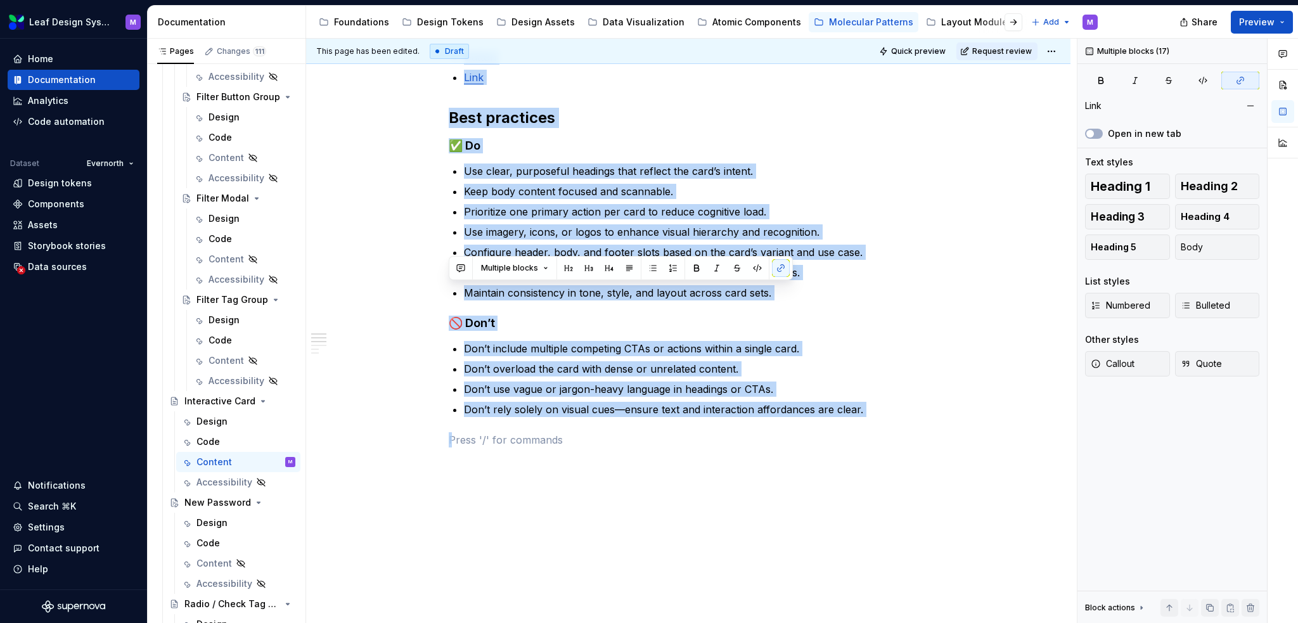
scroll to position [0, 0]
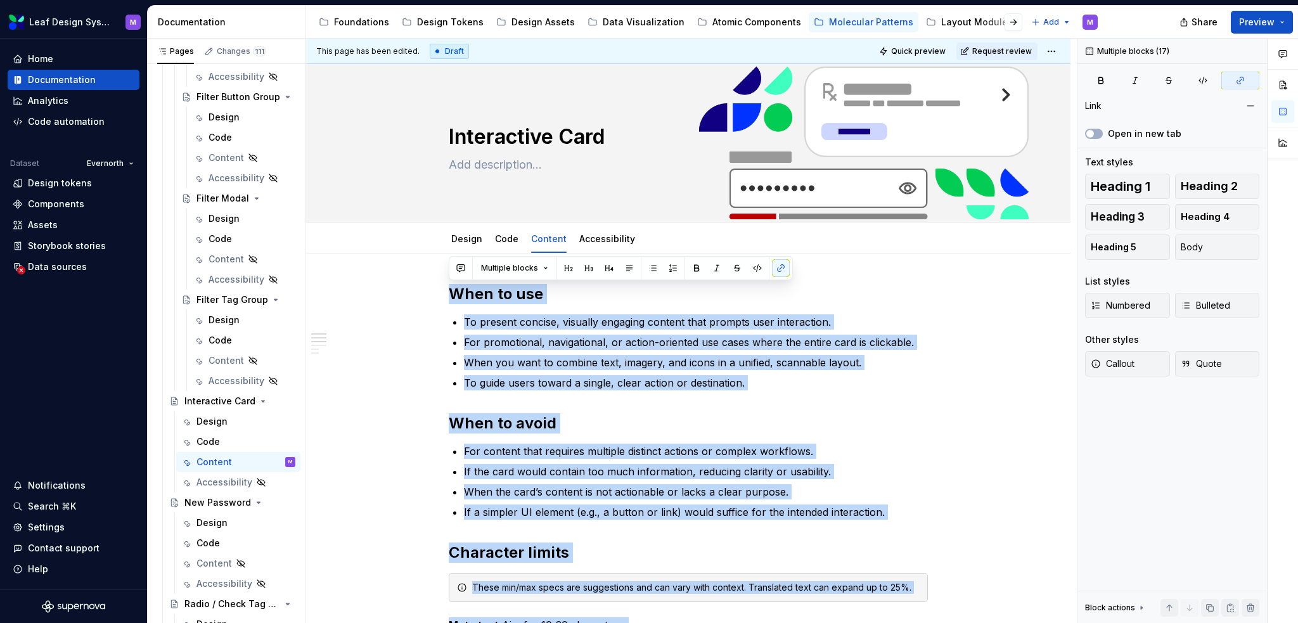
drag, startPoint x: 893, startPoint y: 419, endPoint x: 362, endPoint y: -77, distance: 726.6
click at [362, 0] on html "Leaf Design System M Home Documentation Analytics Code automation Dataset Evern…" at bounding box center [649, 311] width 1298 height 623
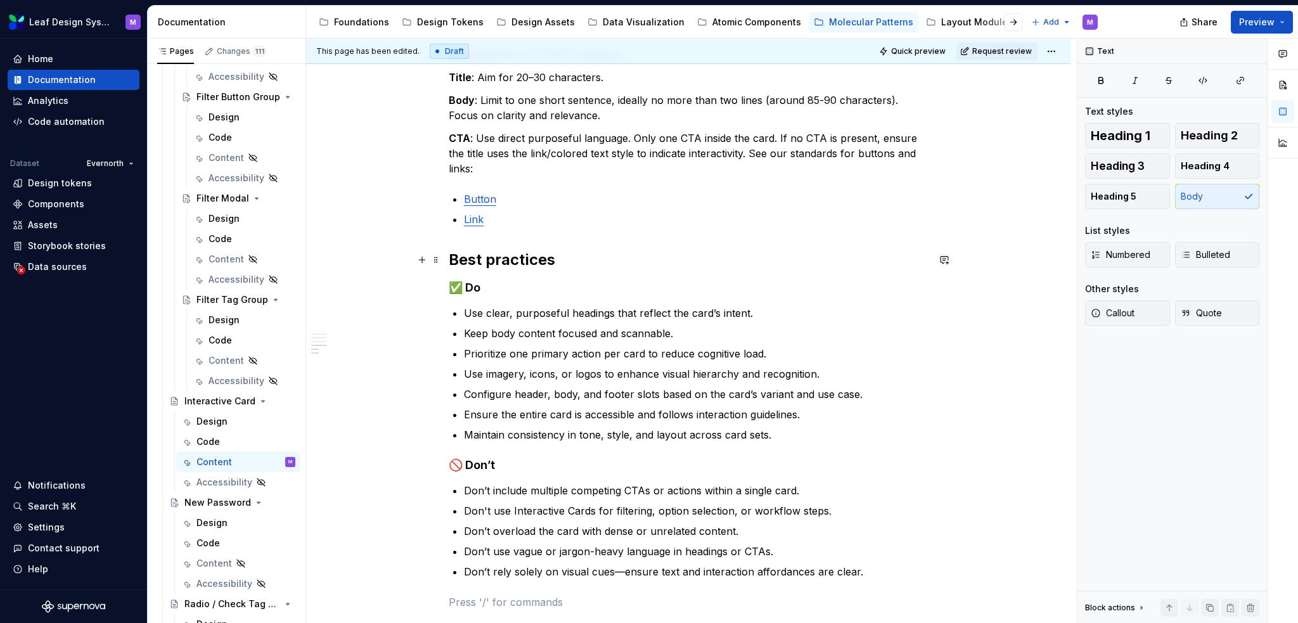
scroll to position [758, 0]
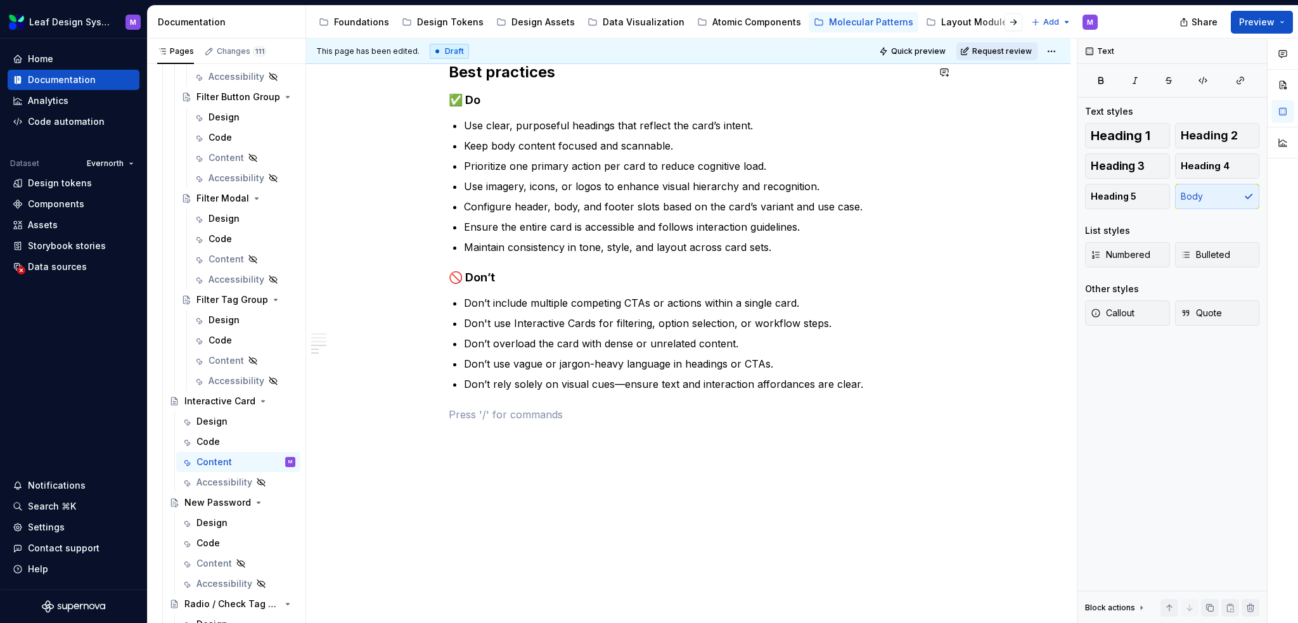
click at [1009, 47] on span "Request review" at bounding box center [1002, 51] width 60 height 10
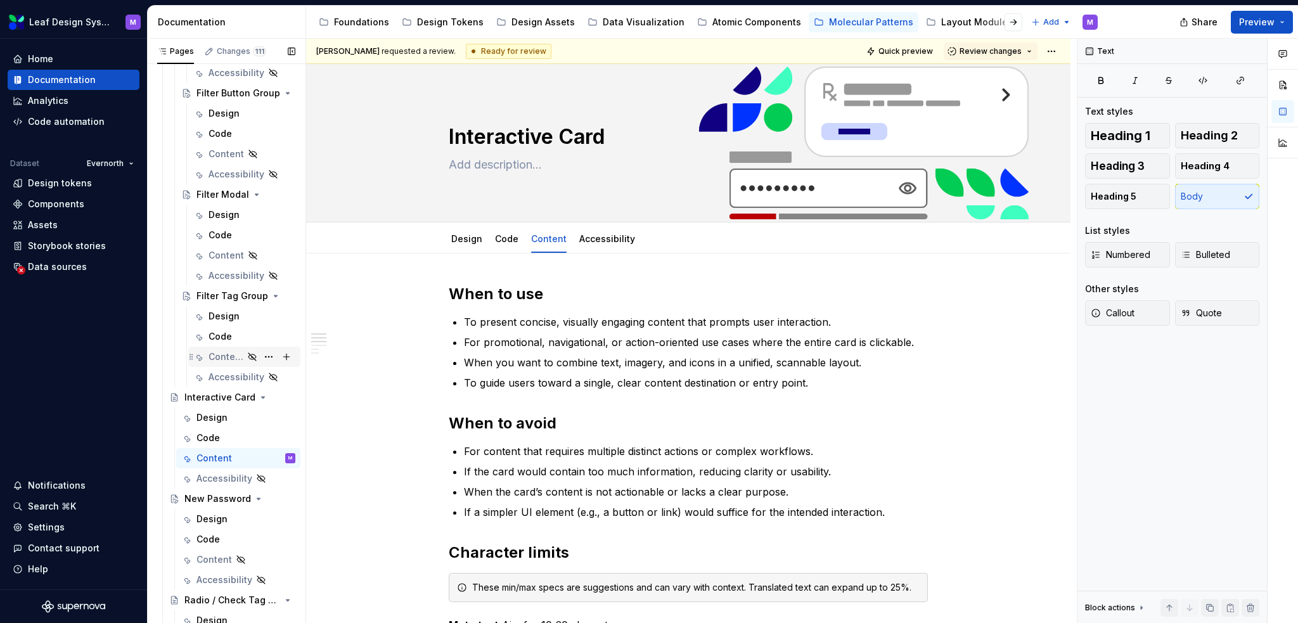
scroll to position [1817, 0]
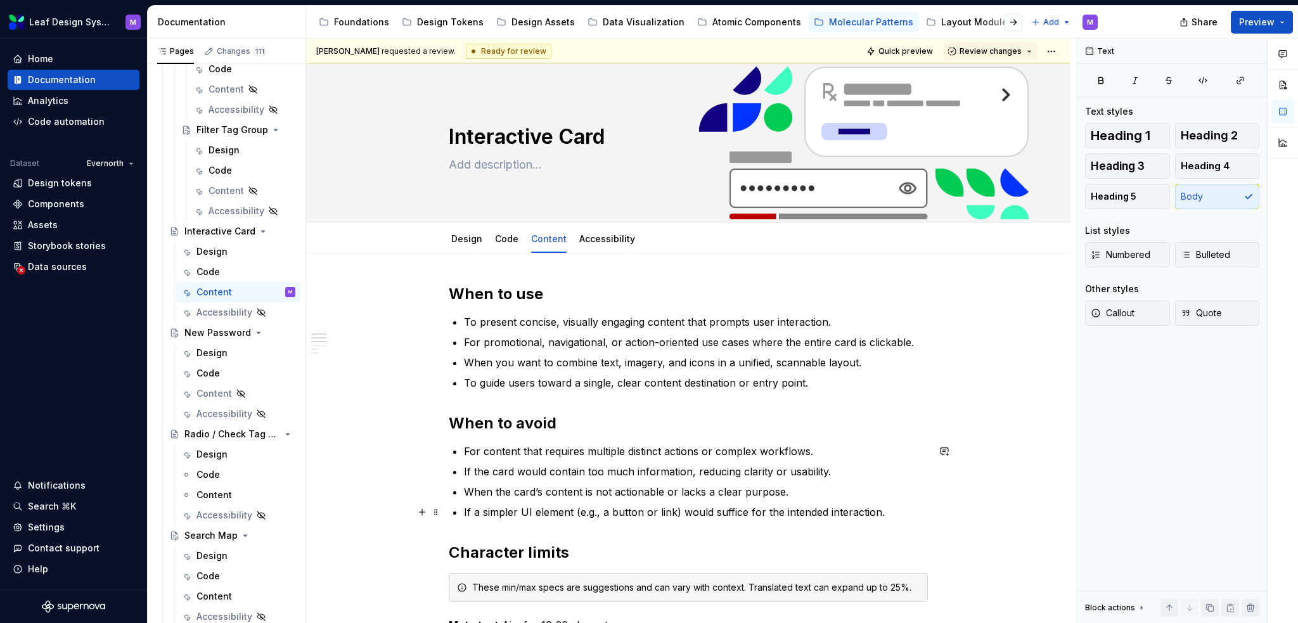
type textarea "*"
